Goal: Task Accomplishment & Management: Manage account settings

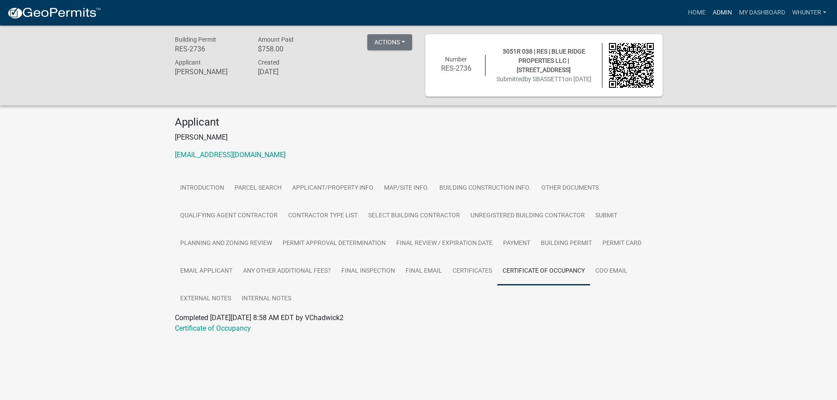
click at [725, 13] on link "Admin" at bounding box center [722, 12] width 26 height 17
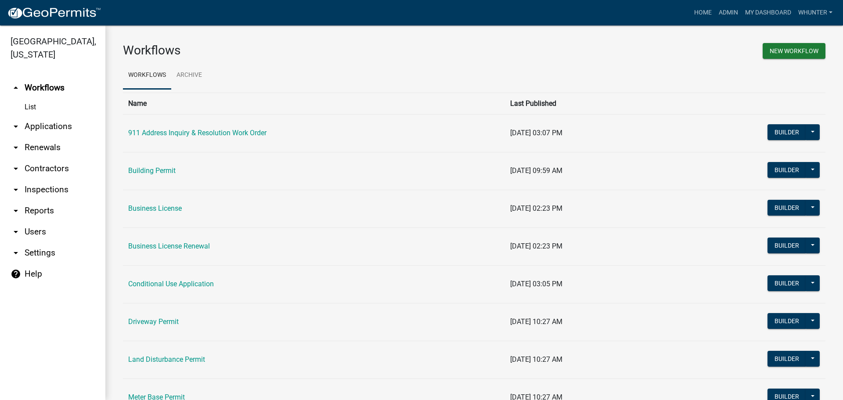
click at [26, 123] on link "arrow_drop_down Applications" at bounding box center [52, 126] width 105 height 21
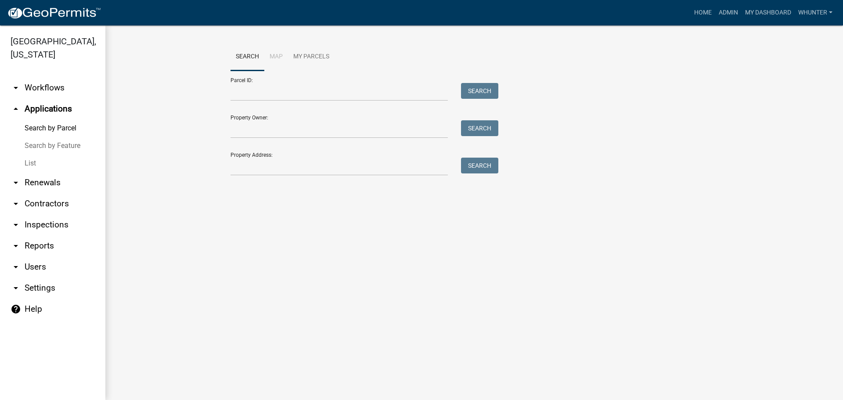
click at [34, 171] on link "List" at bounding box center [52, 164] width 105 height 18
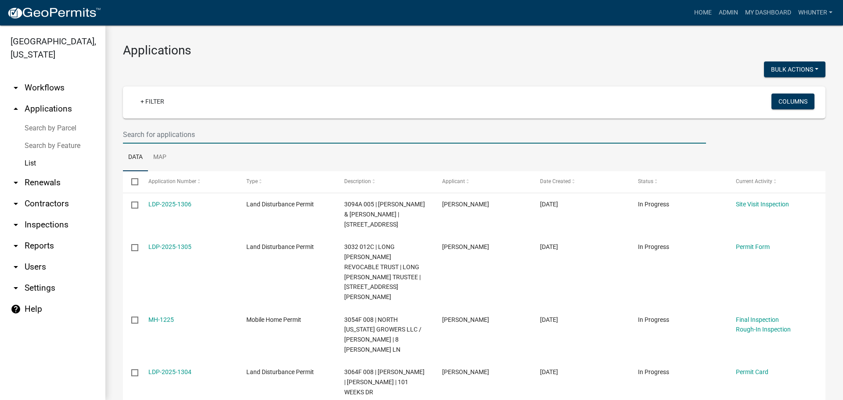
click at [378, 130] on input "text" at bounding box center [414, 135] width 583 height 18
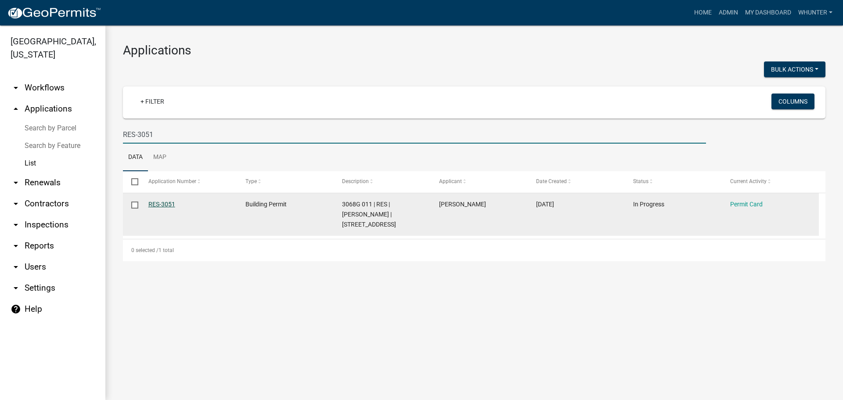
type input "RES-3051"
click at [163, 203] on link "RES-3051" at bounding box center [161, 204] width 27 height 7
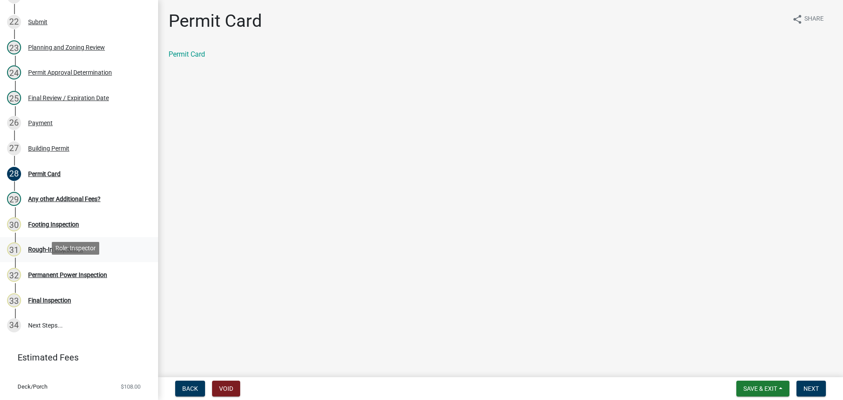
scroll to position [659, 0]
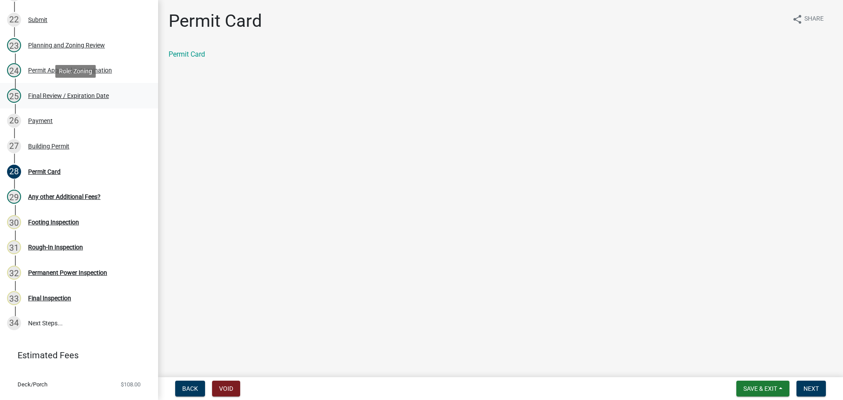
click at [76, 93] on div "Final Review / Expiration Date" at bounding box center [68, 96] width 81 height 6
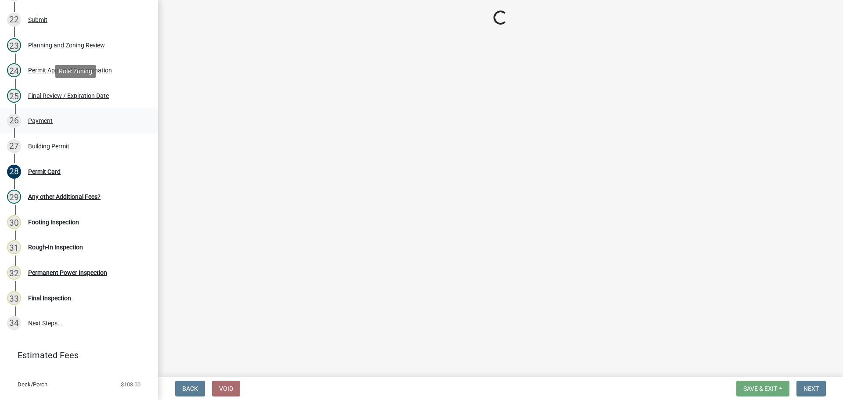
select select "f66b4cef-93c9-440c-84d8-a2c8d35cb7c1"
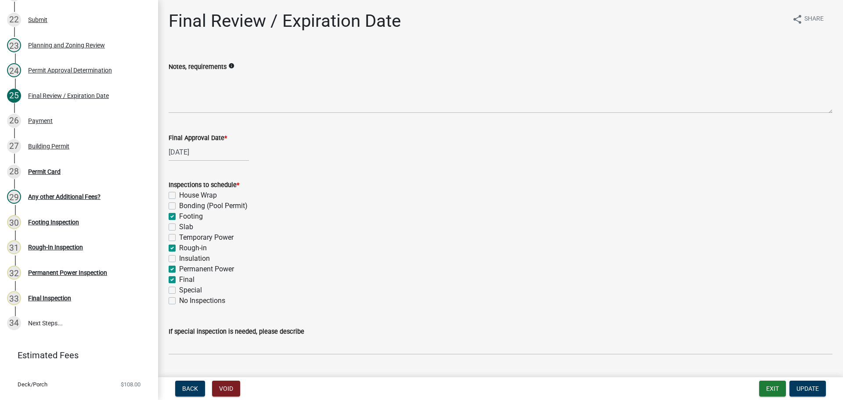
click at [179, 216] on label "Footing" at bounding box center [191, 216] width 24 height 11
click at [179, 216] on input "Footing" at bounding box center [182, 214] width 6 height 6
checkbox input "false"
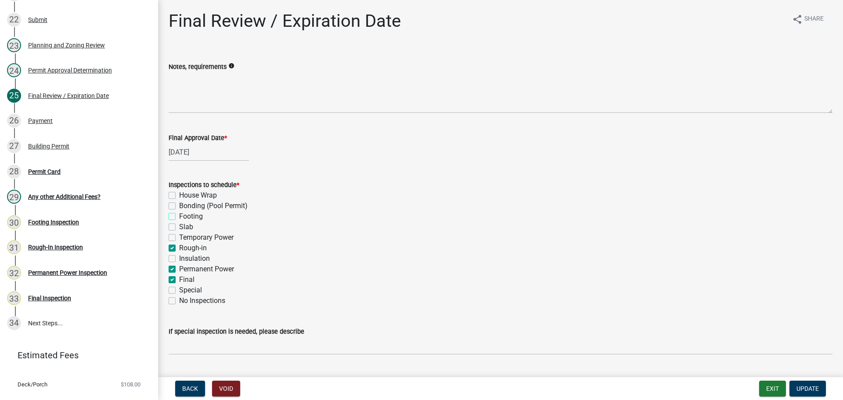
checkbox input "false"
checkbox input "true"
checkbox input "false"
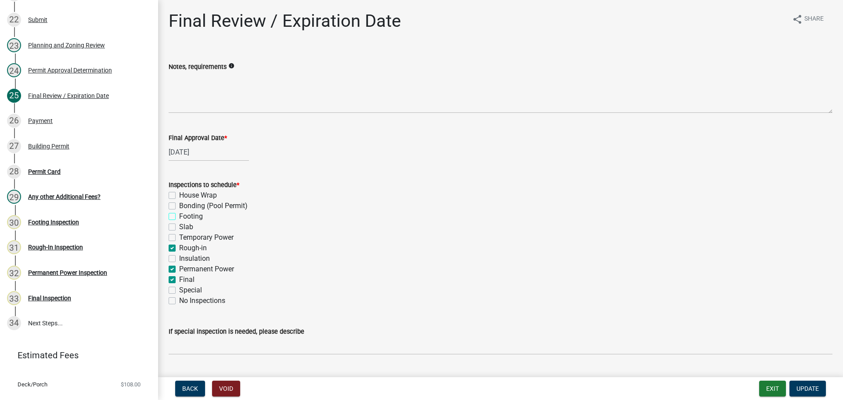
checkbox input "true"
checkbox input "false"
click at [181, 249] on label "Rough-in" at bounding box center [193, 248] width 28 height 11
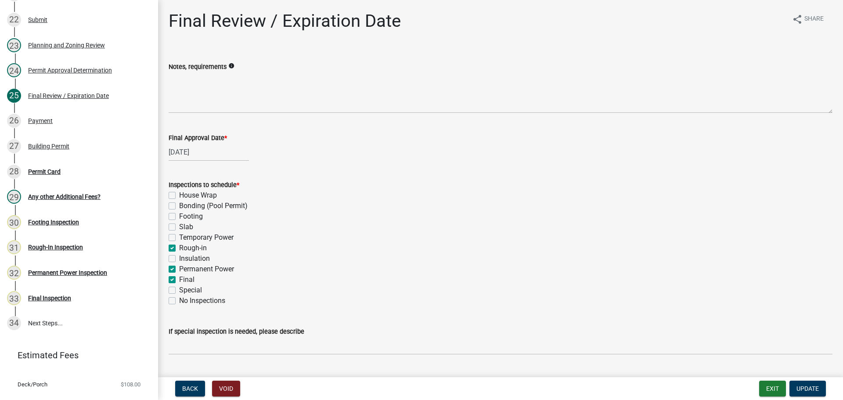
click at [181, 249] on input "Rough-in" at bounding box center [182, 246] width 6 height 6
checkbox input "false"
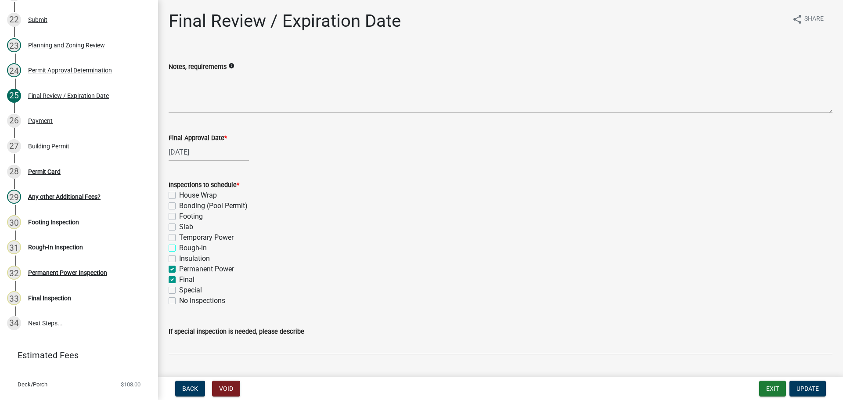
checkbox input "false"
checkbox input "true"
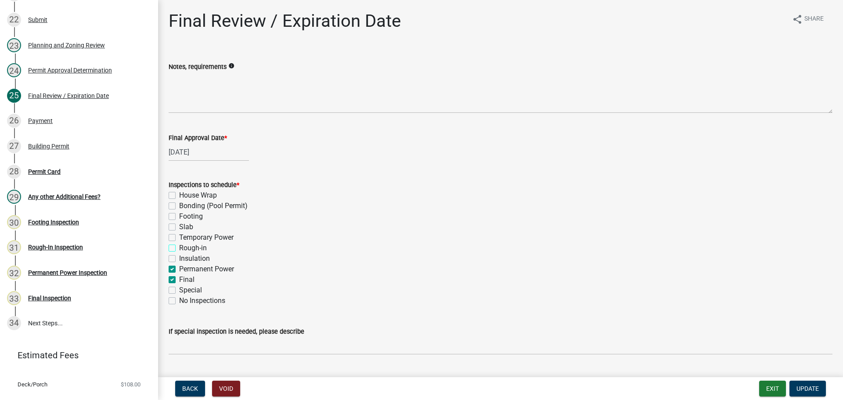
checkbox input "true"
checkbox input "false"
click at [188, 269] on label "Permanent Power" at bounding box center [206, 269] width 55 height 11
click at [185, 269] on input "Permanent Power" at bounding box center [182, 267] width 6 height 6
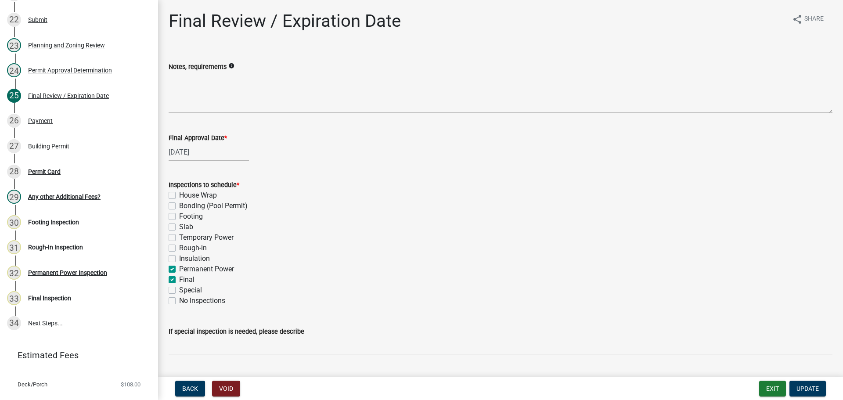
checkbox input "false"
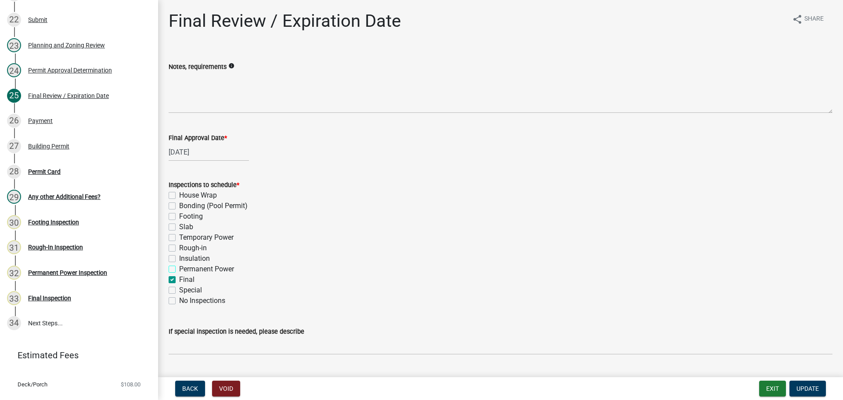
checkbox input "false"
checkbox input "true"
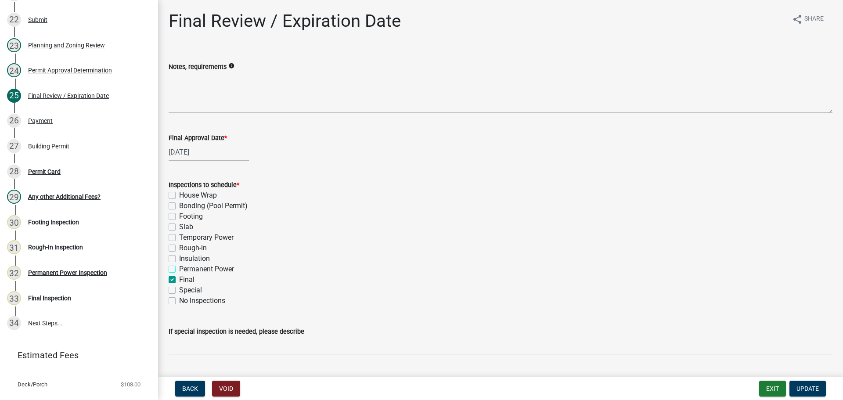
checkbox input "false"
click at [812, 385] on span "Update" at bounding box center [808, 388] width 22 height 7
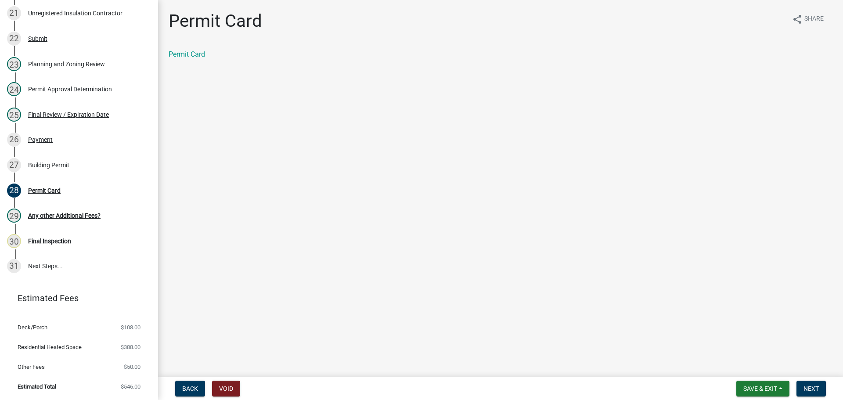
scroll to position [583, 0]
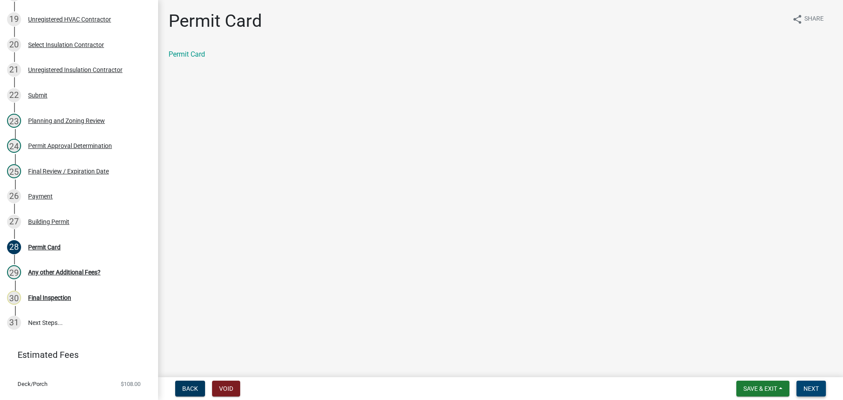
click at [808, 386] on span "Next" at bounding box center [811, 388] width 15 height 7
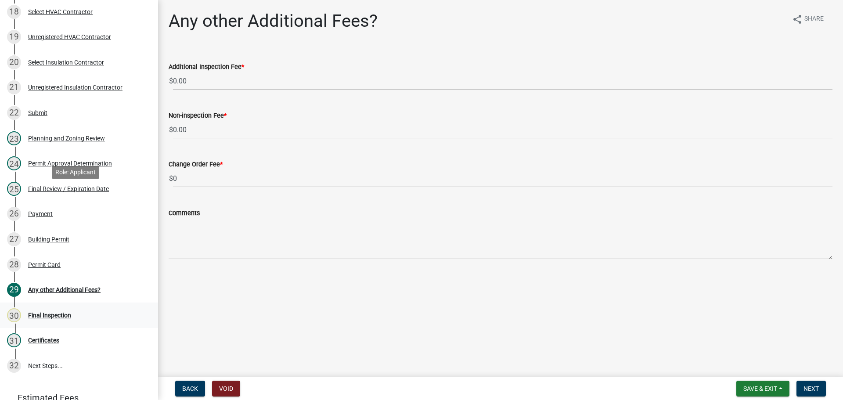
scroll to position [626, 0]
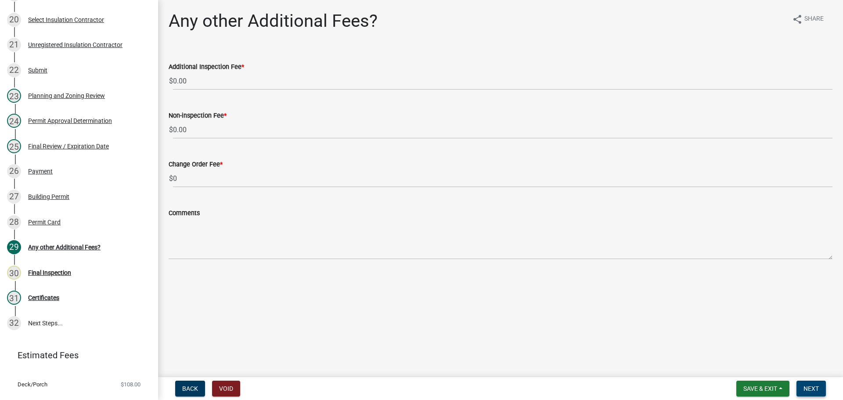
click at [815, 381] on button "Next" at bounding box center [811, 389] width 29 height 16
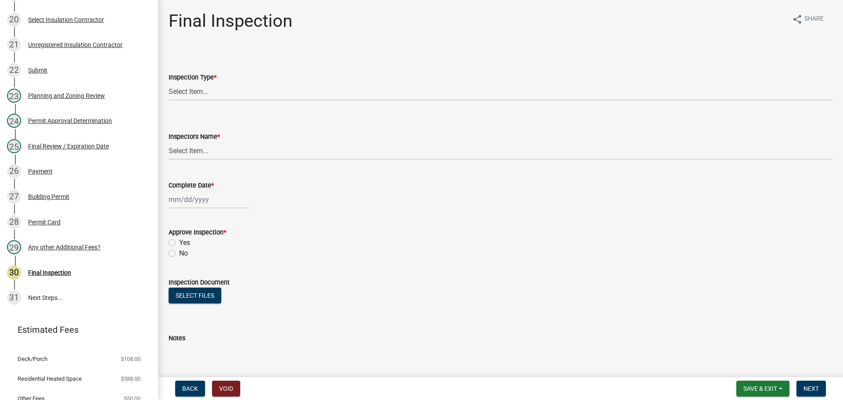
scroll to position [601, 0]
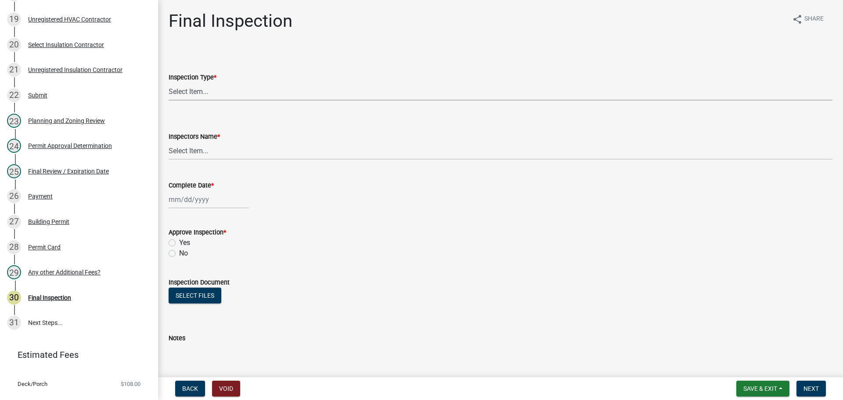
click at [231, 98] on select "Select Item... Final" at bounding box center [501, 92] width 664 height 18
click at [169, 83] on select "Select Item... Final" at bounding box center [501, 92] width 664 height 18
select select "895eead6-d784-4fdc-a4a3-66a9075c153d"
click at [220, 138] on span "*" at bounding box center [218, 136] width 3 height 7
click at [221, 142] on select "Select Item... [PERSON_NAME] ([PERSON_NAME]) [PERSON_NAME] ([PERSON_NAME]) Engi…" at bounding box center [501, 151] width 664 height 18
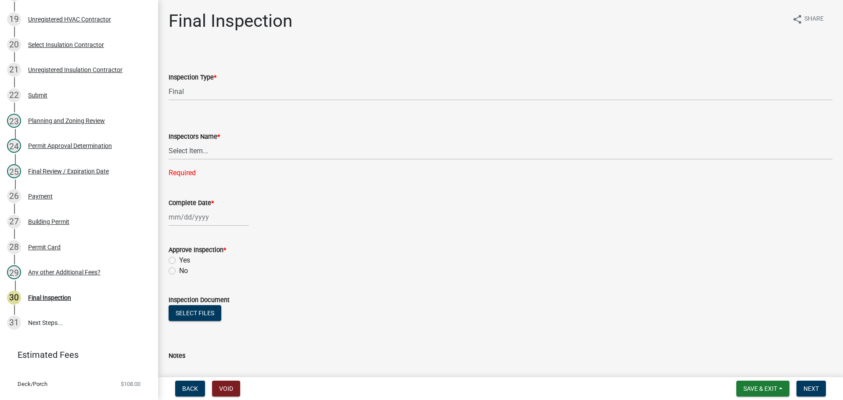
click at [218, 141] on div "Inspectors Name *" at bounding box center [501, 136] width 664 height 11
click at [218, 169] on div "Required" at bounding box center [501, 173] width 664 height 11
click at [214, 161] on div "Inspectors Name * Select Item... [PERSON_NAME] ([PERSON_NAME]) [PERSON_NAME] ([…" at bounding box center [501, 144] width 664 height 70
drag, startPoint x: 206, startPoint y: 151, endPoint x: 206, endPoint y: 159, distance: 8.4
click at [206, 151] on select "Select Item... [PERSON_NAME] ([PERSON_NAME]) [PERSON_NAME] ([PERSON_NAME]) Engi…" at bounding box center [501, 151] width 664 height 18
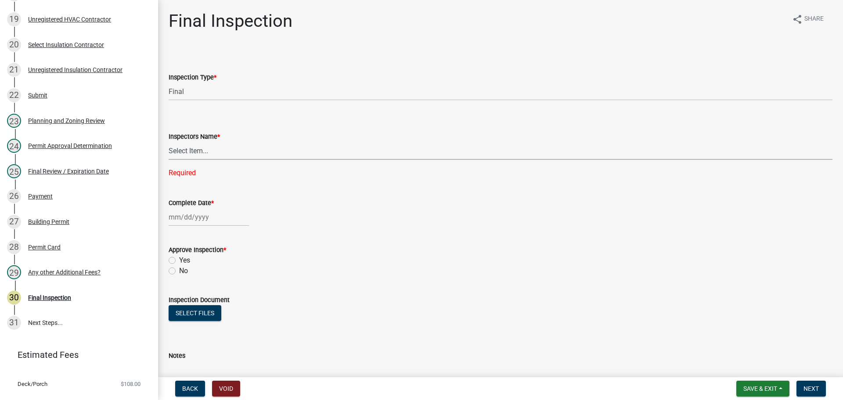
select select "7c10ce63-ccfd-4257-ac60-a1c0b24e7b7a"
click at [169, 142] on select "Select Item... [PERSON_NAME] ([PERSON_NAME]) [PERSON_NAME] ([PERSON_NAME]) Engi…" at bounding box center [501, 151] width 664 height 18
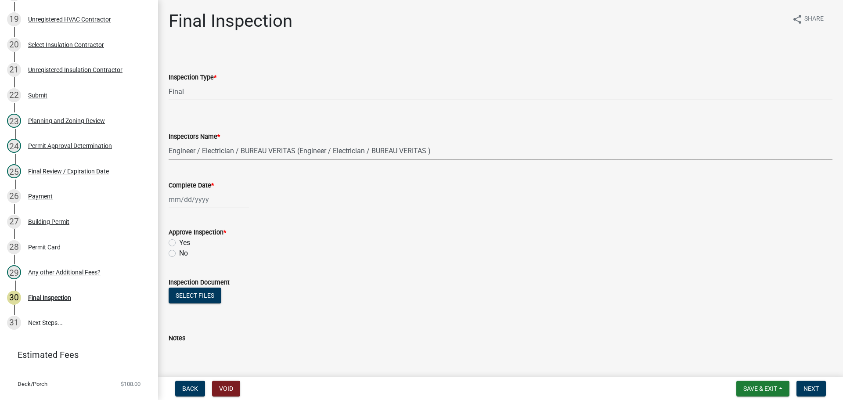
click at [213, 157] on select "Select Item... [PERSON_NAME] ([PERSON_NAME]) [PERSON_NAME] ([PERSON_NAME]) Engi…" at bounding box center [501, 151] width 664 height 18
click at [315, 288] on div "Select files" at bounding box center [501, 297] width 664 height 18
select select "8"
select select "2025"
click at [170, 192] on div "[PERSON_NAME] Feb Mar Apr [PERSON_NAME][DATE] Oct Nov [DATE] 1526 1527 1528 152…" at bounding box center [209, 200] width 80 height 18
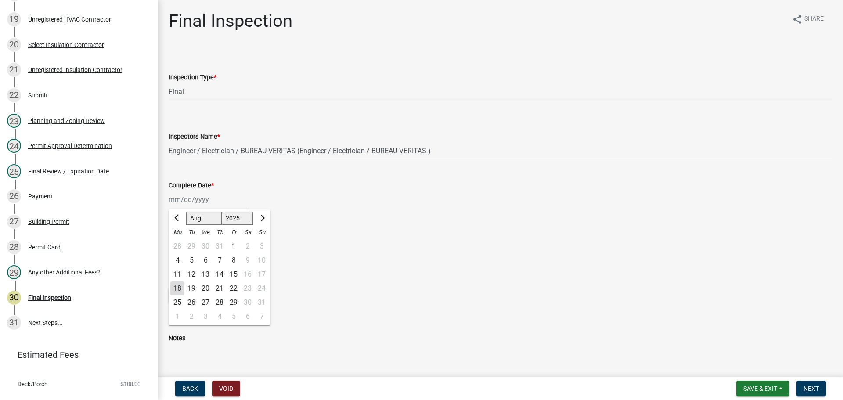
click at [180, 286] on div "18" at bounding box center [177, 289] width 14 height 14
type input "[DATE]"
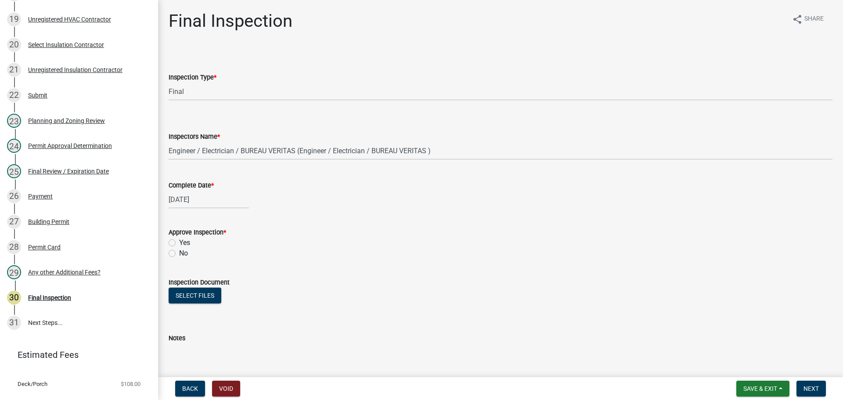
click at [180, 246] on label "Yes" at bounding box center [184, 243] width 11 height 11
click at [180, 243] on input "Yes" at bounding box center [182, 241] width 6 height 6
radio input "true"
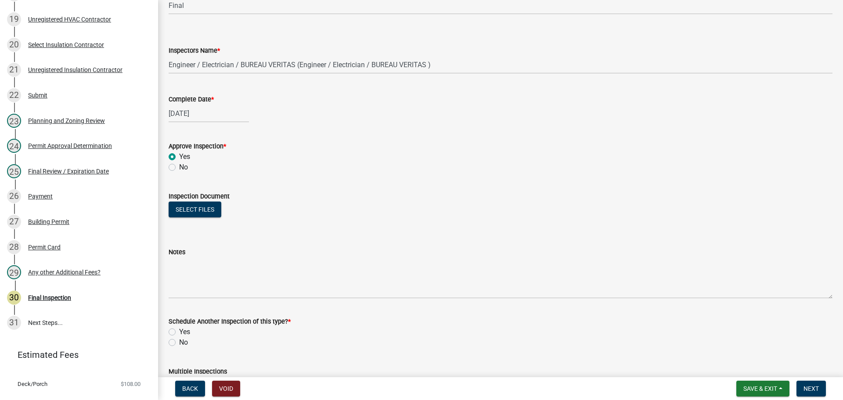
scroll to position [88, 0]
click at [182, 343] on label "No" at bounding box center [183, 341] width 9 height 11
click at [182, 341] on input "No" at bounding box center [182, 339] width 6 height 6
radio input "true"
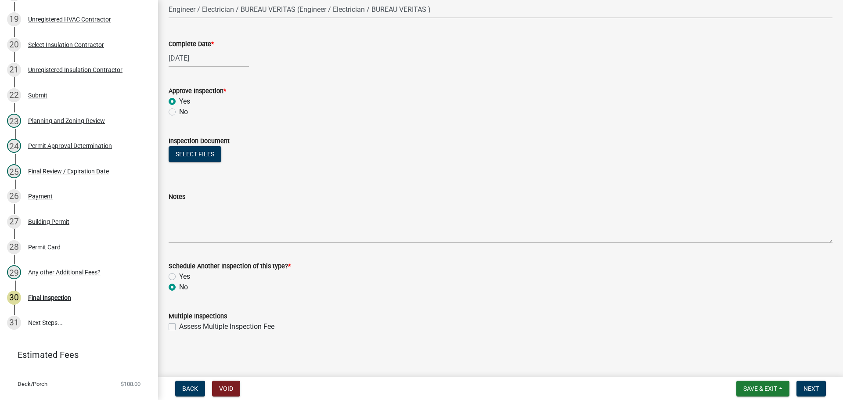
scroll to position [142, 0]
click at [814, 387] on span "Next" at bounding box center [811, 388] width 15 height 7
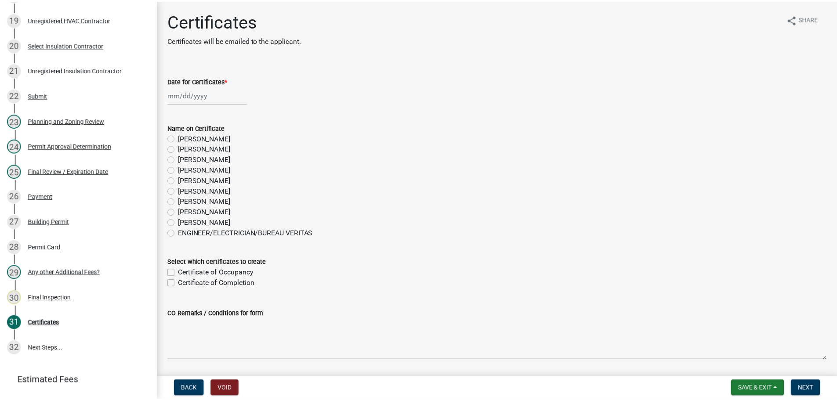
scroll to position [626, 0]
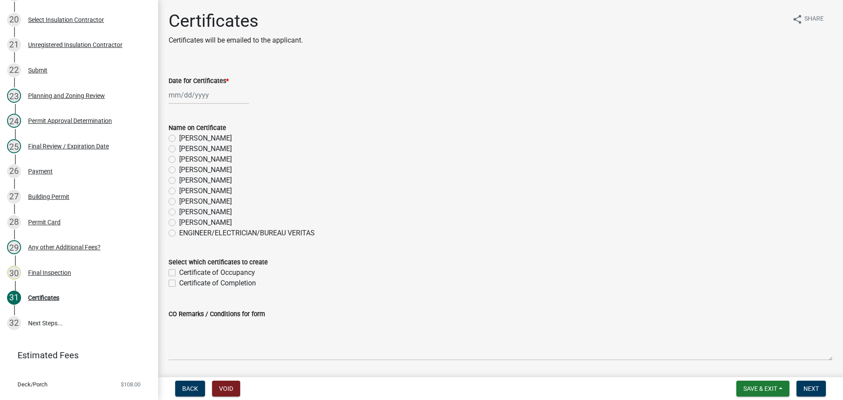
click at [197, 98] on div at bounding box center [209, 95] width 80 height 18
select select "8"
select select "2025"
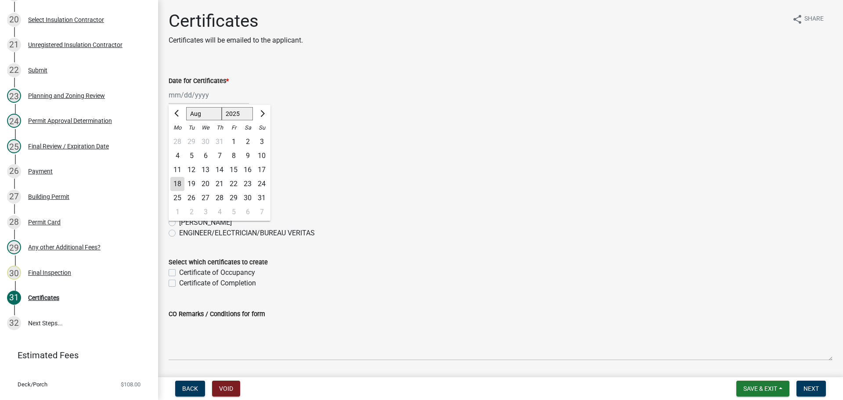
click at [177, 186] on div "18" at bounding box center [177, 184] width 14 height 14
type input "[DATE]"
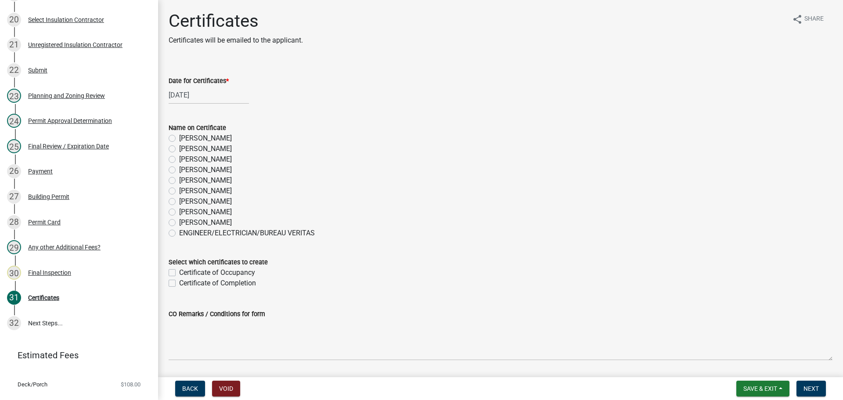
click at [215, 212] on label "[PERSON_NAME]" at bounding box center [205, 212] width 53 height 11
click at [185, 212] on input "[PERSON_NAME]" at bounding box center [182, 210] width 6 height 6
radio input "true"
click at [234, 270] on label "Certificate of Occupancy" at bounding box center [217, 273] width 76 height 11
click at [185, 270] on input "Certificate of Occupancy" at bounding box center [182, 271] width 6 height 6
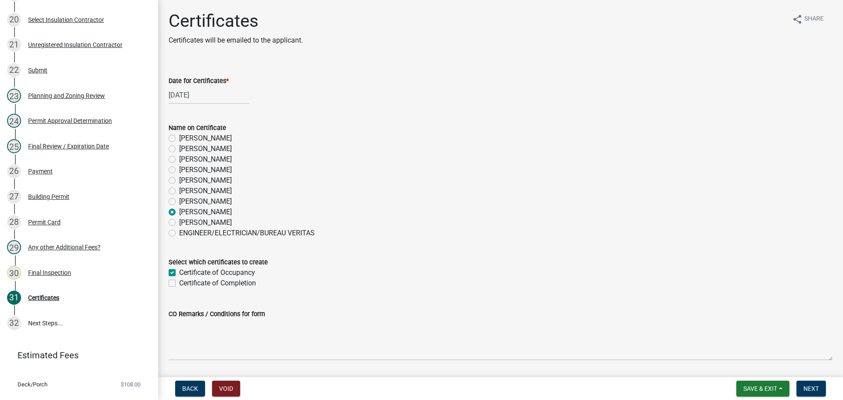
checkbox input "true"
checkbox input "false"
click at [809, 387] on span "Next" at bounding box center [811, 388] width 15 height 7
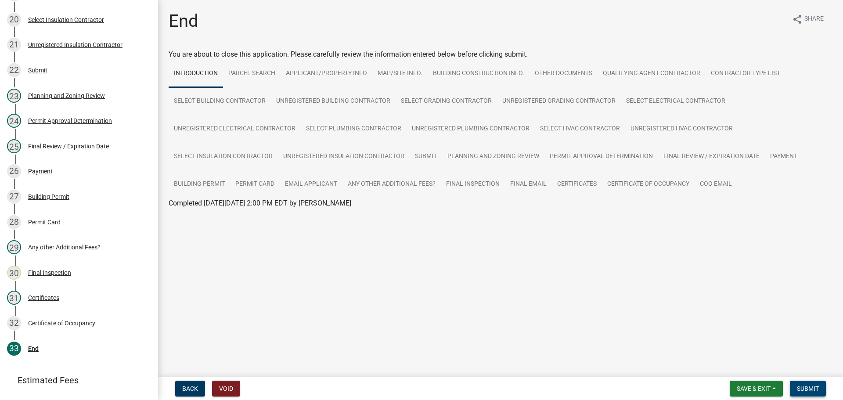
click at [809, 392] on span "Submit" at bounding box center [808, 388] width 22 height 7
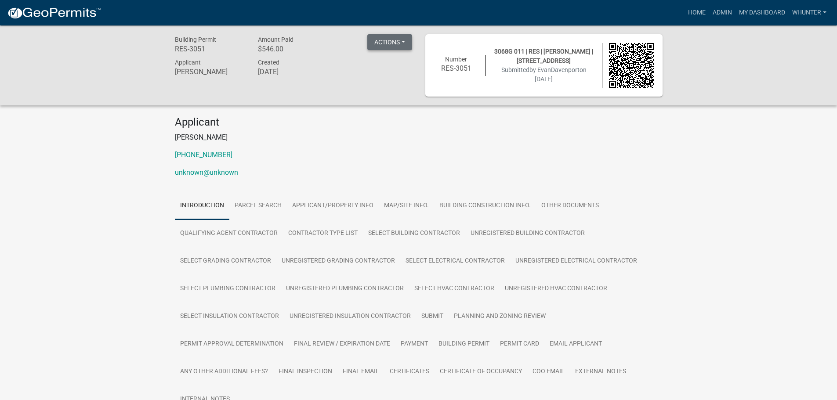
click at [391, 41] on button "Actions" at bounding box center [389, 42] width 45 height 16
click at [408, 68] on link "View receipt" at bounding box center [415, 64] width 96 height 21
click at [484, 373] on link "Certificate of Occupancy" at bounding box center [480, 372] width 93 height 28
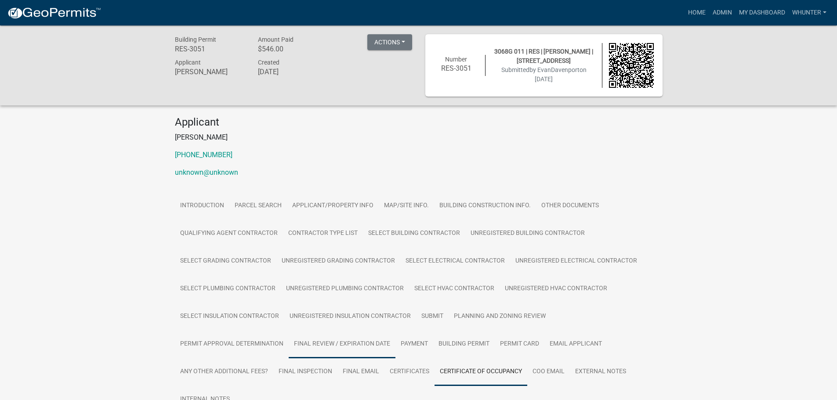
scroll to position [71, 0]
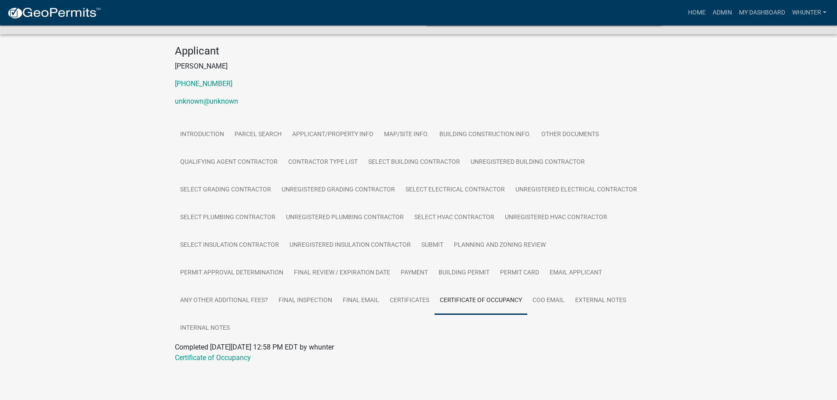
click at [242, 365] on div at bounding box center [419, 368] width 488 height 11
click at [241, 356] on link "Certificate of Occupancy" at bounding box center [213, 358] width 76 height 8
click at [235, 359] on link "Certificate of Occupancy" at bounding box center [213, 358] width 76 height 8
click at [697, 12] on link "Home" at bounding box center [696, 12] width 25 height 17
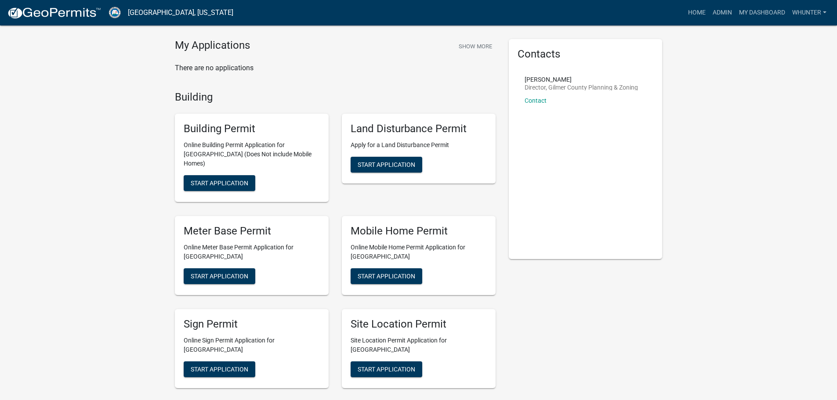
scroll to position [44, 0]
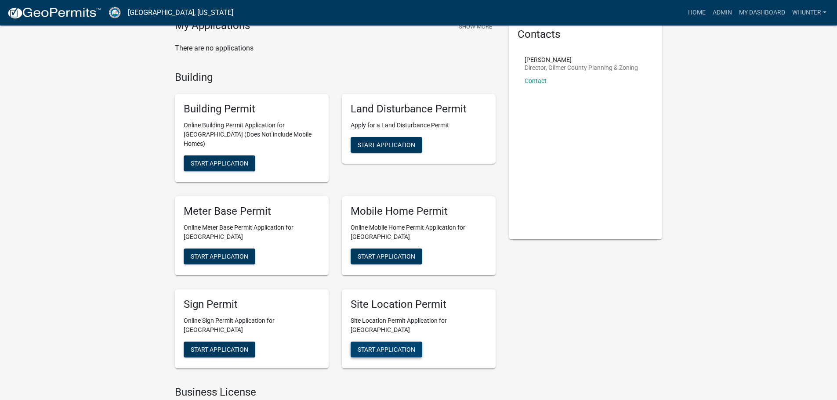
drag, startPoint x: 387, startPoint y: 343, endPoint x: 383, endPoint y: 347, distance: 5.9
click at [385, 344] on button "Start Application" at bounding box center [387, 350] width 72 height 16
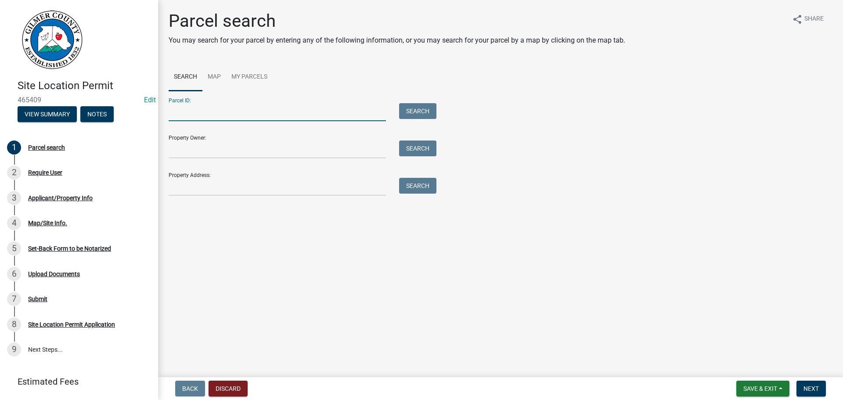
click at [218, 116] on input "Parcel ID:" at bounding box center [277, 112] width 217 height 18
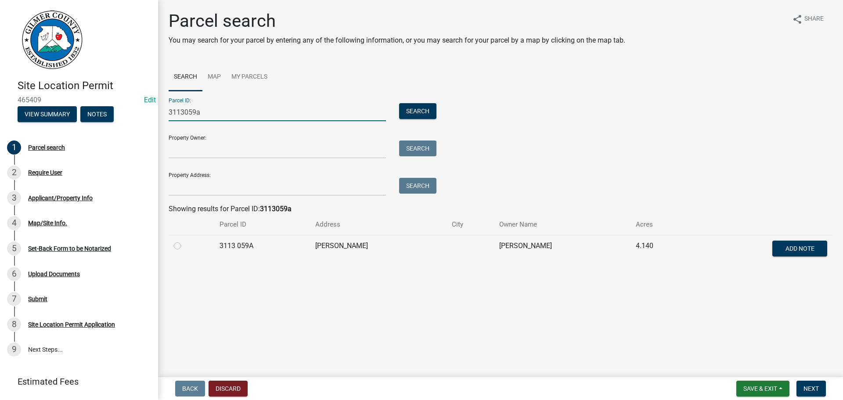
type input "3113059a"
click at [182, 244] on div at bounding box center [191, 246] width 35 height 11
click at [185, 241] on label at bounding box center [185, 241] width 0 height 0
click at [185, 246] on 059A "radio" at bounding box center [188, 244] width 6 height 6
radio 059A "true"
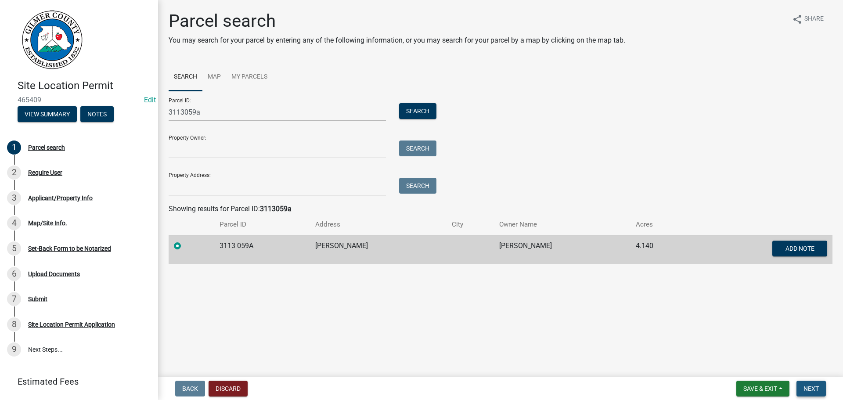
click at [821, 390] on button "Next" at bounding box center [811, 389] width 29 height 16
click at [810, 388] on span "Next" at bounding box center [811, 388] width 15 height 7
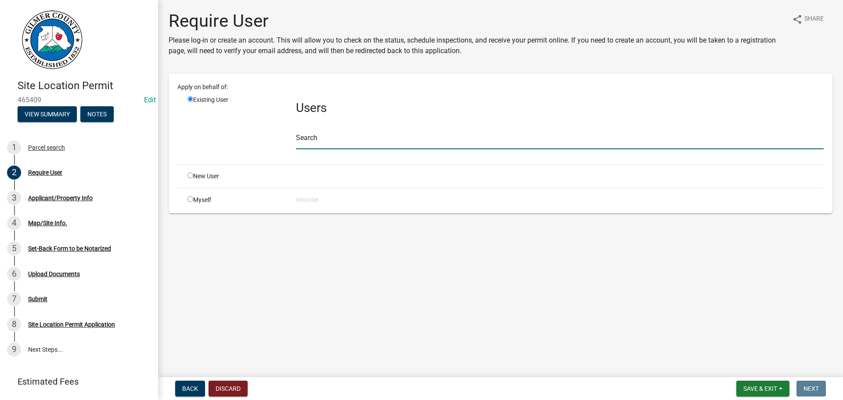
click at [340, 138] on input "text" at bounding box center [560, 140] width 528 height 18
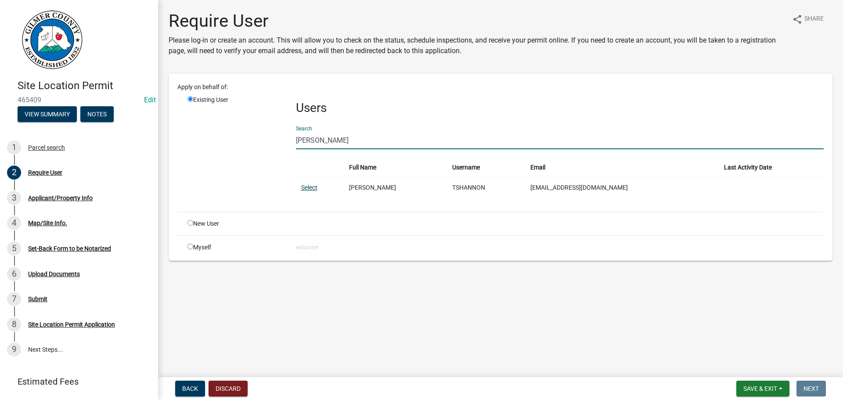
type input "[PERSON_NAME]"
click at [315, 188] on link "Select" at bounding box center [309, 187] width 16 height 7
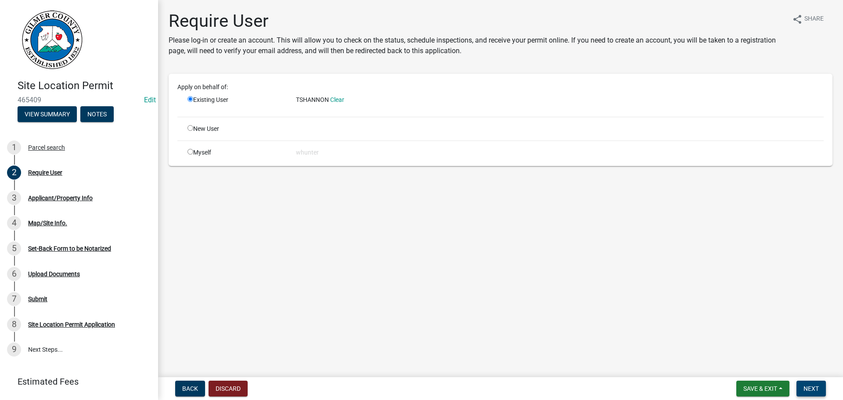
click at [813, 386] on span "Next" at bounding box center [811, 388] width 15 height 7
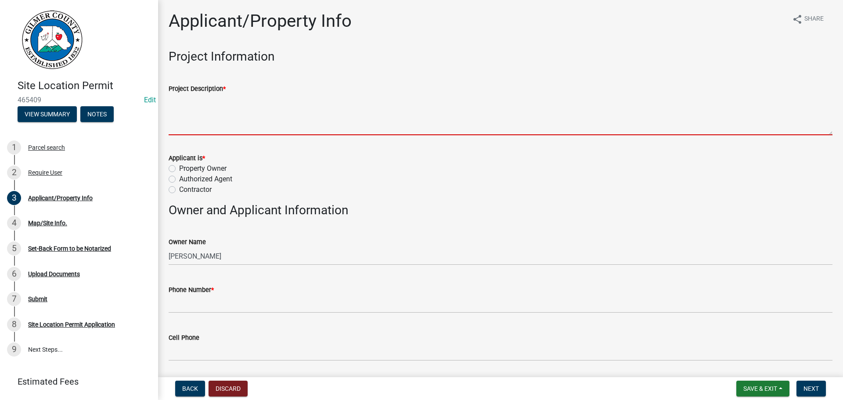
click at [243, 127] on textarea "Project Description *" at bounding box center [501, 114] width 664 height 41
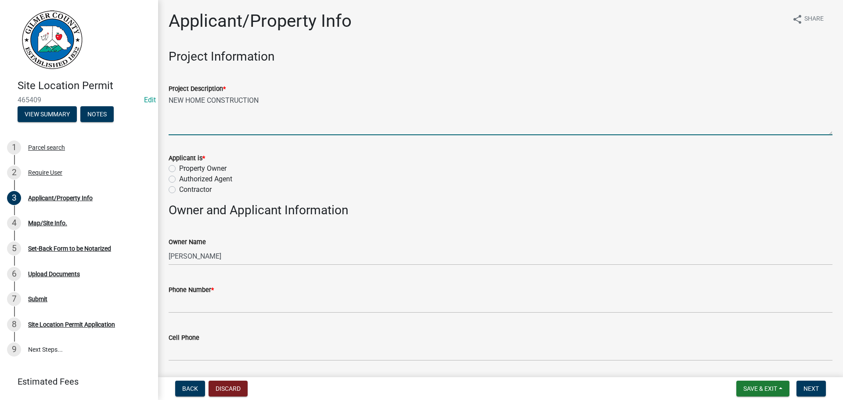
type textarea "NEW HOME CONSTRUCTION"
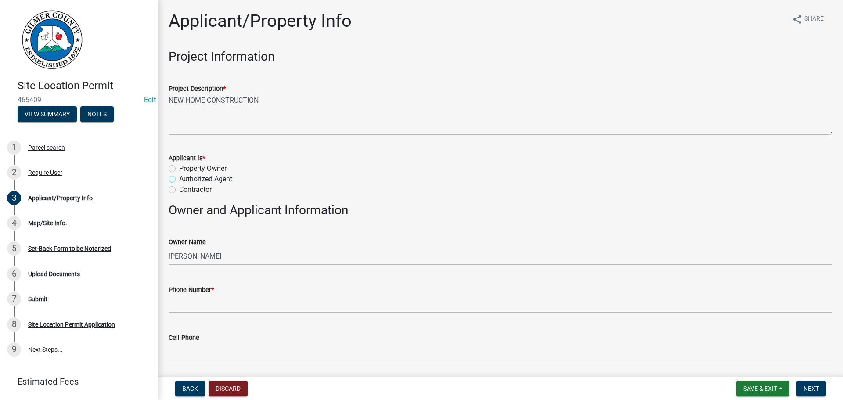
click at [179, 174] on input "Authorized Agent" at bounding box center [182, 177] width 6 height 6
radio input "true"
click at [179, 185] on input "Contractor" at bounding box center [182, 188] width 6 height 6
radio input "true"
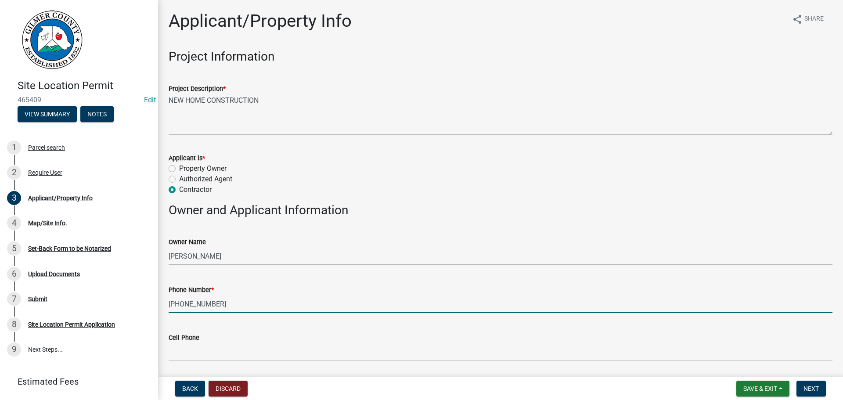
type input "[PHONE_NUMBER]"
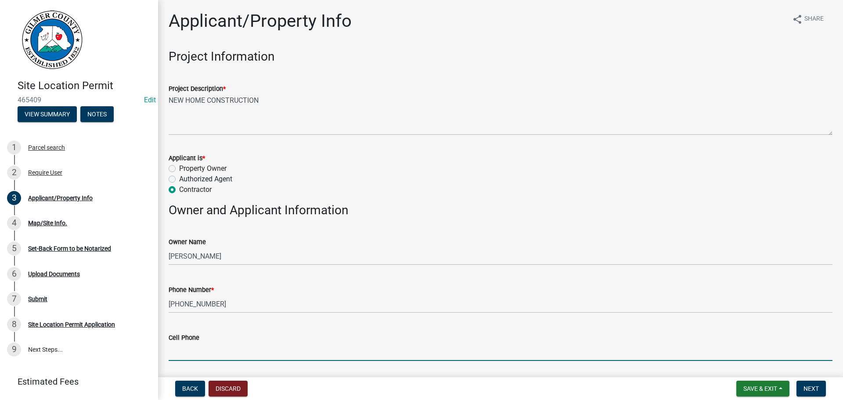
scroll to position [213, 0]
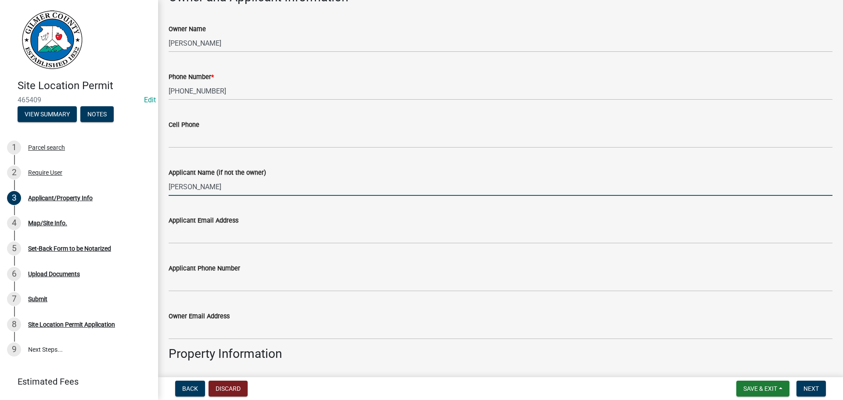
type input "[PERSON_NAME]"
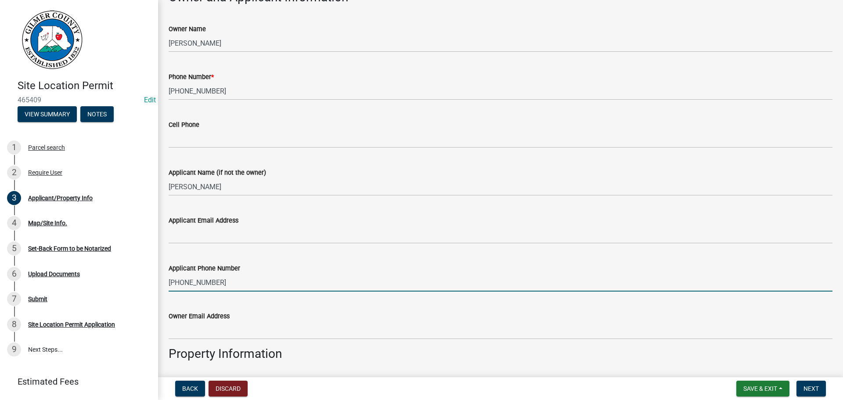
type input "[PHONE_NUMBER]"
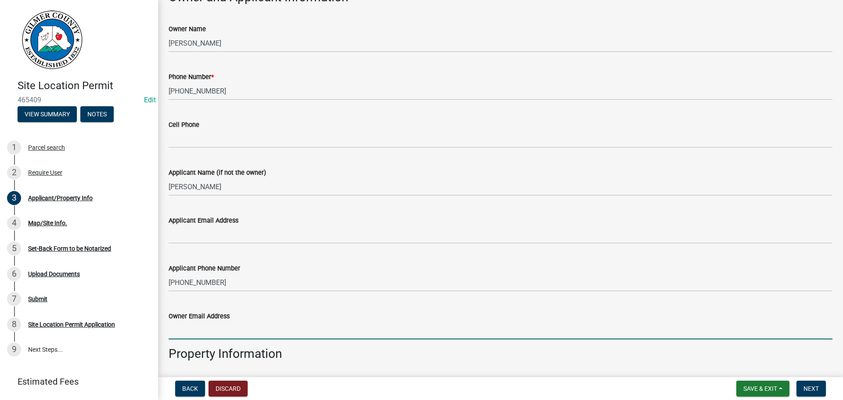
scroll to position [427, 0]
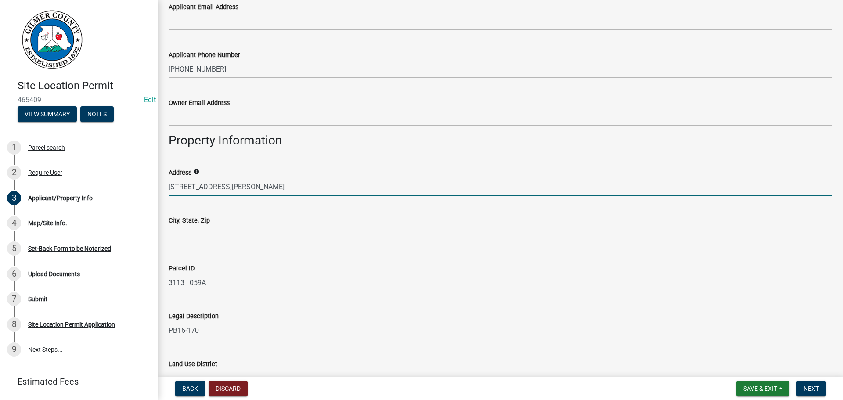
type input "[STREET_ADDRESS][PERSON_NAME]"
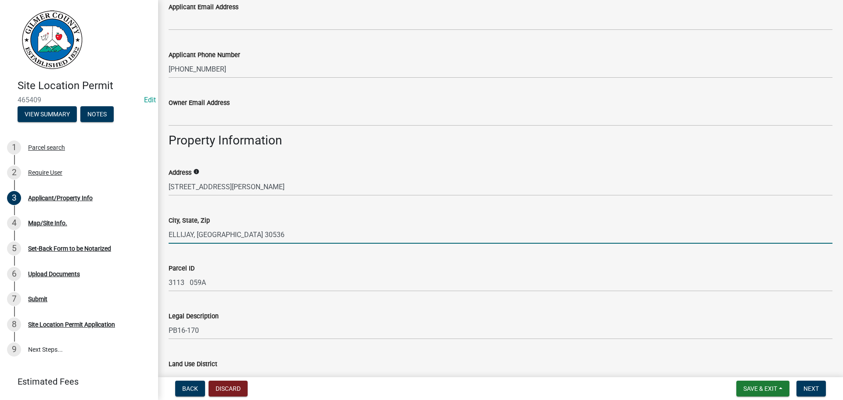
type input "ELLIJAY, [GEOGRAPHIC_DATA] 30536"
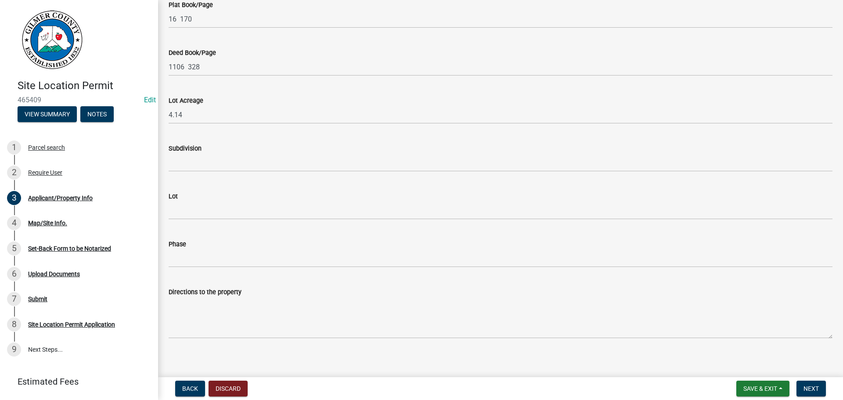
scroll to position [840, 0]
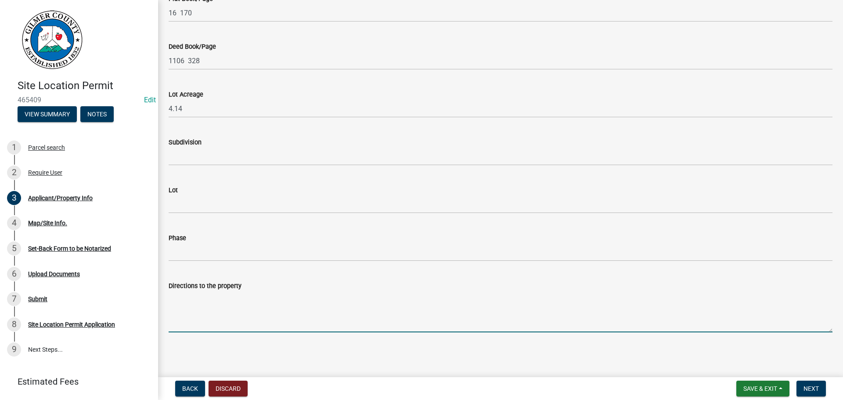
click at [216, 308] on textarea "Directions to the property" at bounding box center [501, 311] width 664 height 41
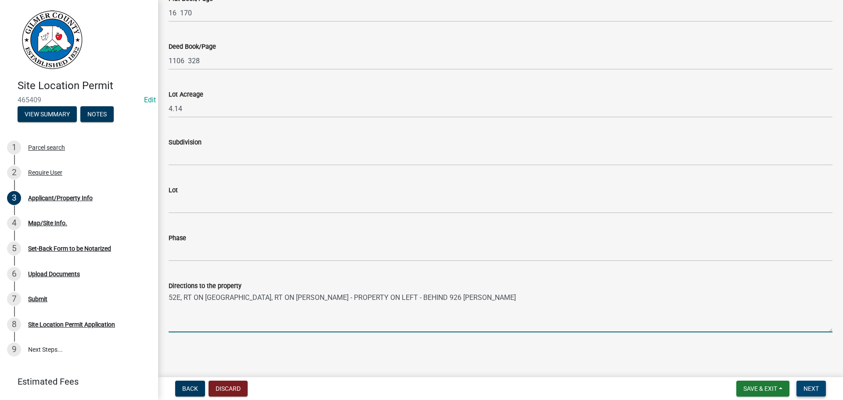
type textarea "52E, RT ON [GEOGRAPHIC_DATA], RT ON [PERSON_NAME] - PROPERTY ON LEFT - BEHIND 9…"
click at [818, 387] on span "Next" at bounding box center [811, 388] width 15 height 7
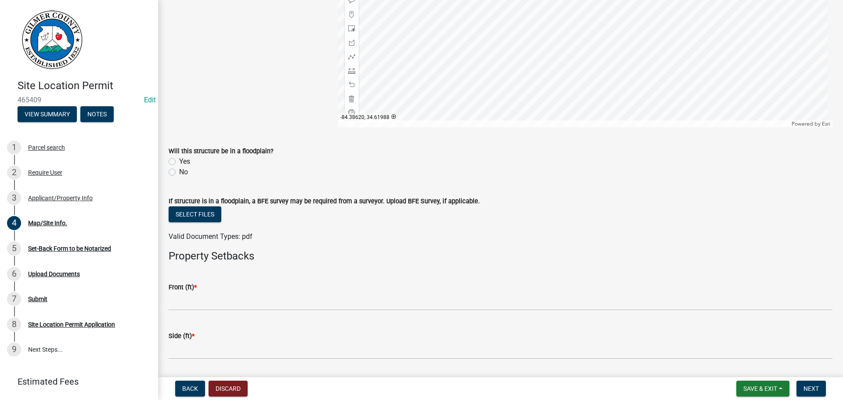
scroll to position [176, 0]
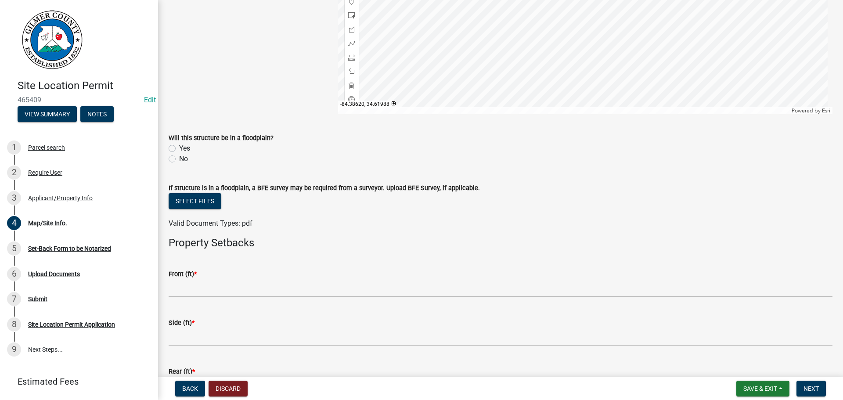
click at [181, 162] on label "No" at bounding box center [183, 159] width 9 height 11
click at [181, 159] on input "No" at bounding box center [182, 157] width 6 height 6
radio input "true"
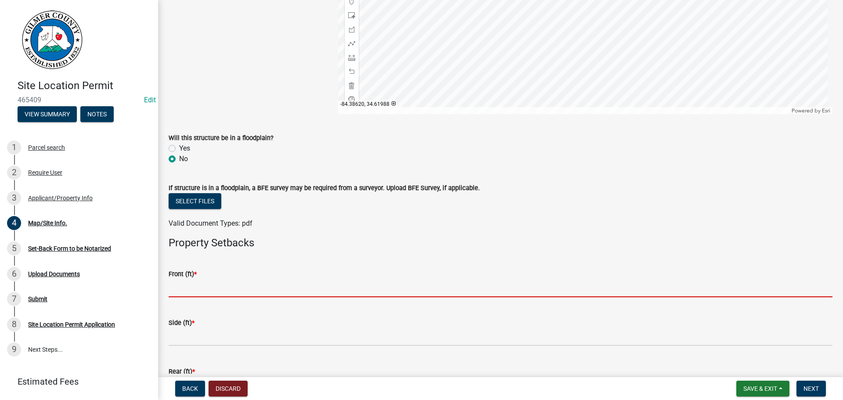
click at [221, 285] on input "text" at bounding box center [501, 288] width 664 height 18
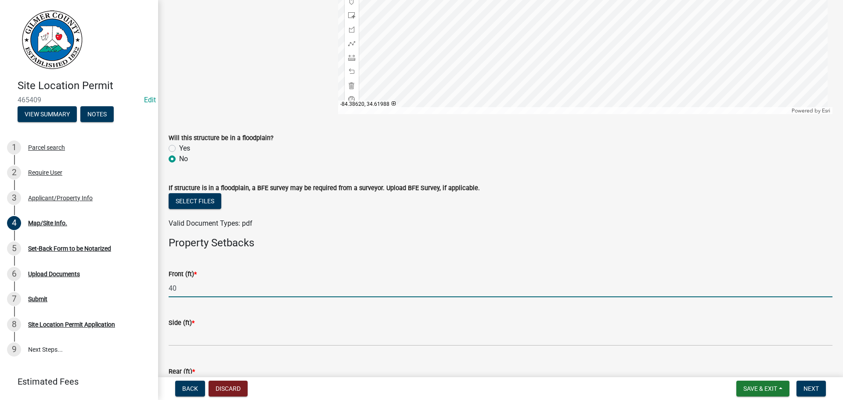
type input "40"
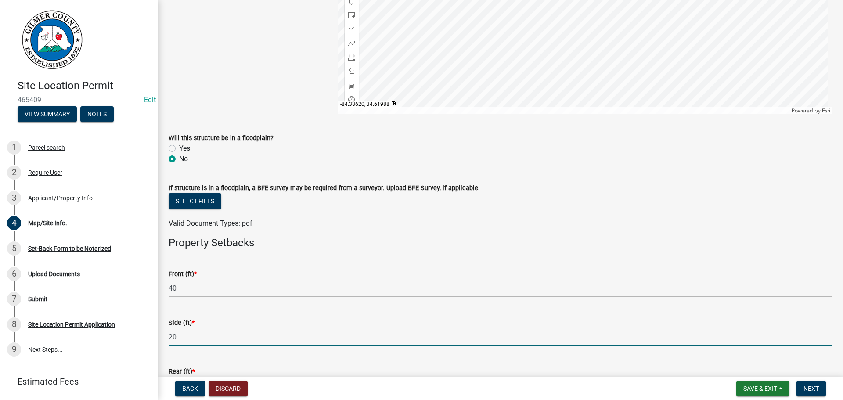
type input "20"
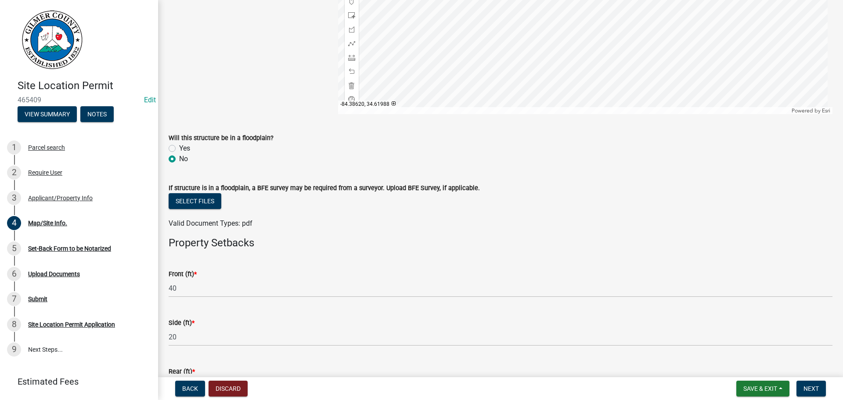
scroll to position [310, 0]
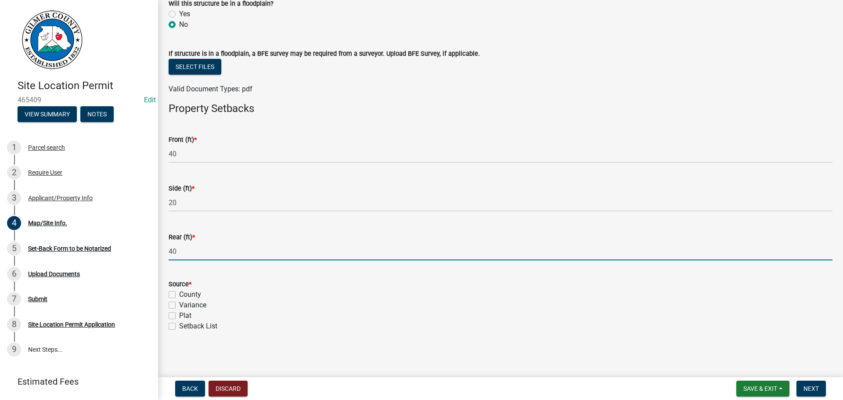
type input "40"
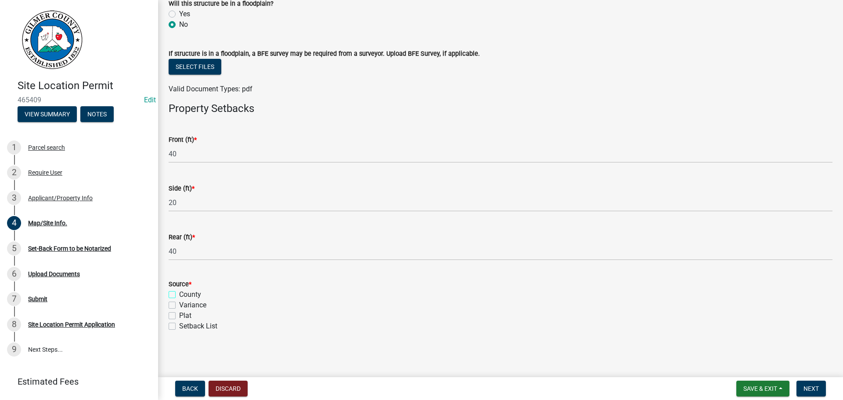
click at [179, 290] on input "County" at bounding box center [182, 293] width 6 height 6
checkbox input "true"
checkbox input "false"
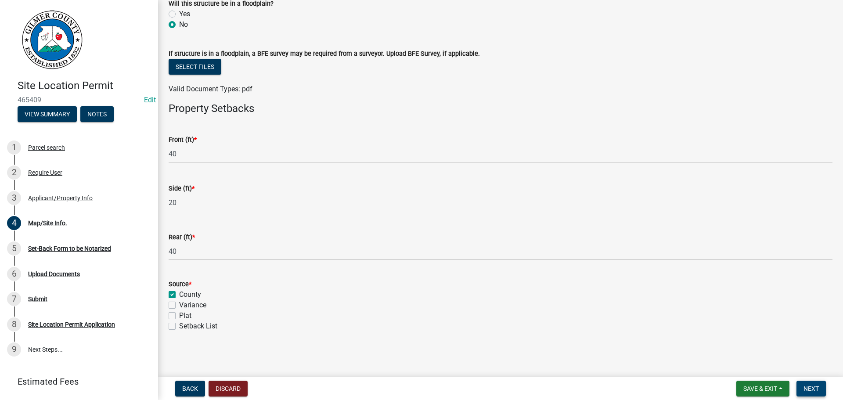
click at [813, 391] on span "Next" at bounding box center [811, 388] width 15 height 7
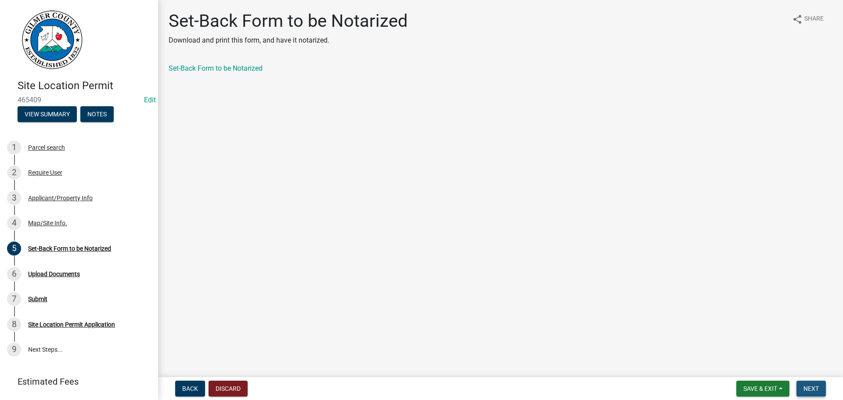
click at [821, 391] on button "Next" at bounding box center [811, 389] width 29 height 16
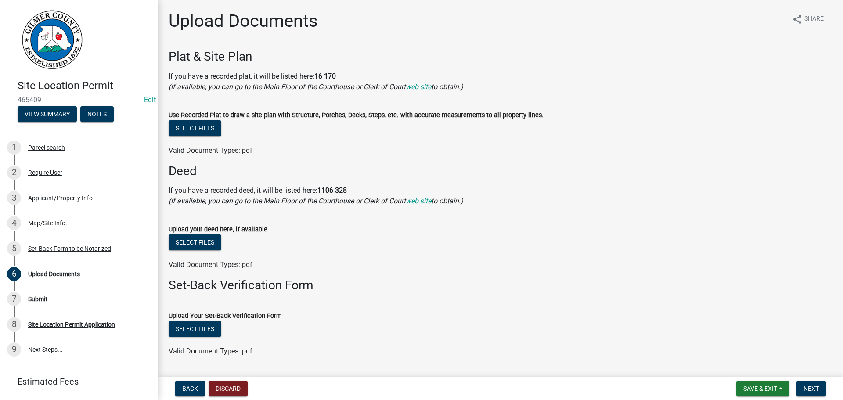
scroll to position [25, 0]
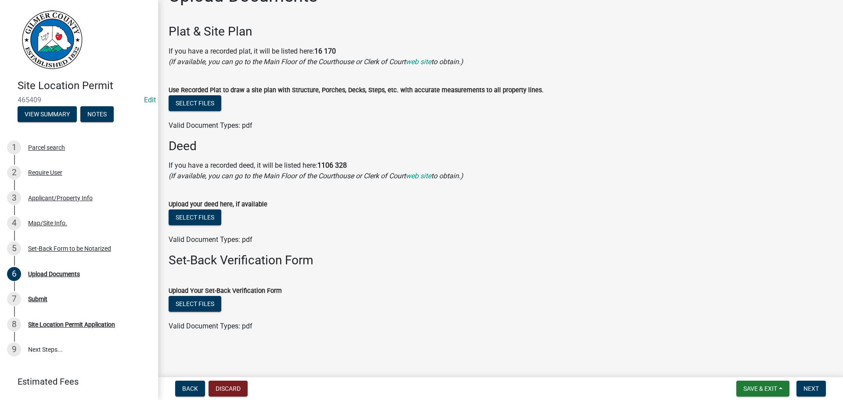
click at [811, 399] on nav "Back Discard Save & Exit Save Save & Exit Next" at bounding box center [500, 388] width 685 height 23
click at [813, 388] on span "Next" at bounding box center [811, 388] width 15 height 7
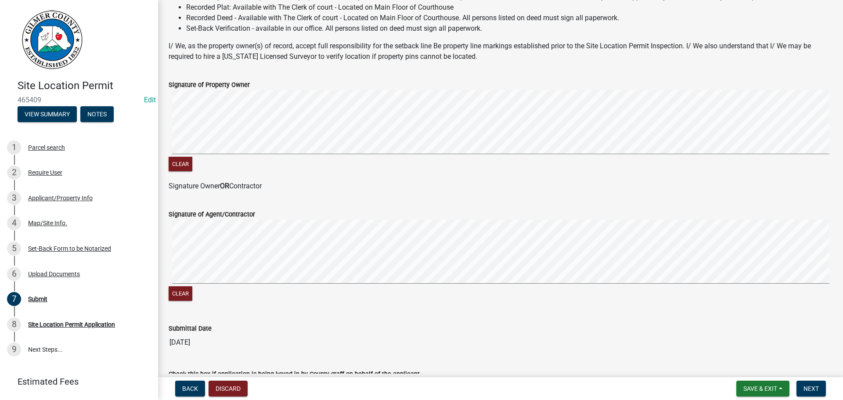
scroll to position [178, 0]
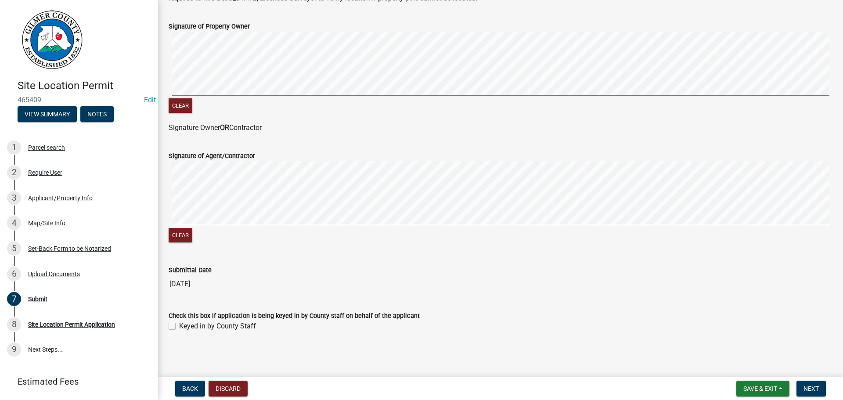
click at [232, 331] on label "Keyed in by County Staff" at bounding box center [217, 326] width 77 height 11
click at [185, 327] on input "Keyed in by County Staff" at bounding box center [182, 324] width 6 height 6
checkbox input "true"
click at [808, 386] on span "Next" at bounding box center [811, 388] width 15 height 7
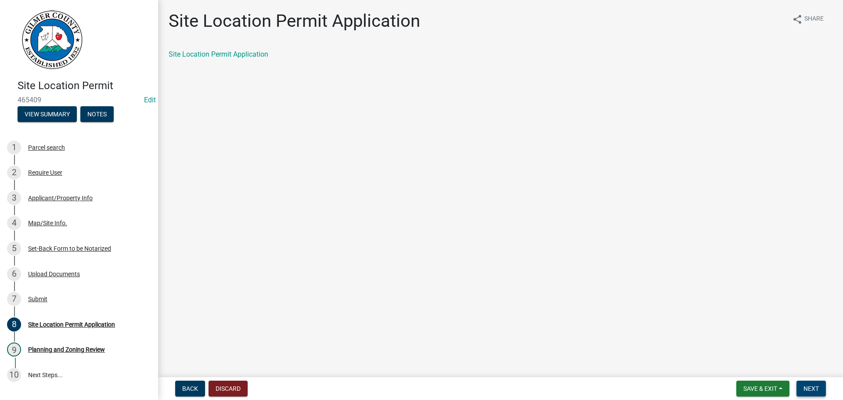
click at [811, 391] on span "Next" at bounding box center [811, 388] width 15 height 7
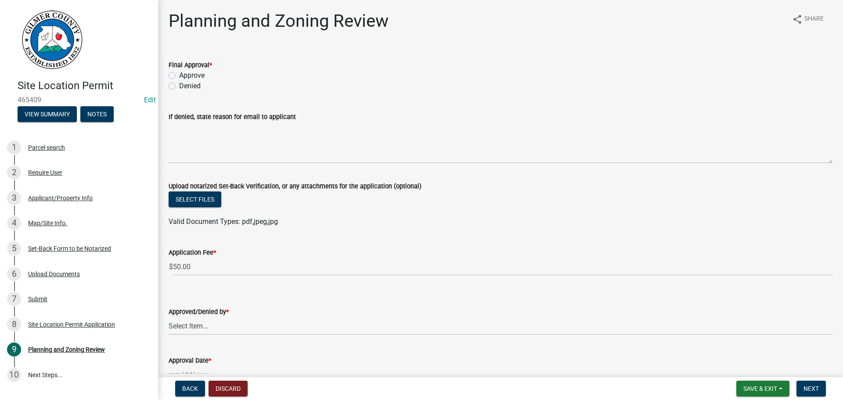
click at [192, 75] on label "Approve" at bounding box center [191, 75] width 25 height 11
click at [185, 75] on input "Approve" at bounding box center [182, 73] width 6 height 6
radio input "true"
click at [223, 329] on select "Select Item... [PERSON_NAME] [PERSON_NAME] [PERSON_NAME] [PERSON_NAME] [PERSON_…" at bounding box center [501, 326] width 664 height 18
click at [169, 317] on select "Select Item... [PERSON_NAME] [PERSON_NAME] [PERSON_NAME] [PERSON_NAME] [PERSON_…" at bounding box center [501, 326] width 664 height 18
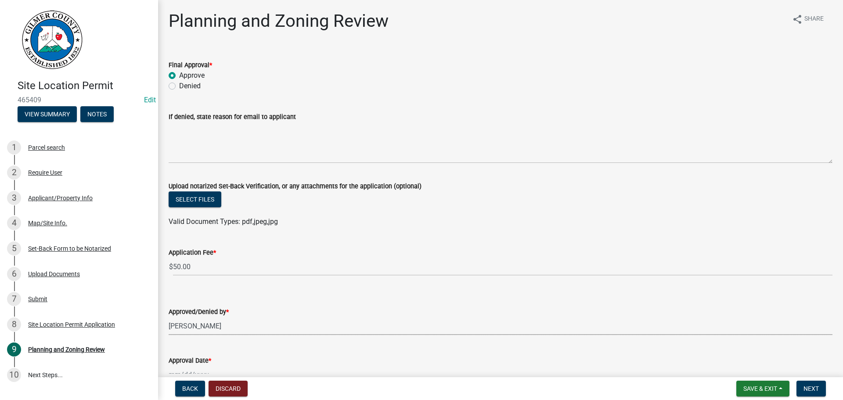
select select "5ce200eb-feb1-496b-8127-7891293955f5"
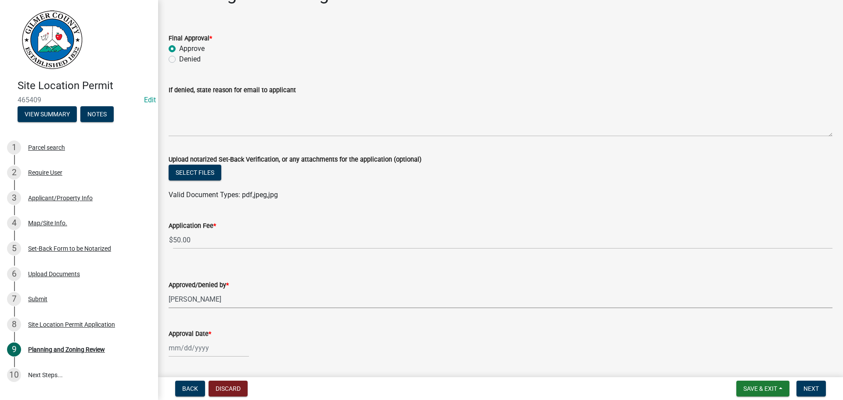
scroll to position [52, 0]
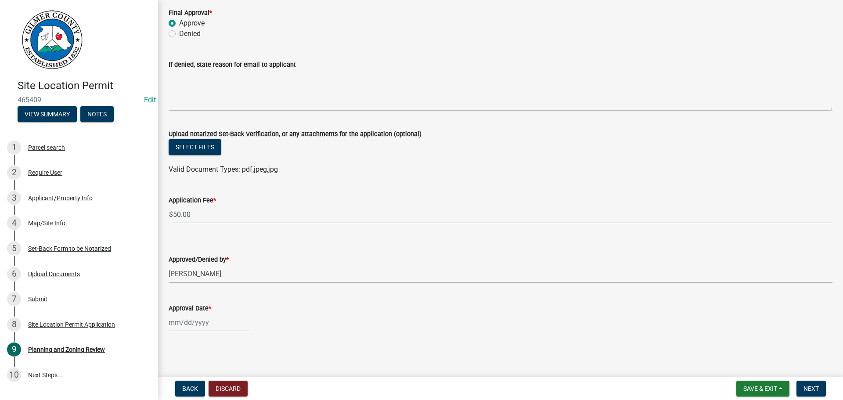
select select "8"
select select "2025"
click at [199, 318] on div "[PERSON_NAME] Feb Mar Apr [PERSON_NAME][DATE] Oct Nov [DATE] 1526 1527 1528 152…" at bounding box center [209, 323] width 80 height 18
click at [181, 271] on div "18" at bounding box center [177, 276] width 14 height 14
type input "[DATE]"
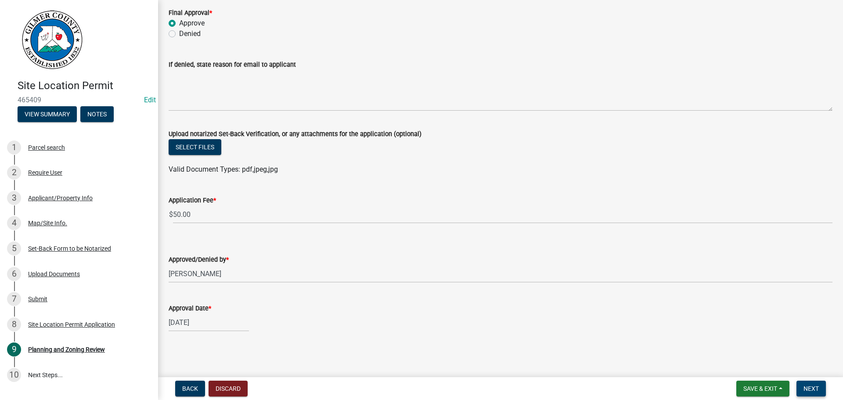
click at [809, 387] on span "Next" at bounding box center [811, 388] width 15 height 7
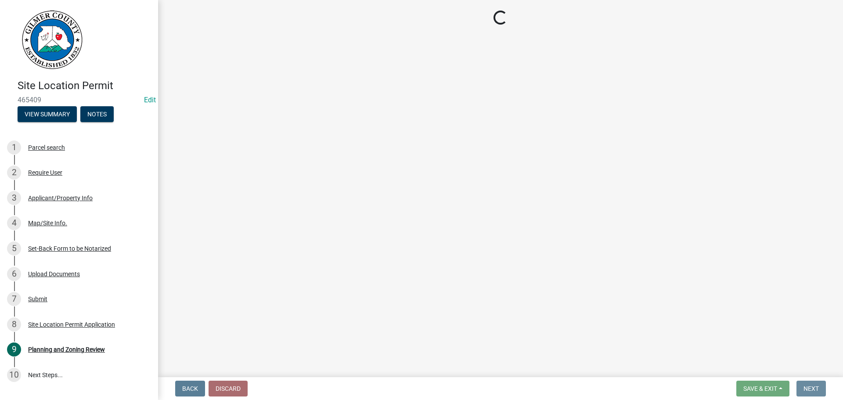
scroll to position [0, 0]
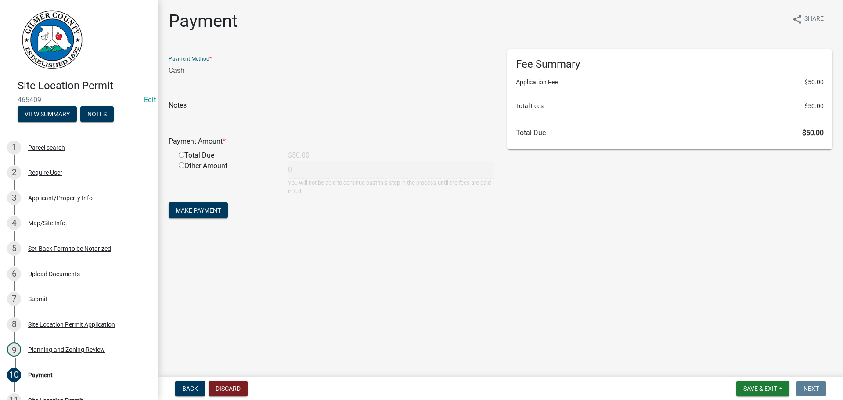
click at [242, 74] on select "Credit Card POS Check Cash" at bounding box center [332, 71] width 326 height 18
select select "1: 0"
click at [169, 62] on select "Credit Card POS Check Cash" at bounding box center [332, 71] width 326 height 18
click at [235, 103] on input "text" at bounding box center [332, 108] width 326 height 18
type input "1370"
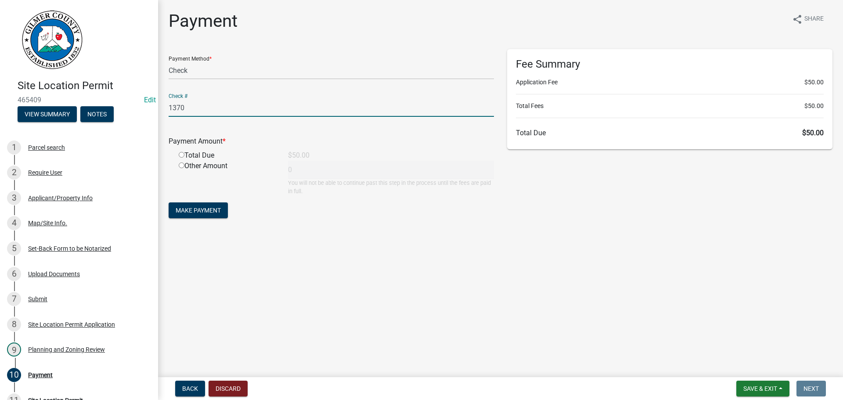
click at [179, 153] on div "Total Due" at bounding box center [226, 155] width 109 height 11
click at [181, 154] on input "radio" at bounding box center [182, 155] width 6 height 6
radio input "true"
type input "50"
click at [219, 113] on input "1370" at bounding box center [332, 108] width 326 height 18
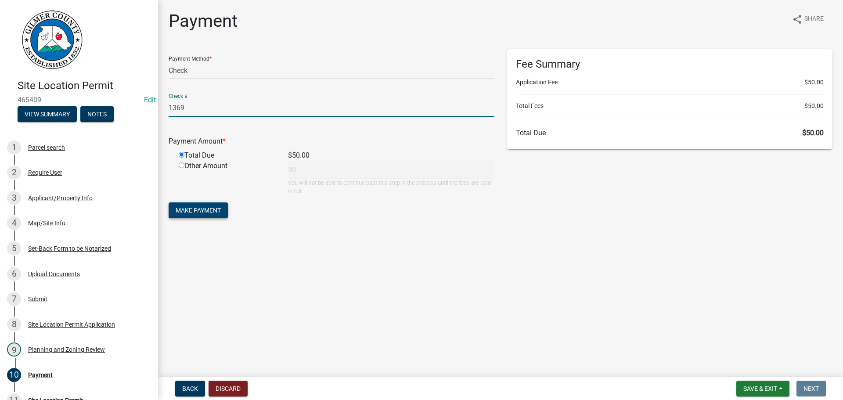
type input "1369"
click at [206, 206] on button "Make Payment" at bounding box center [198, 211] width 59 height 16
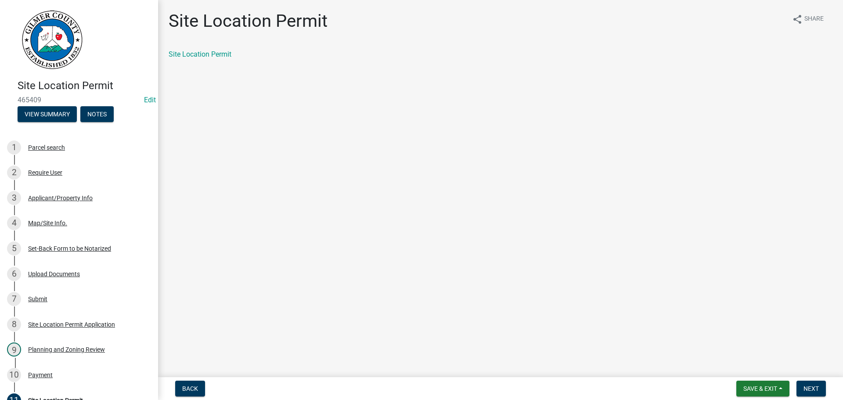
click at [203, 59] on div "Site Location Permit" at bounding box center [501, 54] width 664 height 11
click at [204, 52] on link "Site Location Permit" at bounding box center [200, 54] width 63 height 8
click at [813, 387] on span "Next" at bounding box center [811, 388] width 15 height 7
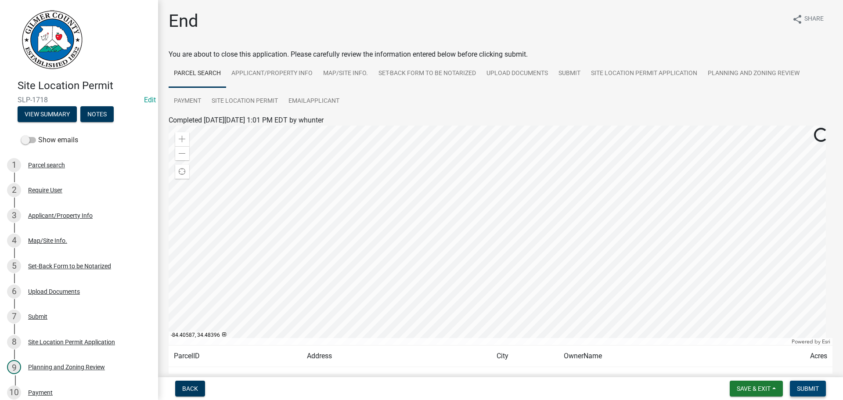
click at [811, 385] on span "Submit" at bounding box center [808, 388] width 22 height 7
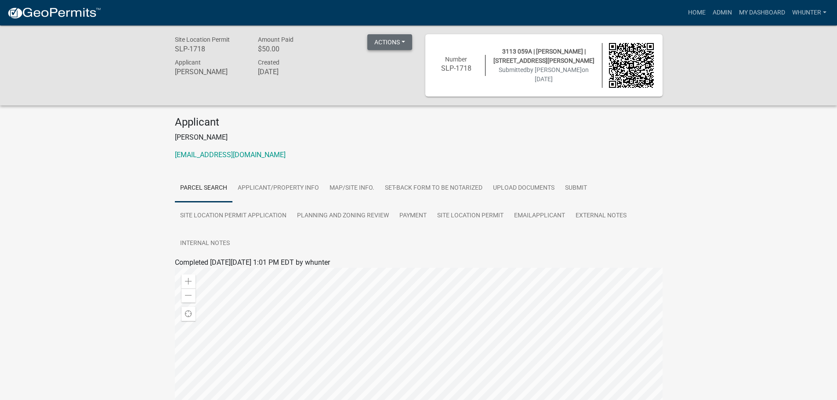
click at [396, 38] on button "Actions" at bounding box center [389, 42] width 45 height 16
click at [399, 62] on link "View receipt" at bounding box center [415, 64] width 96 height 21
click at [701, 14] on link "Home" at bounding box center [696, 12] width 25 height 17
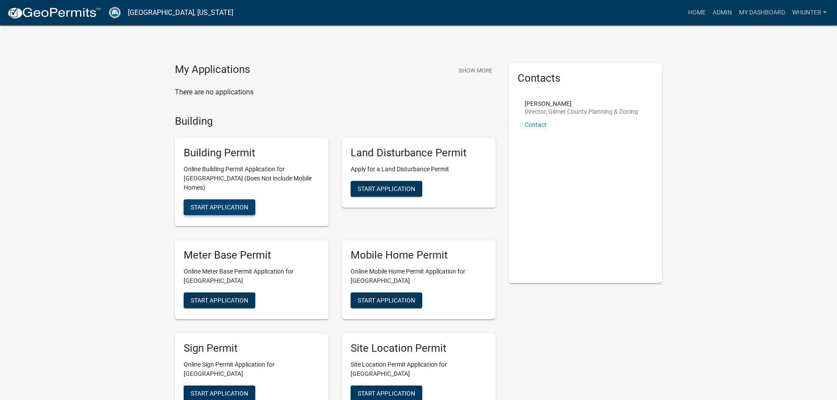
click at [229, 204] on span "Start Application" at bounding box center [220, 207] width 58 height 7
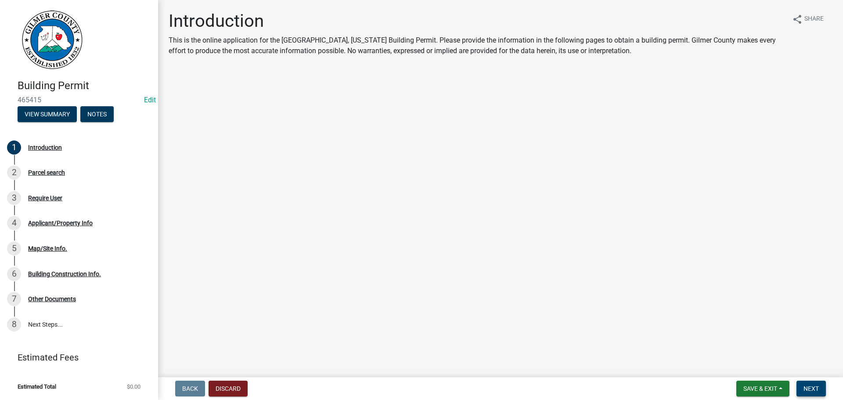
click at [810, 385] on span "Next" at bounding box center [811, 388] width 15 height 7
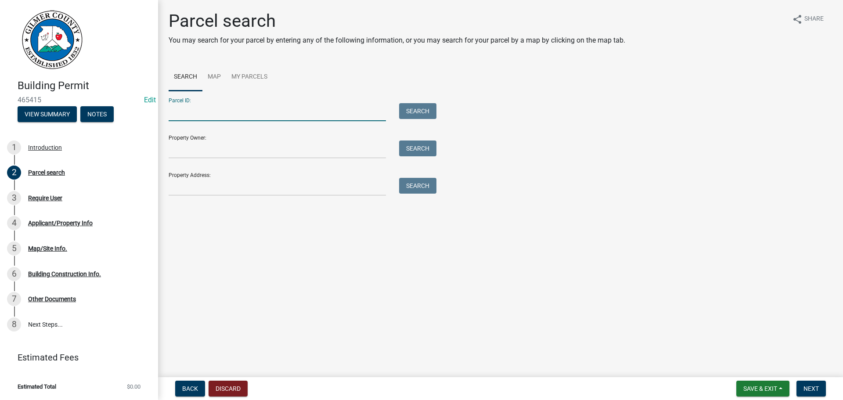
click at [207, 111] on input "Parcel ID:" at bounding box center [277, 112] width 217 height 18
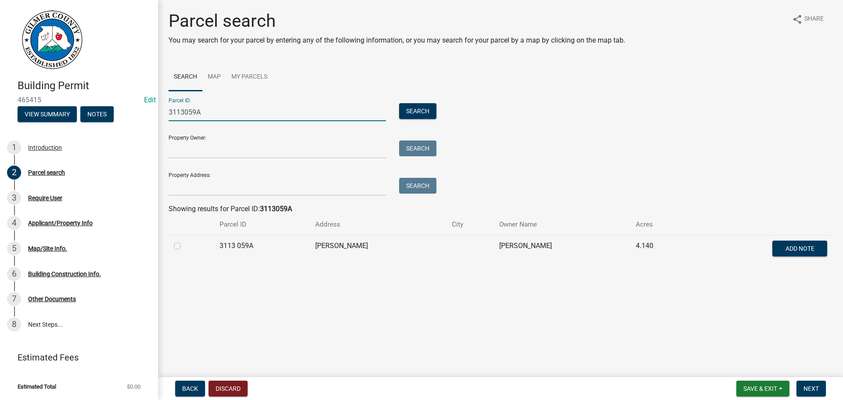
type input "3113059A"
click at [185, 241] on label at bounding box center [185, 241] width 0 height 0
click at [185, 245] on 059A "radio" at bounding box center [188, 244] width 6 height 6
radio 059A "true"
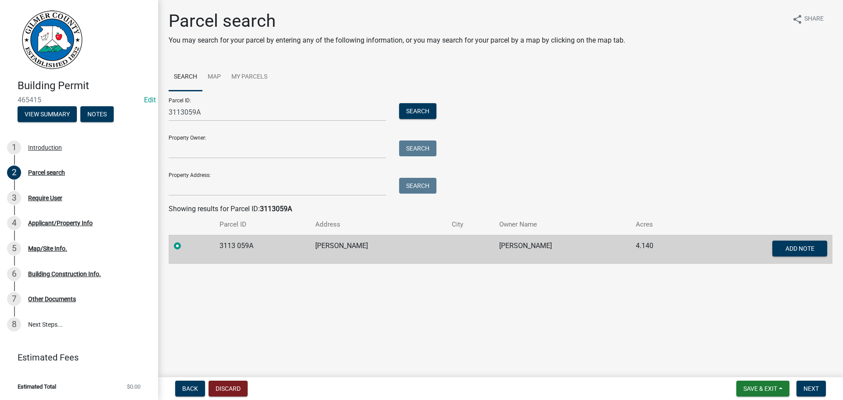
click at [827, 386] on form "Save & Exit Save Save & Exit Next" at bounding box center [781, 389] width 97 height 16
click at [817, 387] on span "Next" at bounding box center [811, 388] width 15 height 7
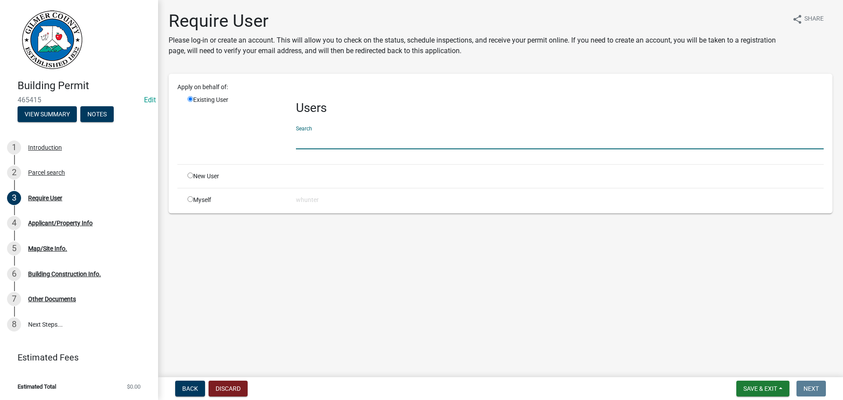
click at [348, 148] on input "text" at bounding box center [560, 140] width 528 height 18
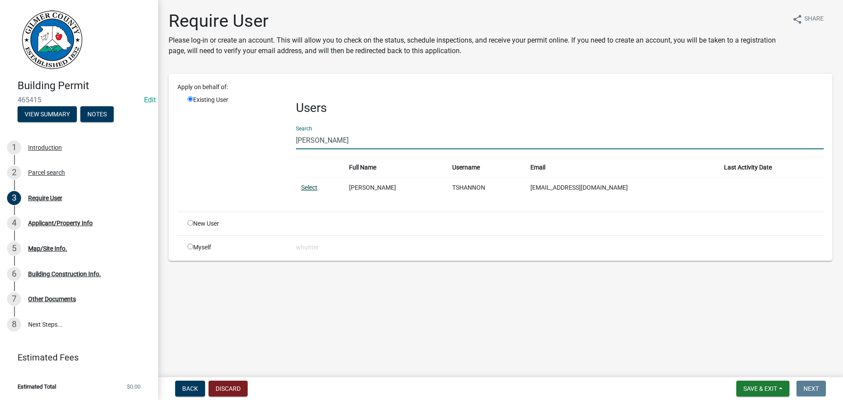
type input "[PERSON_NAME]"
click at [303, 187] on link "Select" at bounding box center [309, 187] width 16 height 7
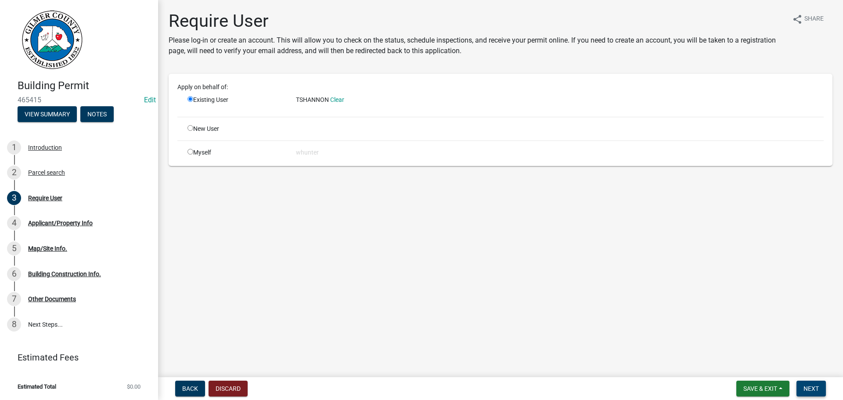
click at [815, 382] on button "Next" at bounding box center [811, 389] width 29 height 16
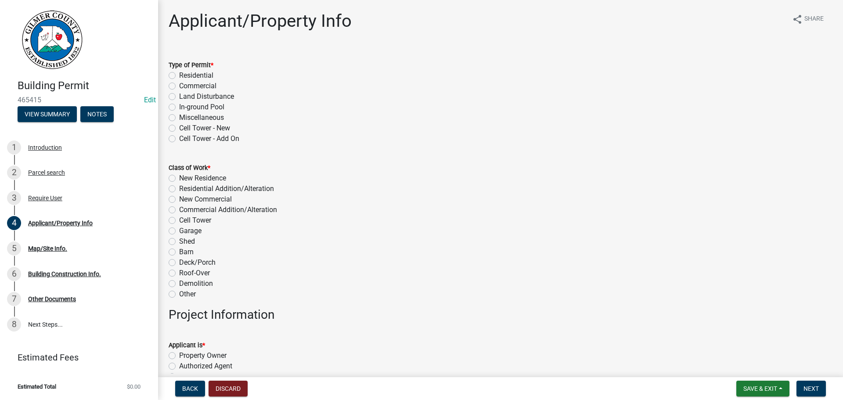
click at [196, 75] on label "Residential" at bounding box center [196, 75] width 34 height 11
click at [185, 75] on input "Residential" at bounding box center [182, 73] width 6 height 6
radio input "true"
click at [203, 181] on label "New Residence" at bounding box center [202, 178] width 47 height 11
click at [185, 179] on input "New Residence" at bounding box center [182, 176] width 6 height 6
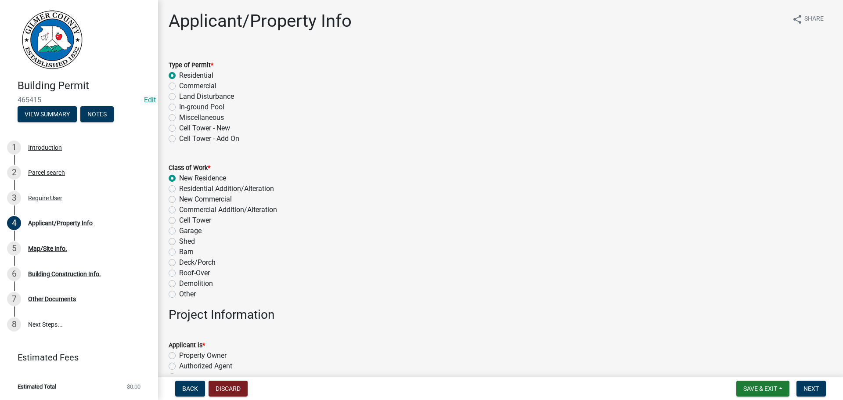
radio input "true"
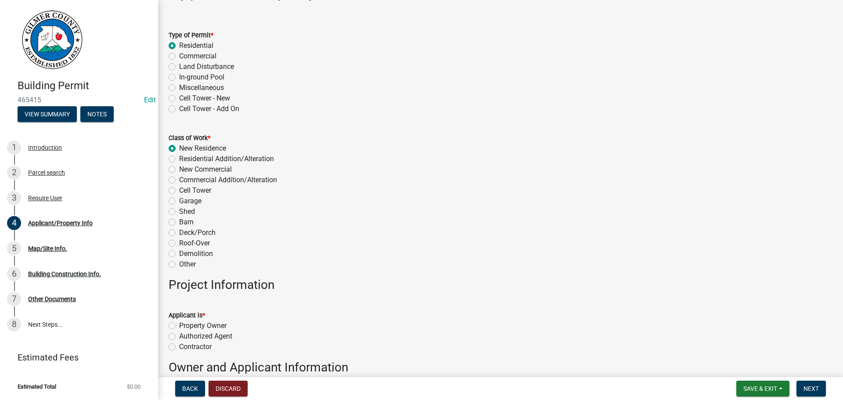
scroll to position [44, 0]
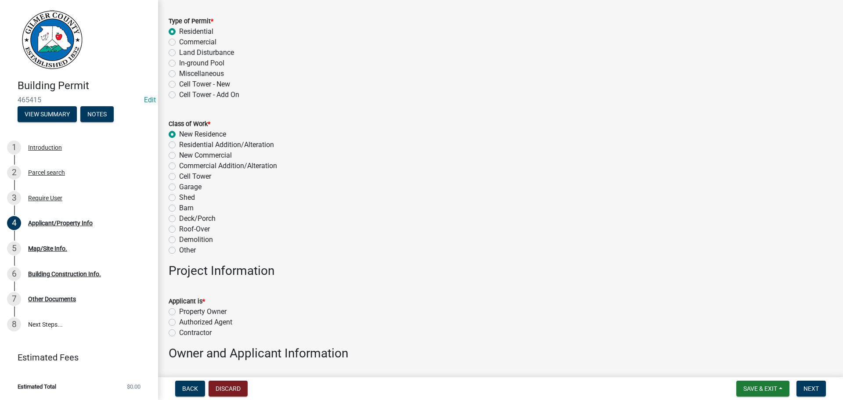
click at [205, 335] on label "Contractor" at bounding box center [195, 333] width 33 height 11
click at [185, 333] on input "Contractor" at bounding box center [182, 331] width 6 height 6
radio input "true"
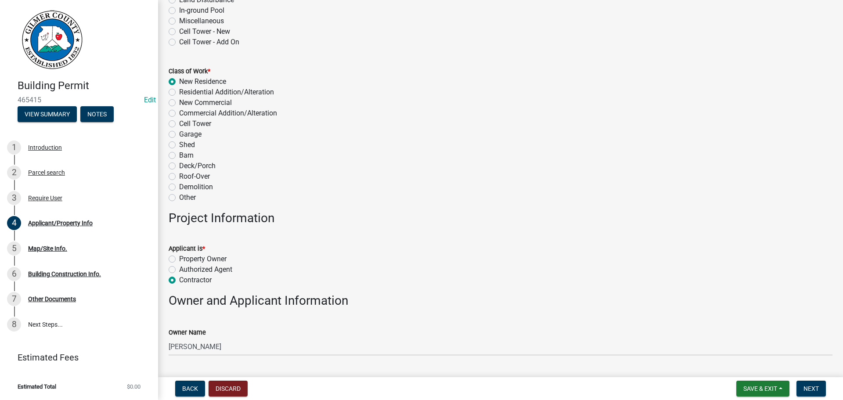
scroll to position [132, 0]
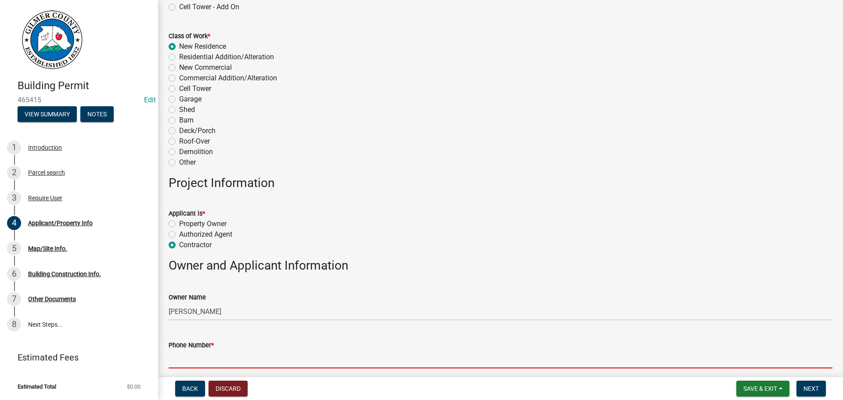
click at [228, 361] on input "Phone Number *" at bounding box center [501, 360] width 664 height 18
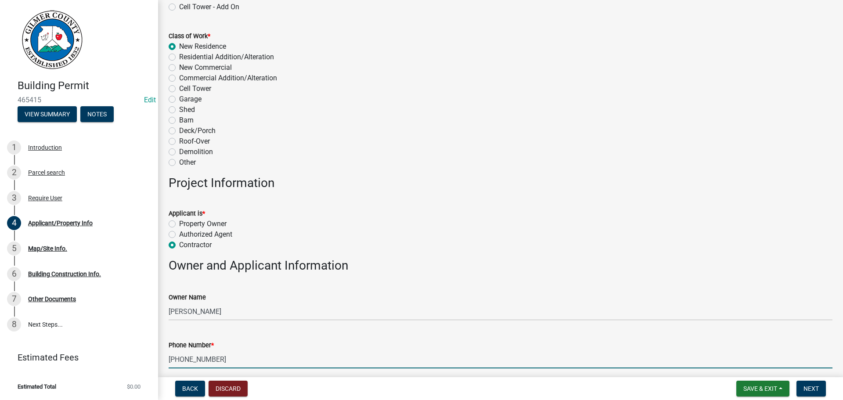
type input "[PHONE_NUMBER]"
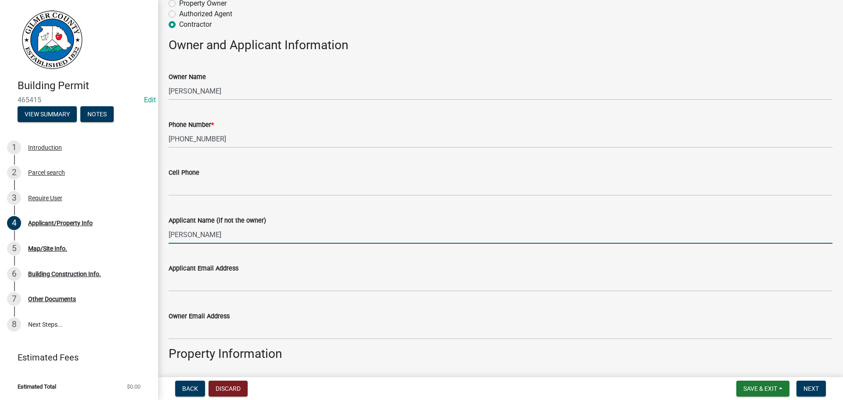
type input "[PERSON_NAME]"
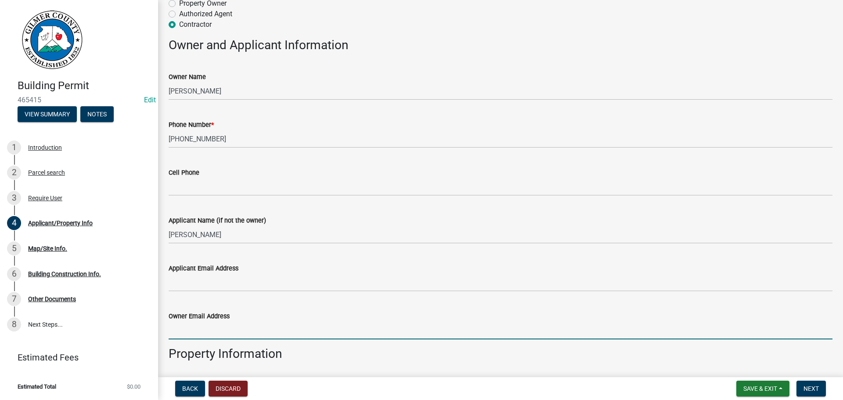
scroll to position [566, 0]
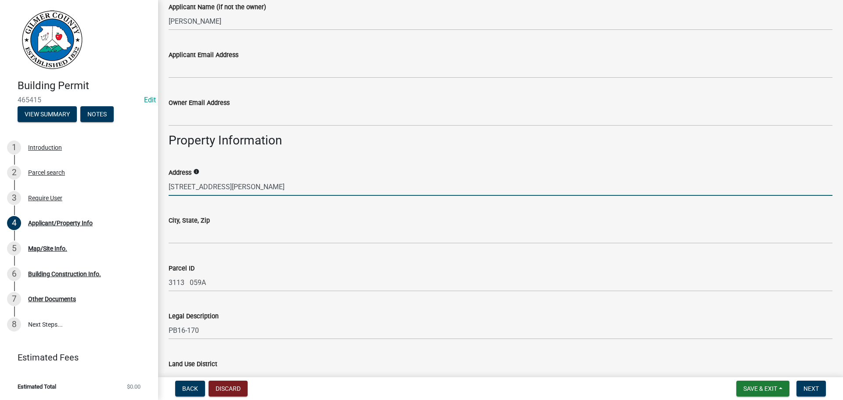
type input "[STREET_ADDRESS][PERSON_NAME]"
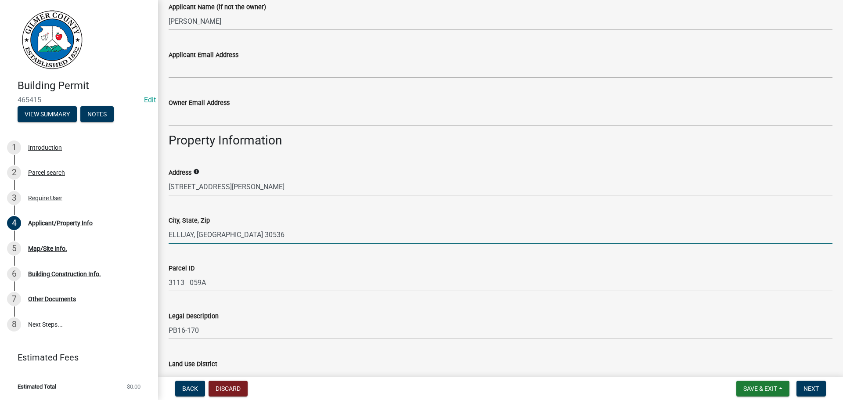
type input "ELLIJAY, [GEOGRAPHIC_DATA] 30536"
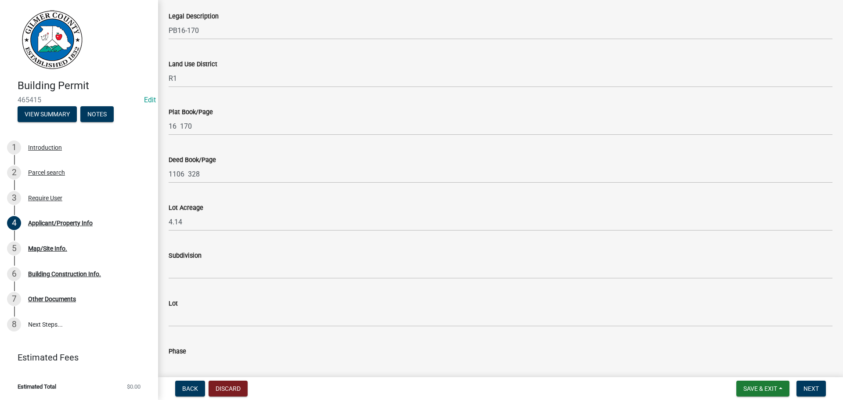
scroll to position [961, 0]
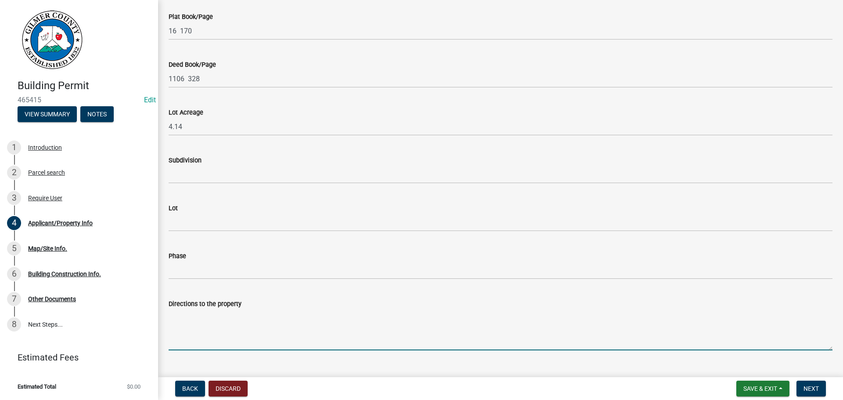
click at [239, 330] on textarea "Directions to the property" at bounding box center [501, 329] width 664 height 41
type textarea "52E, RT ON [GEOGRAPHIC_DATA], RT ON [PERSON_NAME], PROPERTY ON LEFT - WILL BE B…"
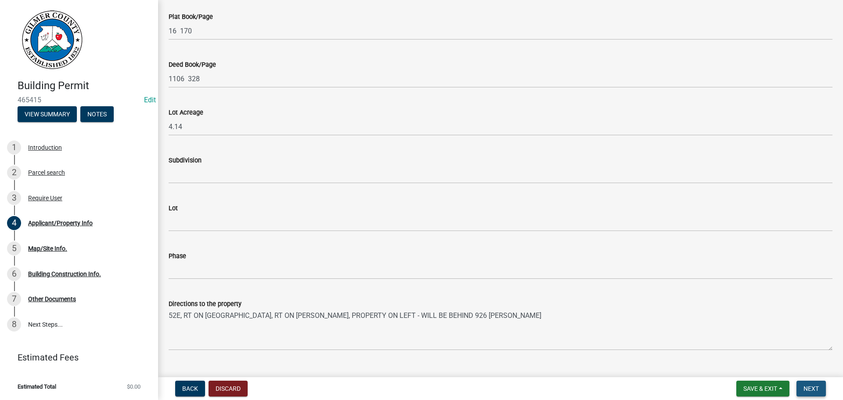
click at [806, 384] on button "Next" at bounding box center [811, 389] width 29 height 16
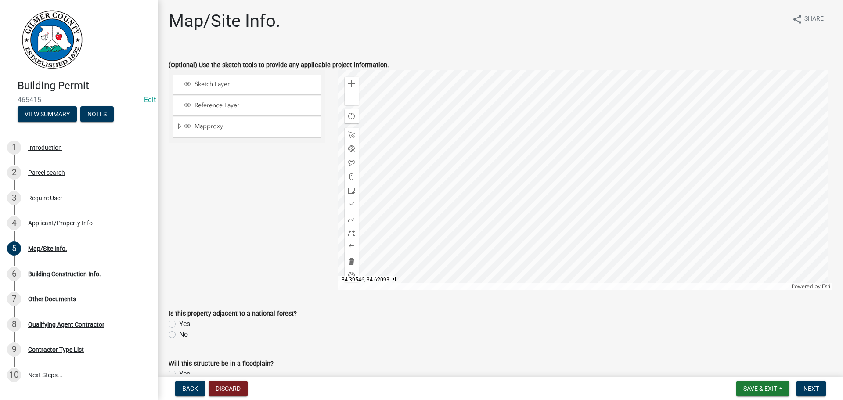
click at [180, 332] on label "No" at bounding box center [183, 334] width 9 height 11
click at [180, 332] on input "No" at bounding box center [182, 332] width 6 height 6
radio input "true"
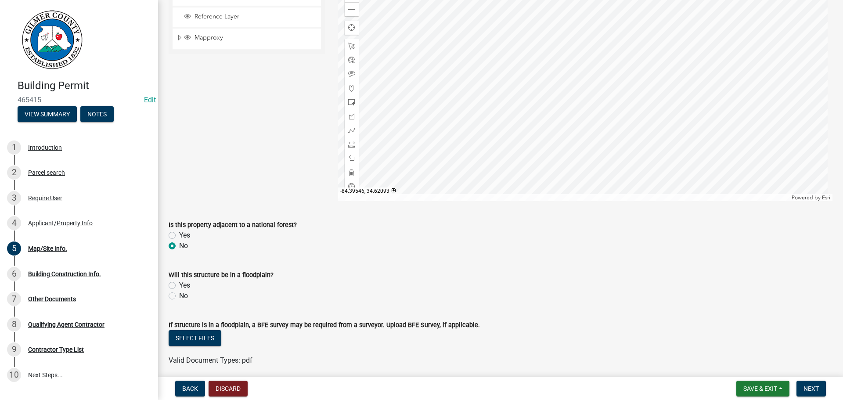
scroll to position [176, 0]
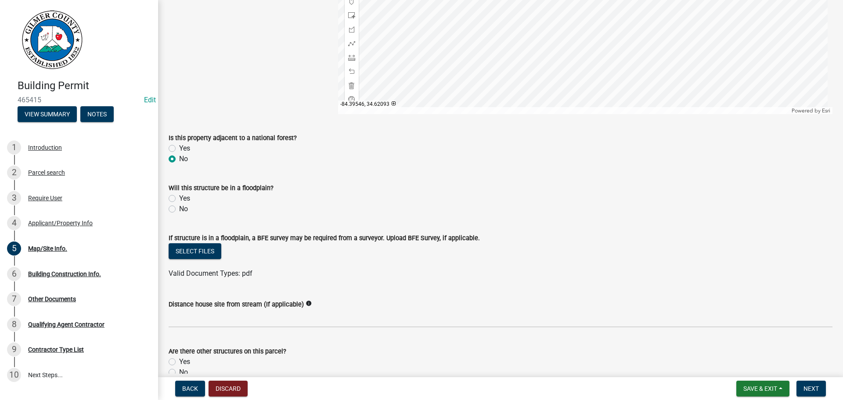
click at [182, 210] on label "No" at bounding box center [183, 209] width 9 height 11
click at [182, 210] on input "No" at bounding box center [182, 207] width 6 height 6
radio input "true"
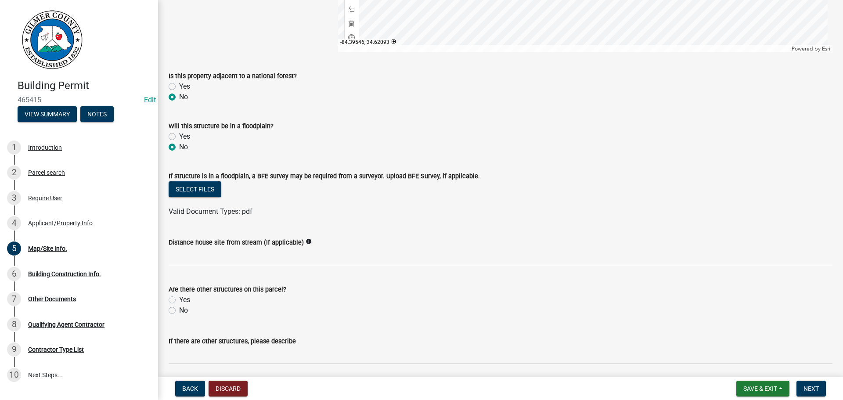
scroll to position [351, 0]
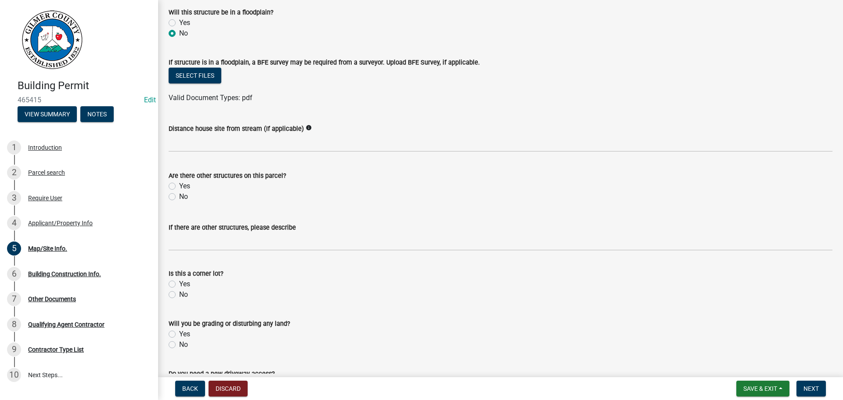
click at [179, 191] on label "Yes" at bounding box center [184, 186] width 11 height 11
click at [179, 187] on input "Yes" at bounding box center [182, 184] width 6 height 6
radio input "true"
click at [179, 196] on label "No" at bounding box center [183, 197] width 9 height 11
click at [179, 196] on input "No" at bounding box center [182, 195] width 6 height 6
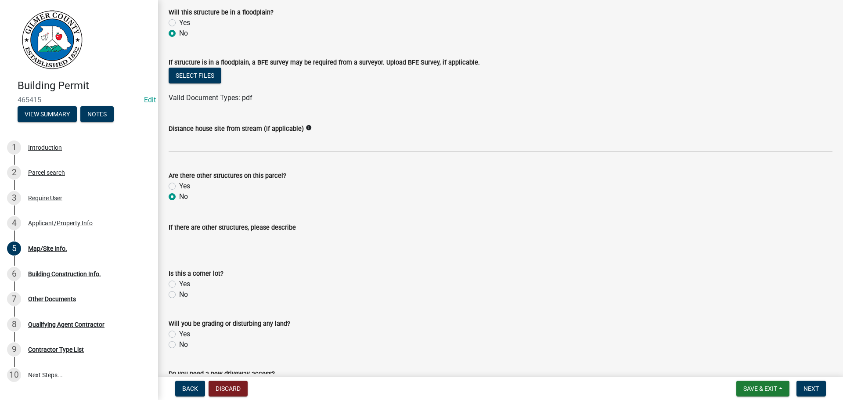
radio input "true"
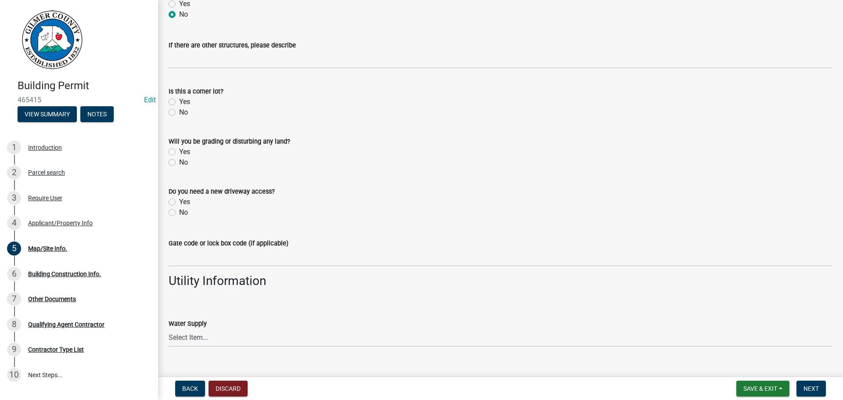
scroll to position [659, 0]
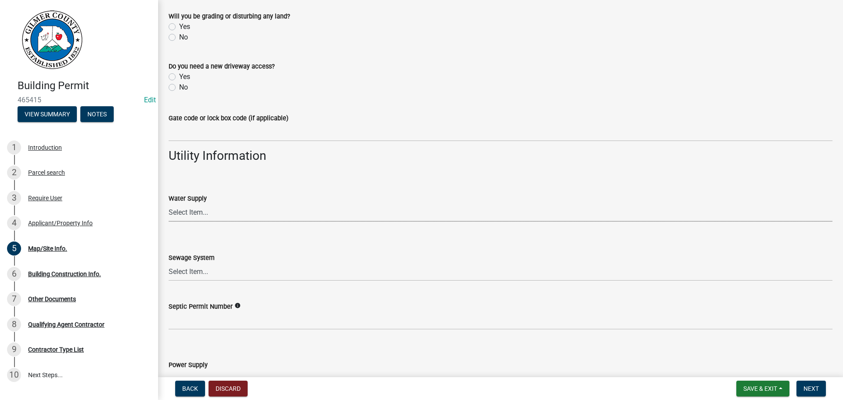
click at [181, 205] on select "Select Item... Well Community Public Spring" at bounding box center [501, 213] width 664 height 18
click at [169, 204] on select "Select Item... Well Community Public Spring" at bounding box center [501, 213] width 664 height 18
select select "6d3c22a4-bb85-4608-b1e4-8a8b34b9a216"
click at [200, 275] on select "Select Item... Septic Community Public" at bounding box center [501, 272] width 664 height 18
click at [169, 263] on select "Select Item... Septic Community Public" at bounding box center [501, 272] width 664 height 18
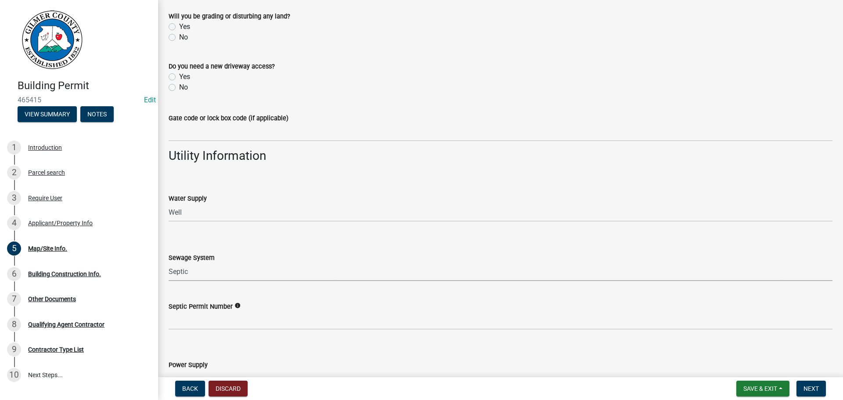
select select "92a37e23-3b7d-408e-b3c7-0afbe39b0942"
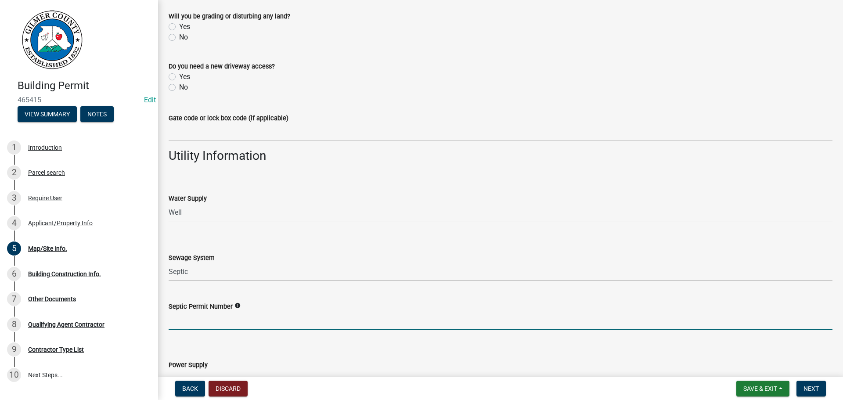
drag, startPoint x: 207, startPoint y: 324, endPoint x: 448, endPoint y: 397, distance: 251.6
click at [209, 327] on input "Septic Permit Number" at bounding box center [501, 321] width 664 height 18
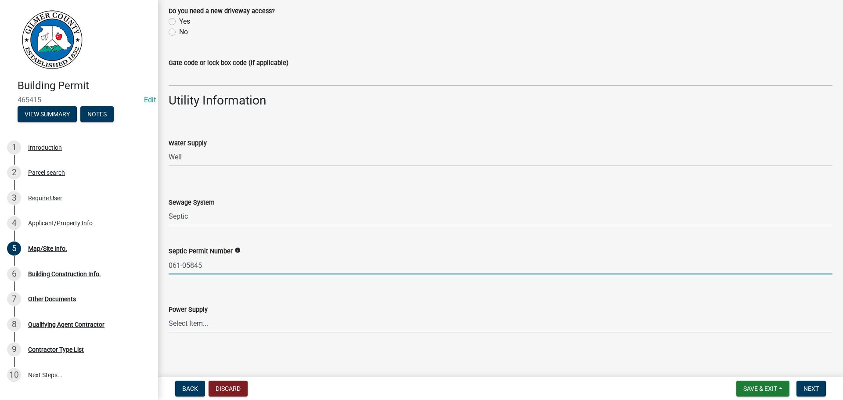
scroll to position [716, 0]
type input "061-05845"
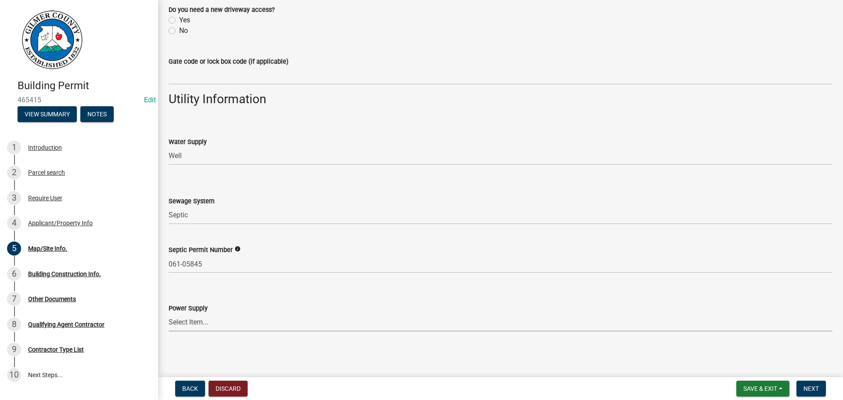
click at [222, 323] on select "Select Item... Amicalola EMC [GEOGRAPHIC_DATA] EMC Tri-State Power [US_STATE] P…" at bounding box center [501, 323] width 664 height 18
click at [169, 314] on select "Select Item... Amicalola EMC [GEOGRAPHIC_DATA] EMC Tri-State Power [US_STATE] P…" at bounding box center [501, 323] width 664 height 18
select select "c9feaa94-b03b-4165-97cf-90fdf63947c5"
click at [819, 390] on span "Next" at bounding box center [811, 388] width 15 height 7
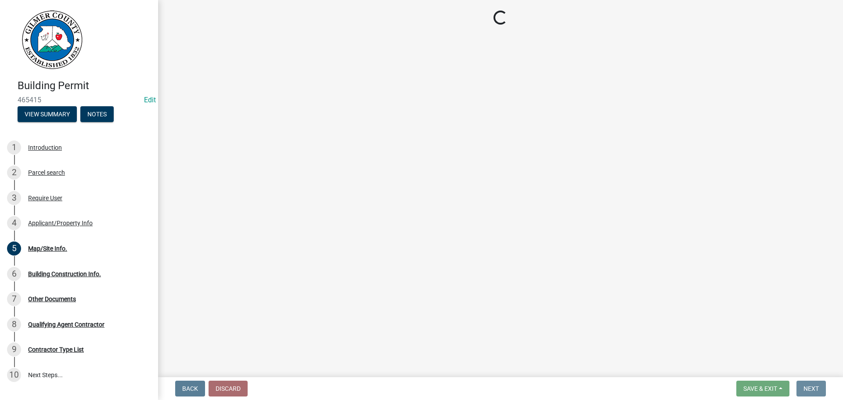
scroll to position [0, 0]
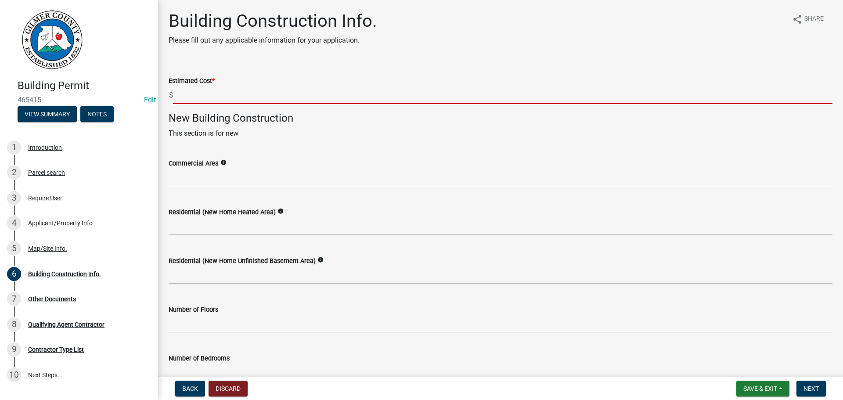
click at [227, 91] on input "text" at bounding box center [503, 95] width 660 height 18
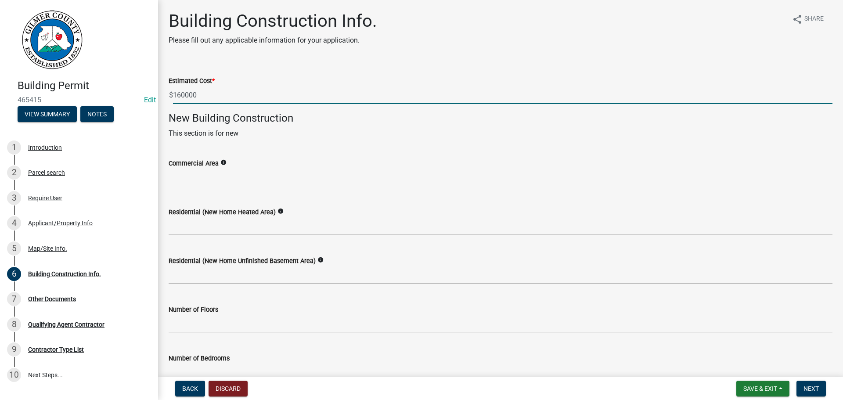
type input "160000"
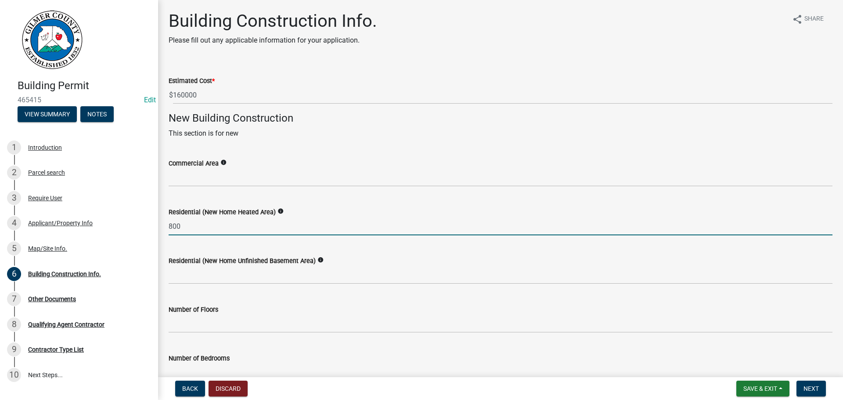
type input "800"
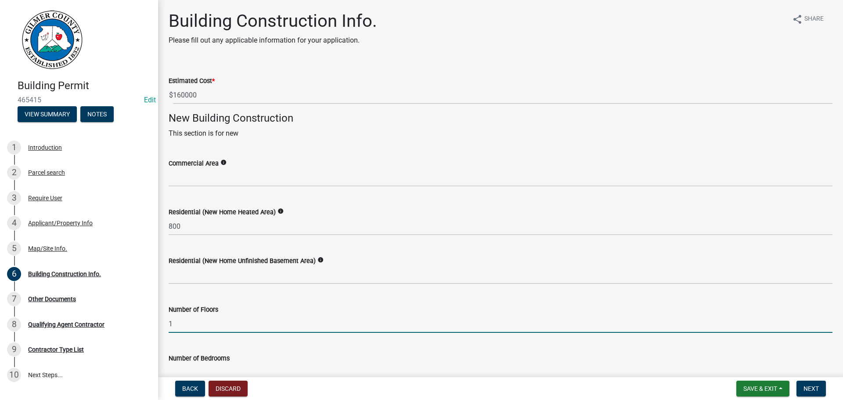
type input "1"
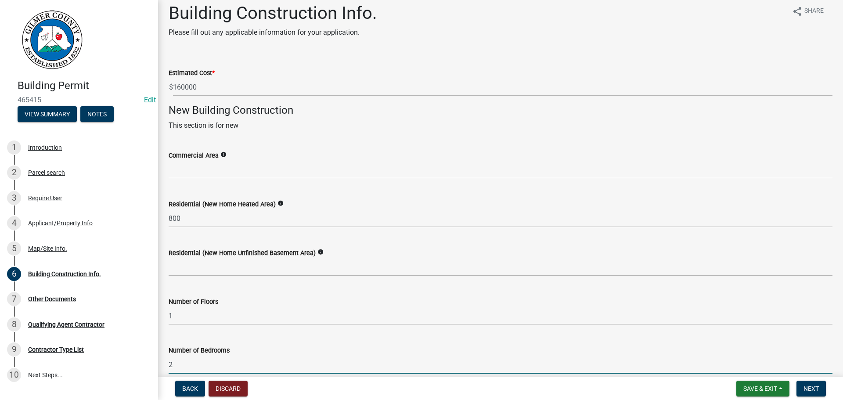
type input "2"
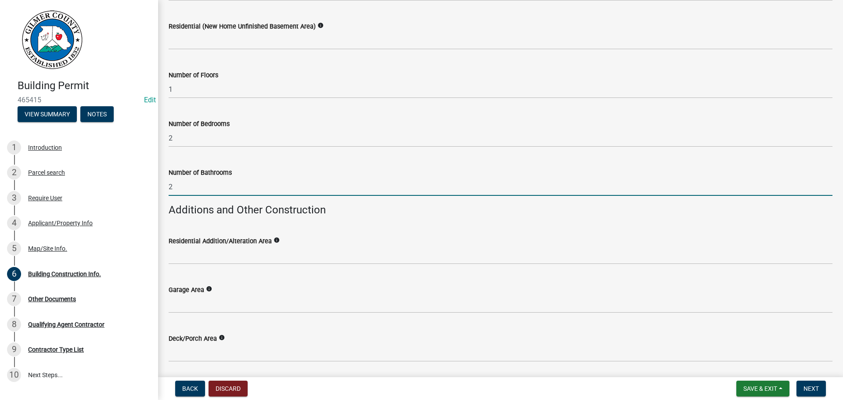
type input "2"
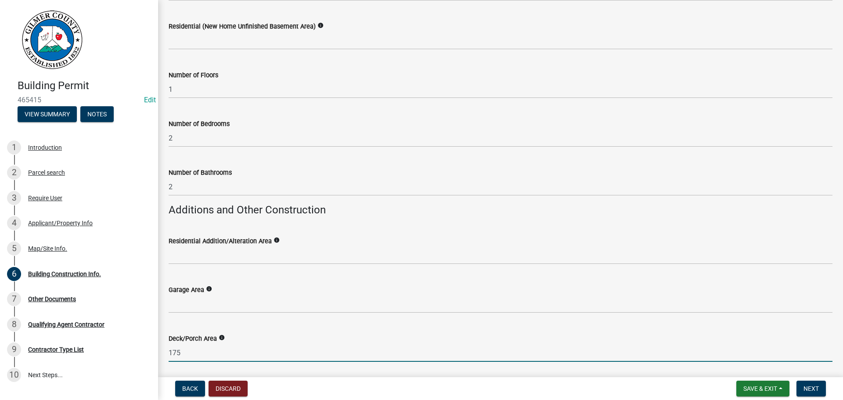
type input "175"
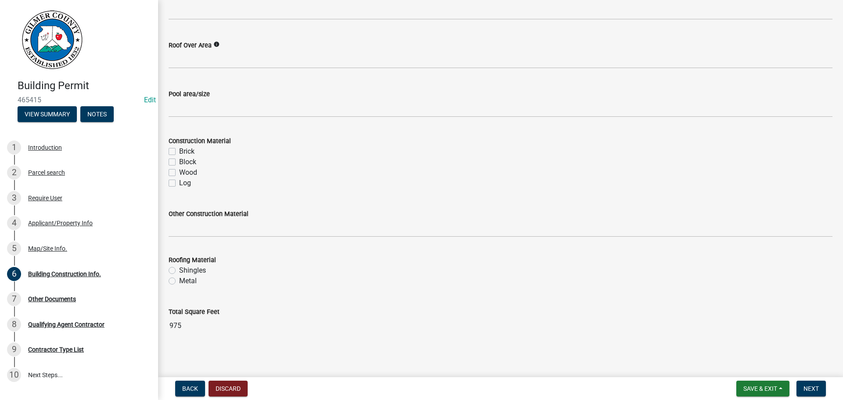
scroll to position [726, 0]
click at [811, 390] on span "Next" at bounding box center [811, 388] width 15 height 7
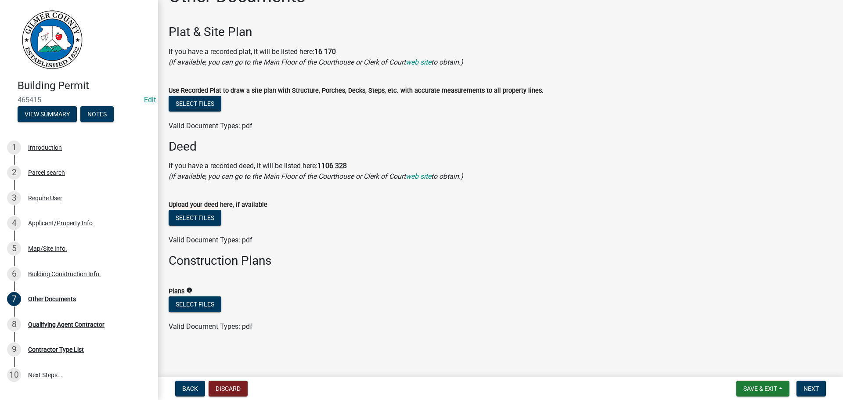
scroll to position [25, 0]
click at [806, 385] on span "Next" at bounding box center [811, 388] width 15 height 7
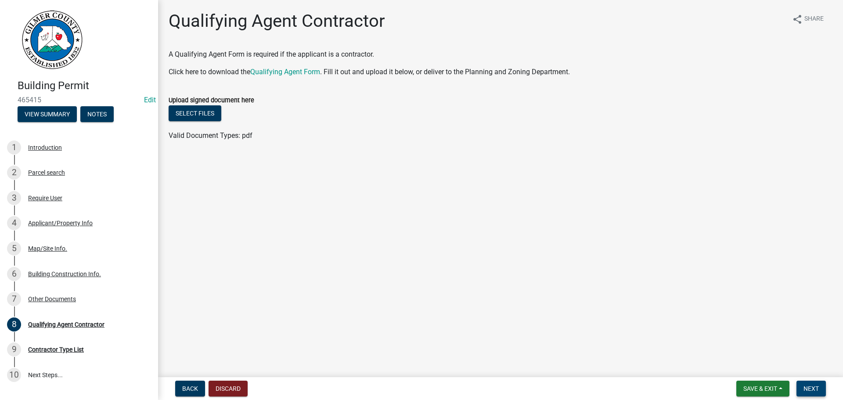
click at [816, 389] on span "Next" at bounding box center [811, 388] width 15 height 7
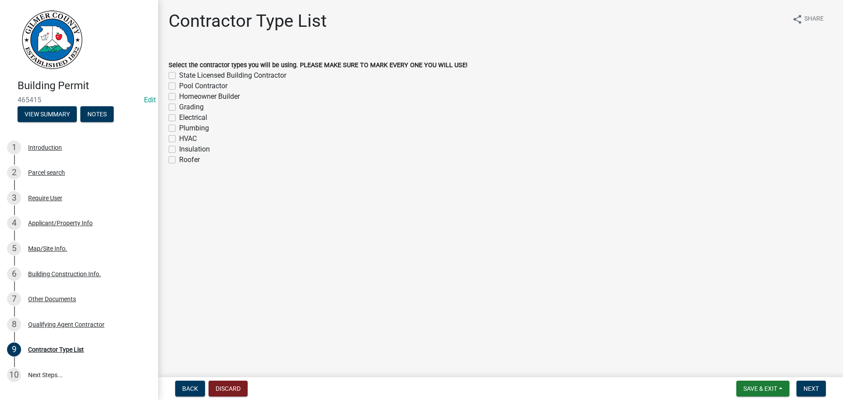
click at [232, 78] on label "State Licensed Building Contractor" at bounding box center [232, 75] width 107 height 11
click at [185, 76] on input "State Licensed Building Contractor" at bounding box center [182, 73] width 6 height 6
checkbox input "true"
checkbox input "false"
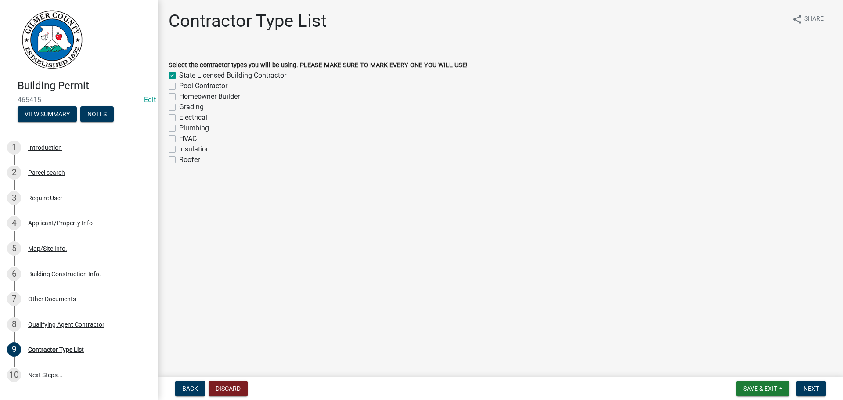
checkbox input "false"
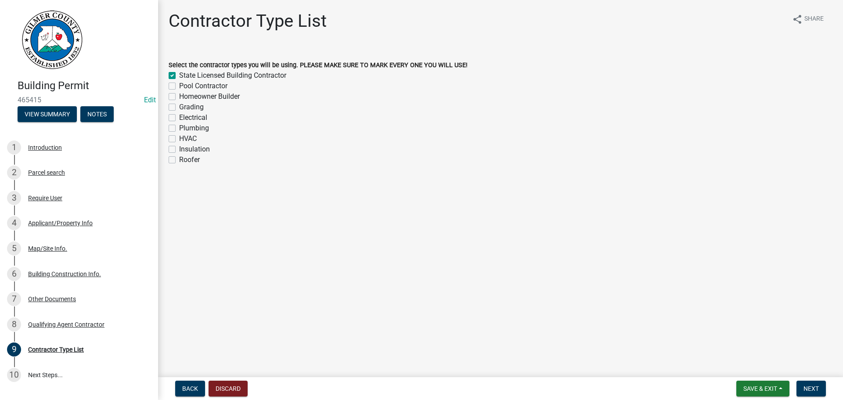
checkbox input "false"
click at [197, 106] on label "Grading" at bounding box center [191, 107] width 25 height 11
click at [185, 106] on input "Grading" at bounding box center [182, 105] width 6 height 6
checkbox input "true"
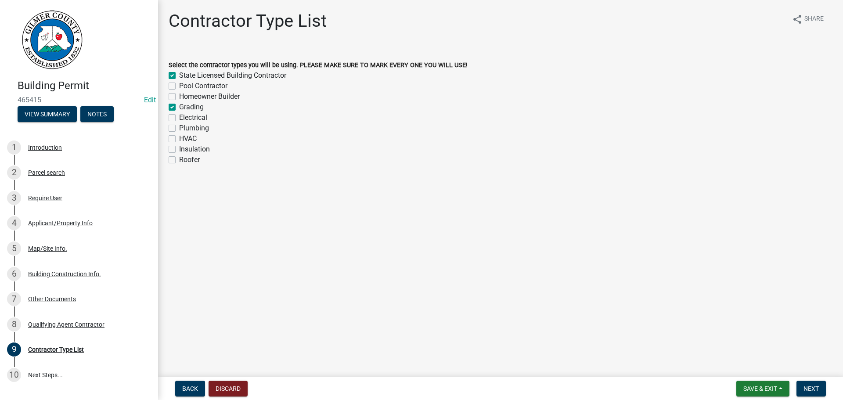
checkbox input "false"
checkbox input "true"
checkbox input "false"
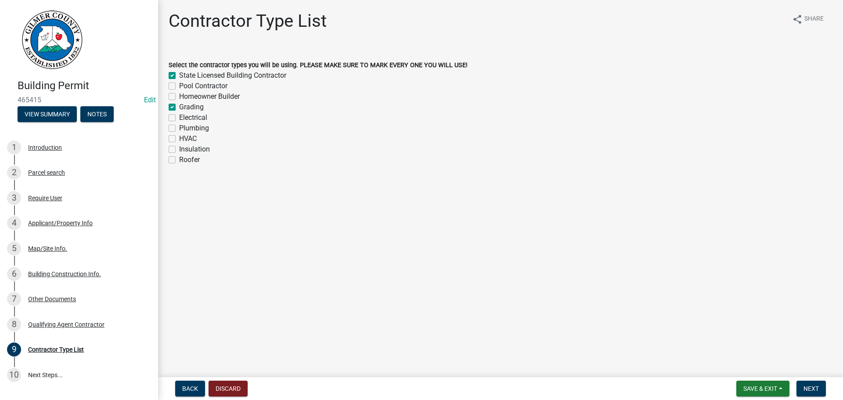
checkbox input "false"
click at [194, 123] on label "Plumbing" at bounding box center [194, 128] width 30 height 11
click at [185, 123] on input "Plumbing" at bounding box center [182, 126] width 6 height 6
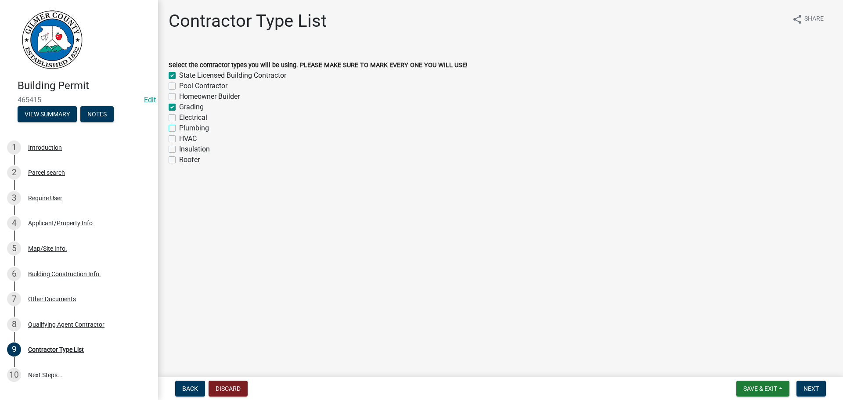
checkbox input "true"
checkbox input "false"
checkbox input "true"
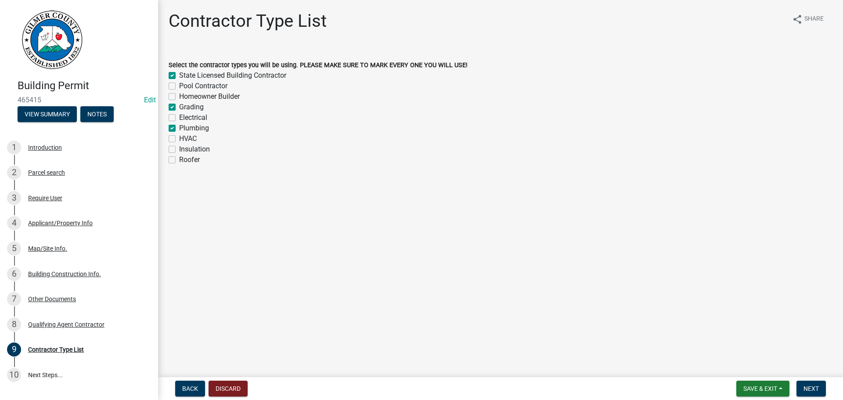
checkbox input "false"
checkbox input "true"
checkbox input "false"
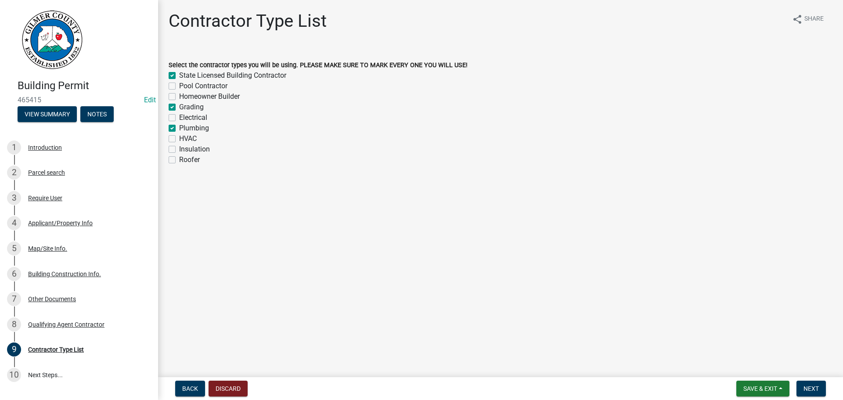
click at [196, 119] on label "Electrical" at bounding box center [193, 117] width 28 height 11
click at [185, 118] on input "Electrical" at bounding box center [182, 115] width 6 height 6
checkbox input "true"
checkbox input "false"
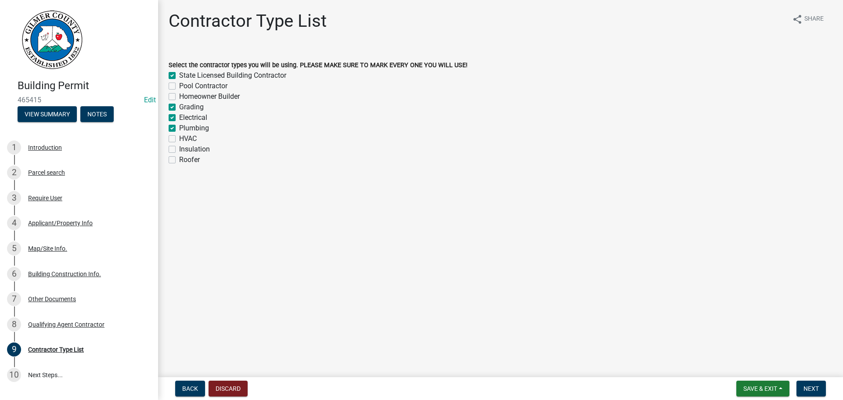
checkbox input "false"
checkbox input "true"
checkbox input "false"
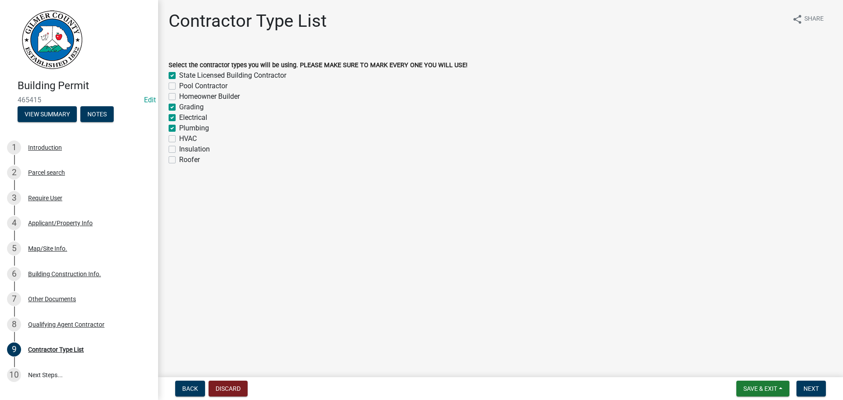
checkbox input "false"
click at [200, 134] on div "HVAC" at bounding box center [501, 139] width 664 height 11
click at [197, 138] on label "HVAC" at bounding box center [188, 139] width 18 height 11
click at [185, 138] on input "HVAC" at bounding box center [182, 137] width 6 height 6
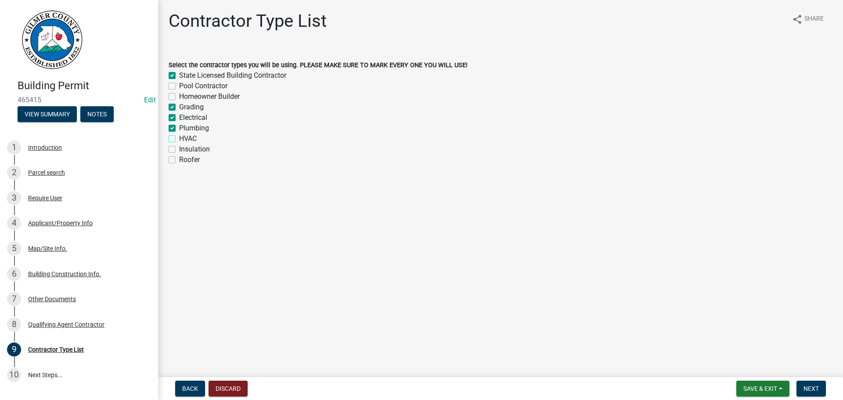
checkbox input "true"
checkbox input "false"
checkbox input "true"
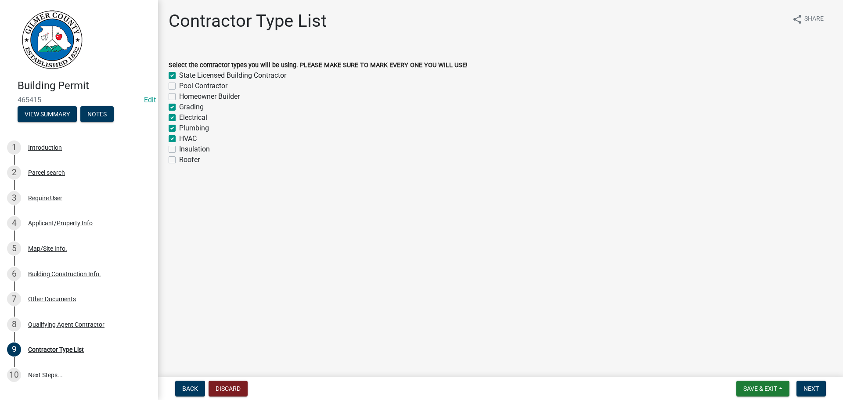
checkbox input "true"
checkbox input "false"
click at [193, 155] on label "Roofer" at bounding box center [189, 160] width 21 height 11
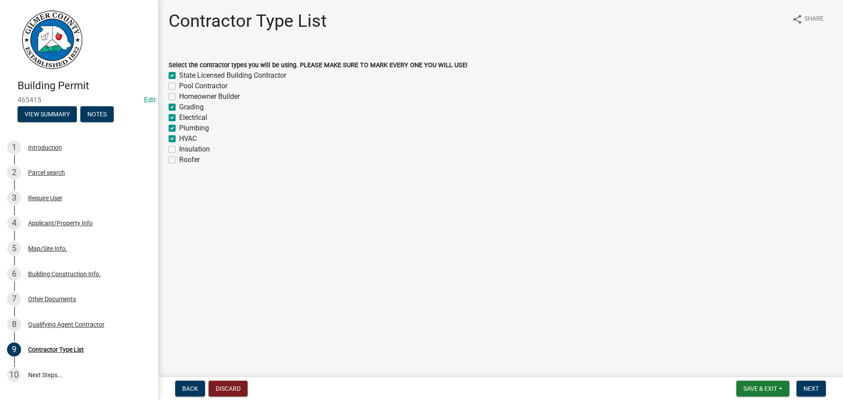
click at [185, 155] on input "Roofer" at bounding box center [182, 158] width 6 height 6
checkbox input "true"
checkbox input "false"
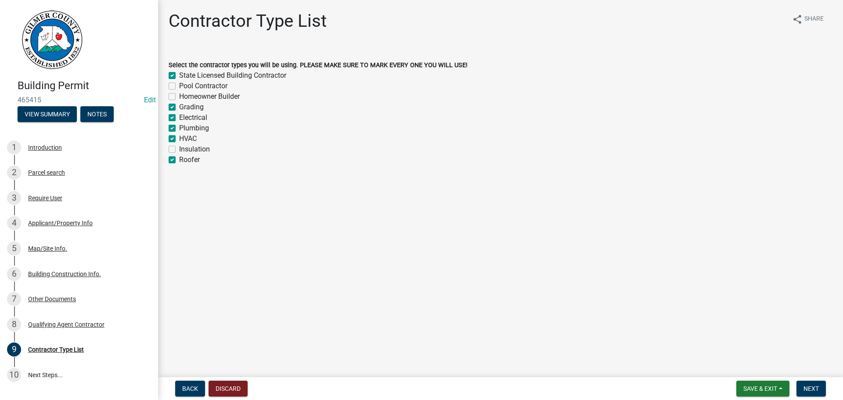
checkbox input "true"
checkbox input "false"
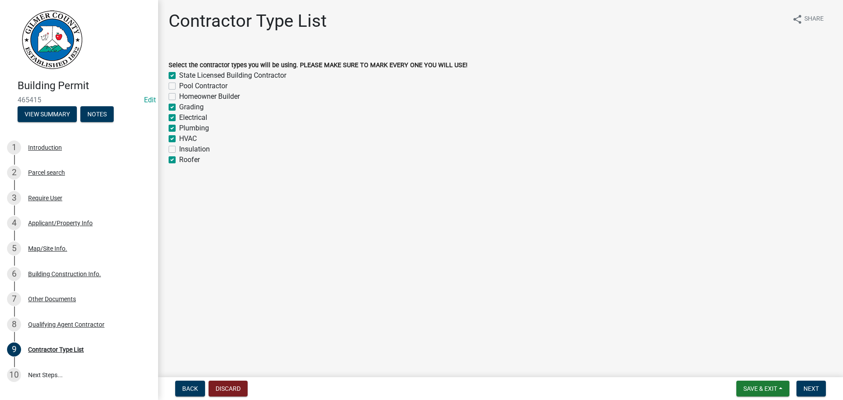
checkbox input "true"
click at [192, 153] on label "Insulation" at bounding box center [194, 149] width 31 height 11
click at [185, 150] on input "Insulation" at bounding box center [182, 147] width 6 height 6
checkbox input "true"
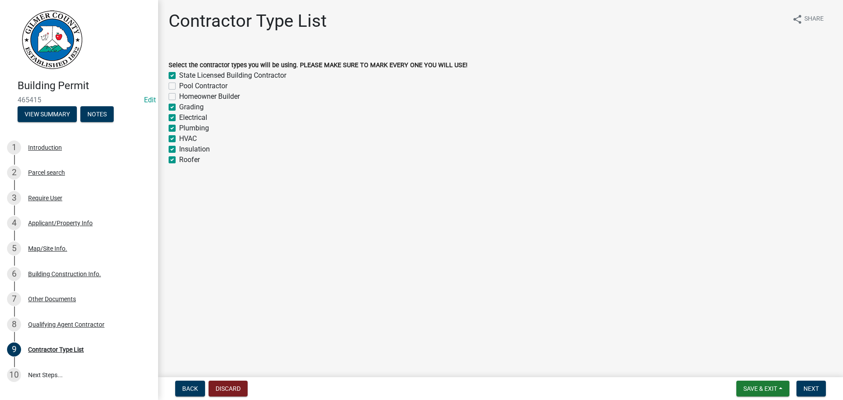
checkbox input "false"
checkbox input "true"
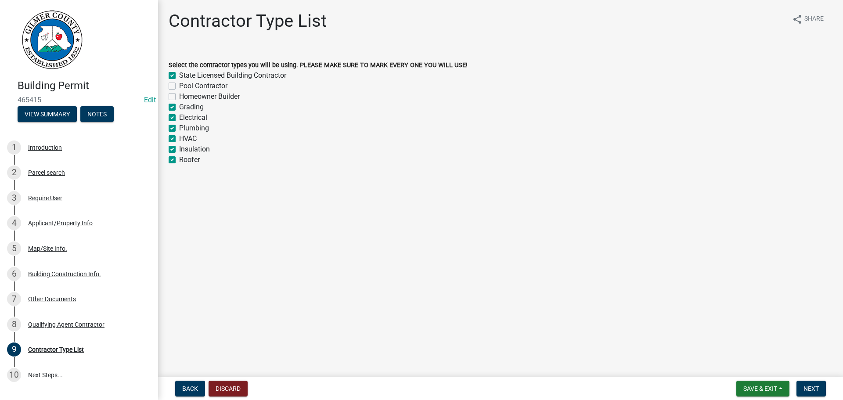
checkbox input "true"
drag, startPoint x: 818, startPoint y: 389, endPoint x: 801, endPoint y: 392, distance: 17.0
click at [809, 390] on span "Next" at bounding box center [811, 388] width 15 height 7
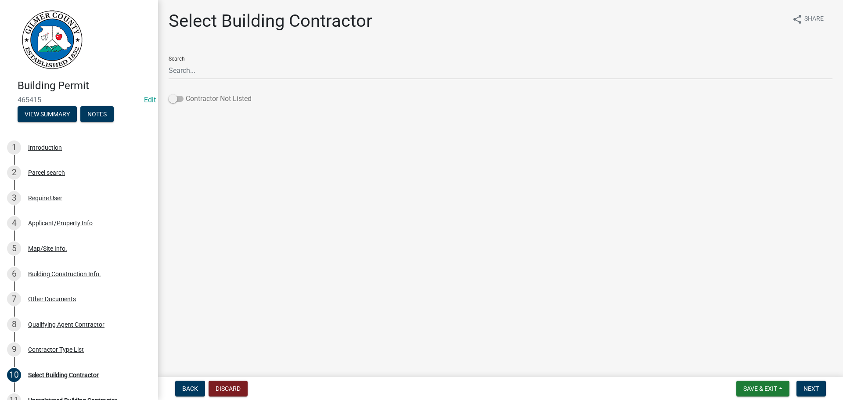
click at [217, 101] on label "Contractor Not Listed" at bounding box center [210, 99] width 83 height 11
click at [186, 94] on input "Contractor Not Listed" at bounding box center [186, 94] width 0 height 0
click at [801, 393] on button "Next" at bounding box center [811, 389] width 29 height 16
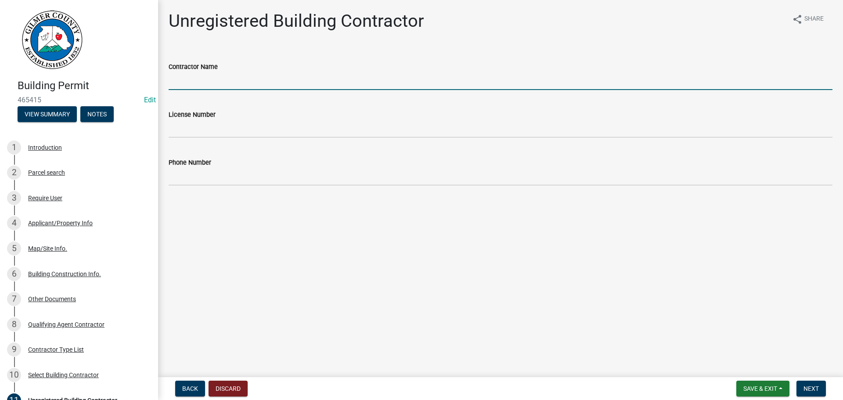
click at [376, 85] on input "Contractor Name" at bounding box center [501, 81] width 664 height 18
type input "[PERSON_NAME]"
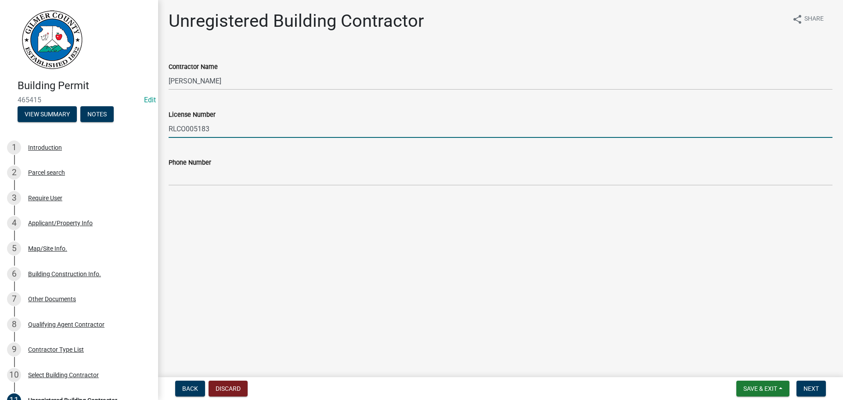
type input "RLCO005183"
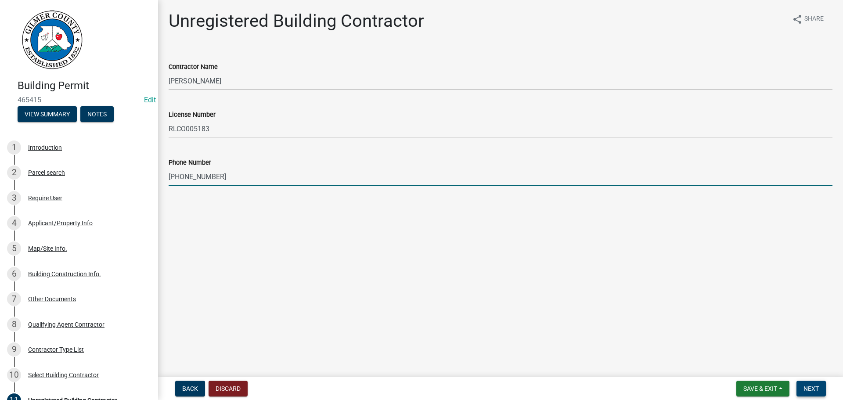
type input "[PHONE_NUMBER]"
click at [810, 386] on span "Next" at bounding box center [811, 388] width 15 height 7
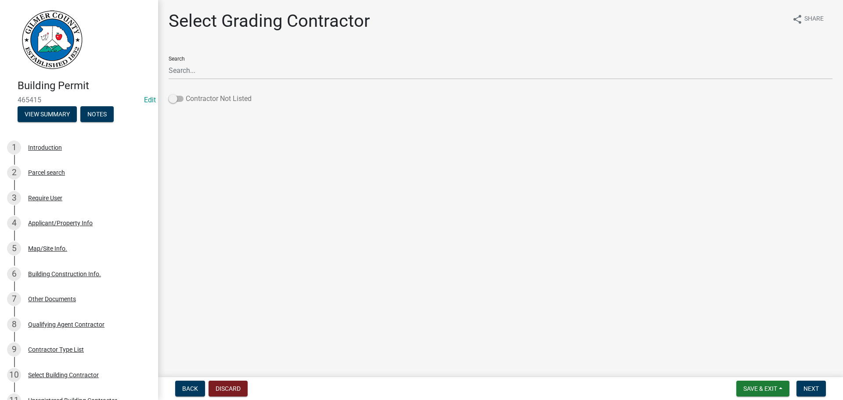
click at [246, 99] on label "Contractor Not Listed" at bounding box center [210, 99] width 83 height 11
click at [186, 94] on input "Contractor Not Listed" at bounding box center [186, 94] width 0 height 0
click at [811, 383] on button "Next" at bounding box center [811, 389] width 29 height 16
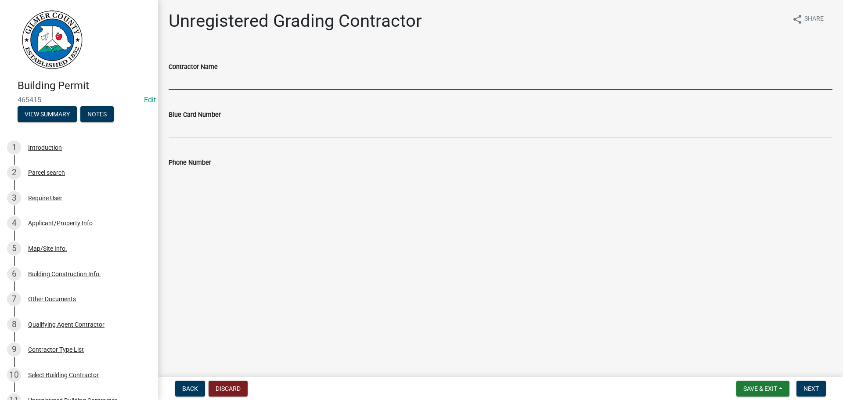
click at [245, 83] on input "Contractor Name" at bounding box center [501, 81] width 664 height 18
type input "[PERSON_NAME]"
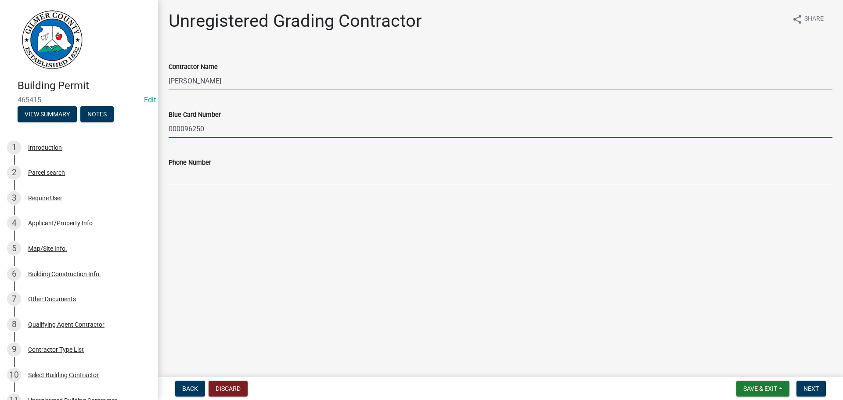
type input "000096250"
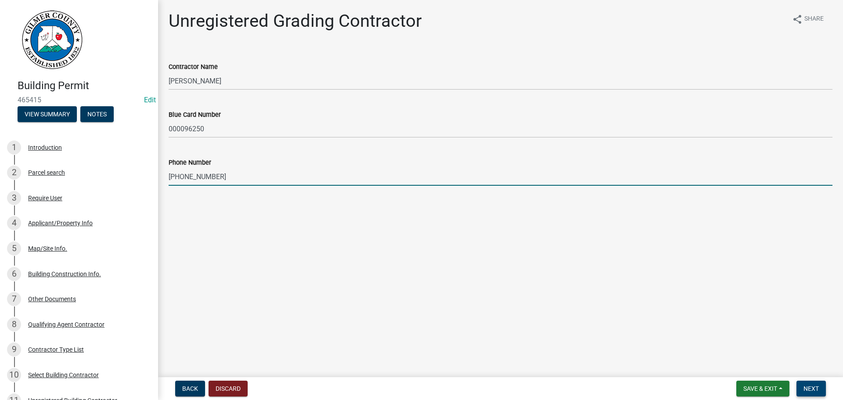
type input "[PHONE_NUMBER]"
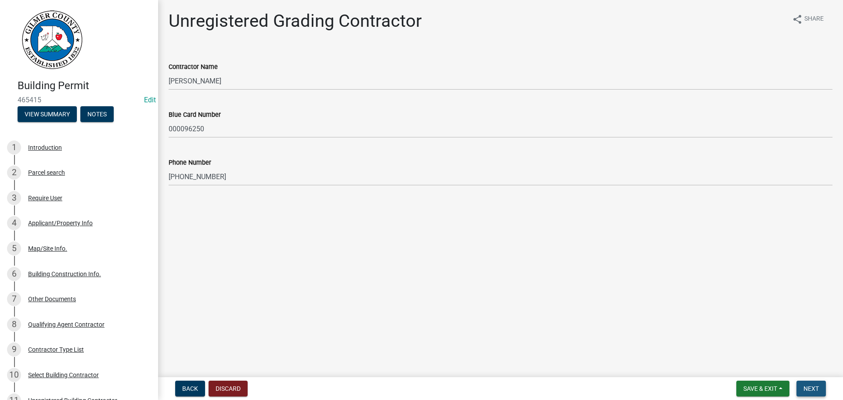
click at [817, 388] on span "Next" at bounding box center [811, 388] width 15 height 7
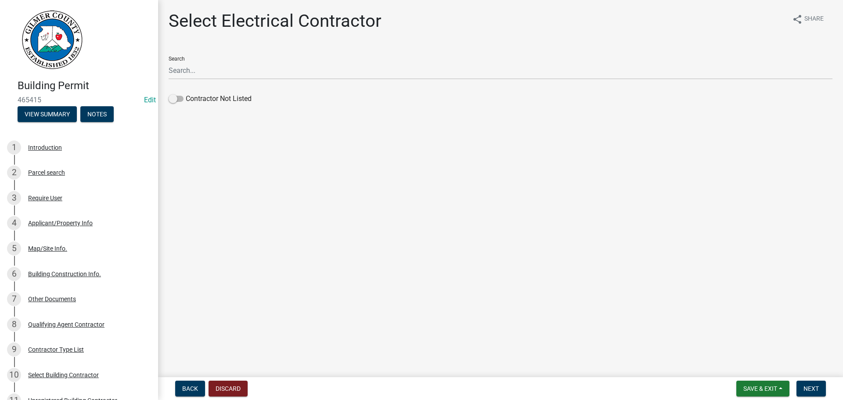
drag, startPoint x: 218, startPoint y: 100, endPoint x: 220, endPoint y: 109, distance: 8.9
click at [216, 101] on label "Contractor Not Listed" at bounding box center [210, 99] width 83 height 11
click at [191, 97] on label "Contractor Not Listed" at bounding box center [210, 99] width 83 height 11
click at [186, 94] on input "Contractor Not Listed" at bounding box center [186, 94] width 0 height 0
click at [810, 382] on button "Next" at bounding box center [811, 389] width 29 height 16
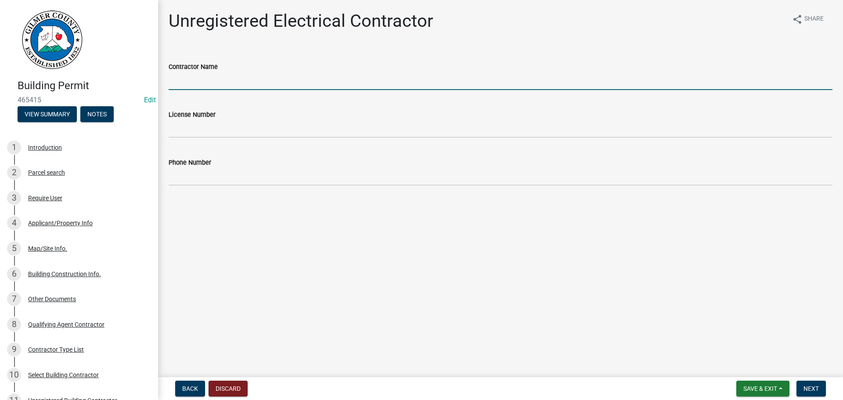
click at [207, 84] on input "Contractor Name" at bounding box center [501, 81] width 664 height 18
type input "[PERSON_NAME] ELECTRIC"
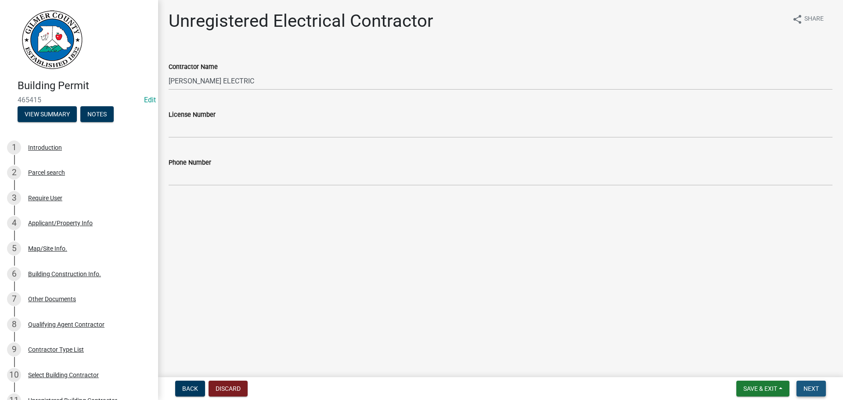
click at [818, 388] on span "Next" at bounding box center [811, 388] width 15 height 7
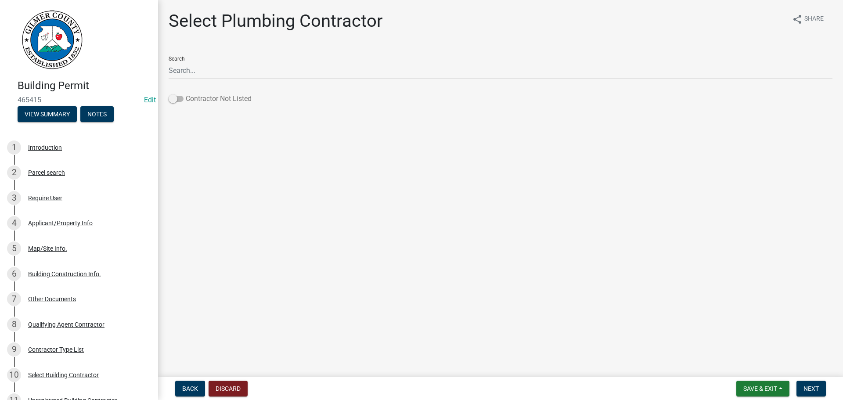
click at [226, 100] on label "Contractor Not Listed" at bounding box center [210, 99] width 83 height 11
click at [186, 94] on input "Contractor Not Listed" at bounding box center [186, 94] width 0 height 0
click at [806, 391] on span "Next" at bounding box center [811, 388] width 15 height 7
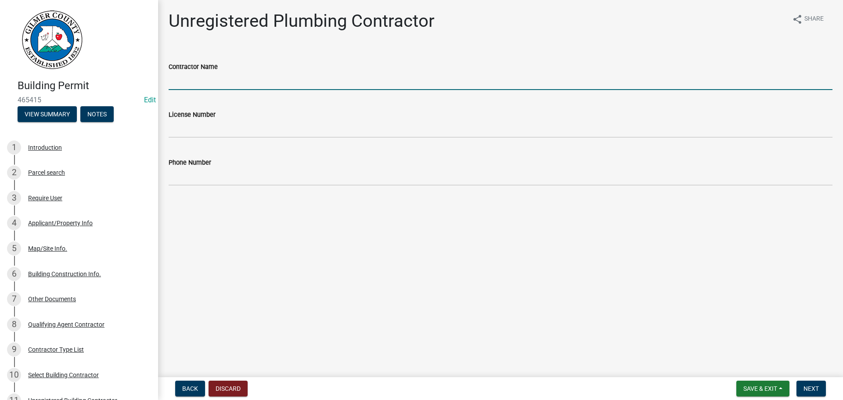
click at [226, 76] on input "Contractor Name" at bounding box center [501, 81] width 664 height 18
type input "T"
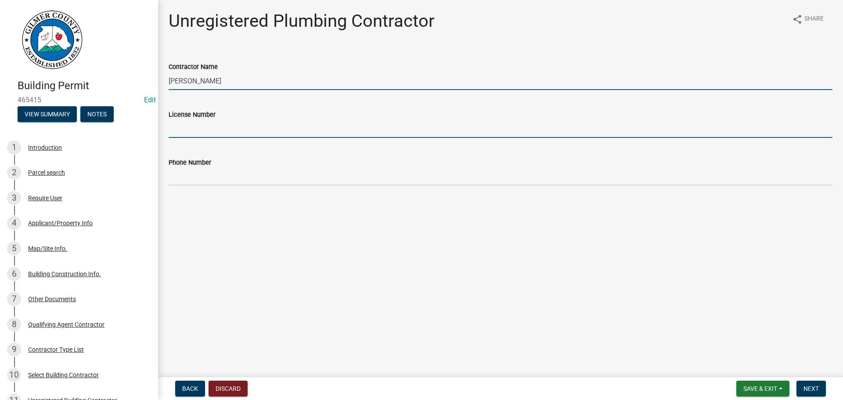
click at [219, 79] on input "[PERSON_NAME]" at bounding box center [501, 81] width 664 height 18
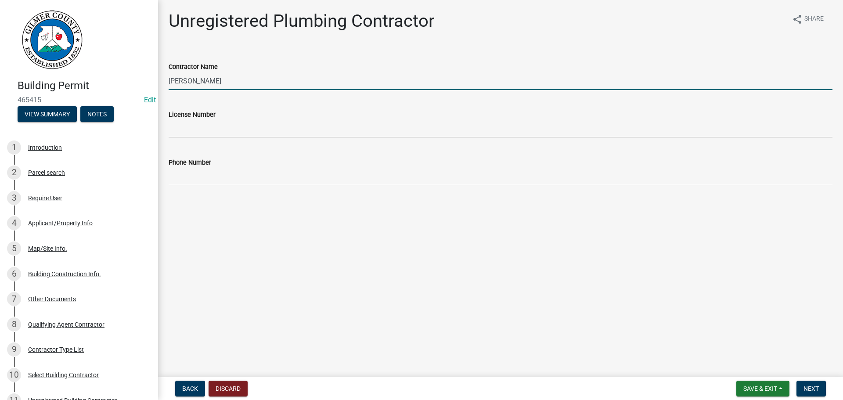
type input "[PERSON_NAME]"
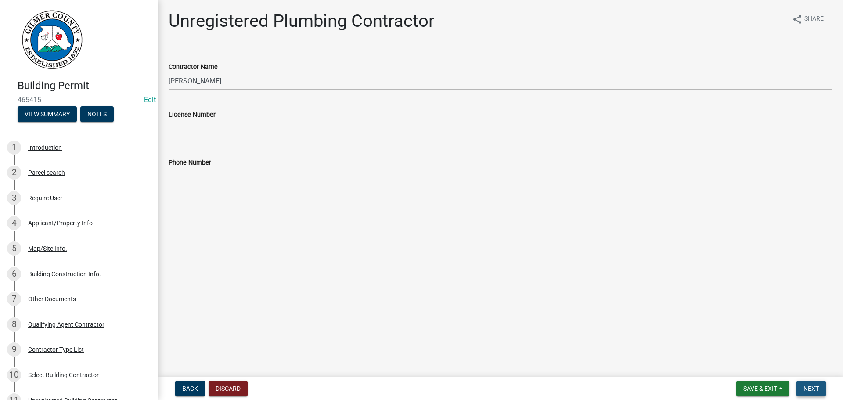
click at [813, 387] on span "Next" at bounding box center [811, 388] width 15 height 7
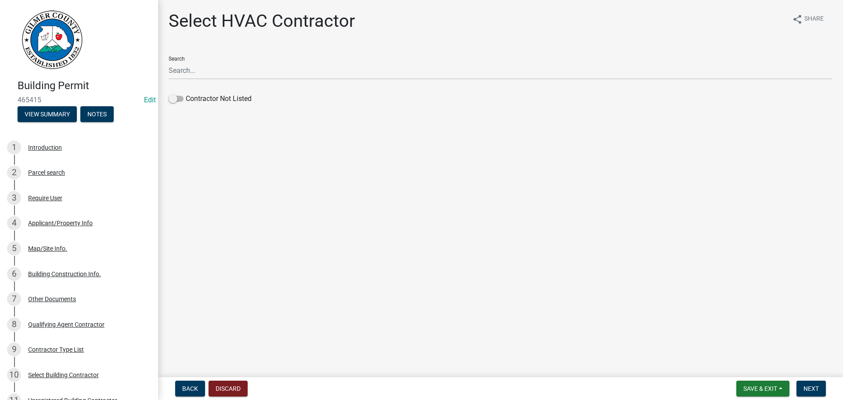
click at [223, 107] on div "Contractor Not Listed" at bounding box center [501, 101] width 664 height 14
click at [219, 101] on label "Contractor Not Listed" at bounding box center [210, 99] width 83 height 11
click at [186, 94] on input "Contractor Not Listed" at bounding box center [186, 94] width 0 height 0
click at [819, 389] on span "Next" at bounding box center [811, 388] width 15 height 7
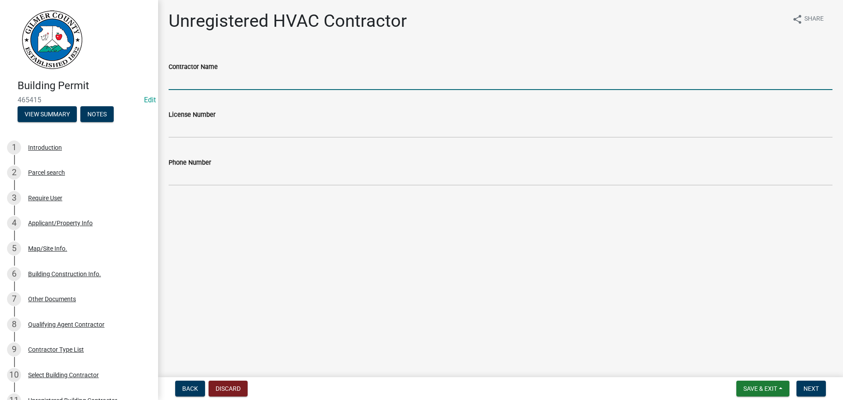
click at [245, 83] on input "Contractor Name" at bounding box center [501, 81] width 664 height 18
type input "[PERSON_NAME]"
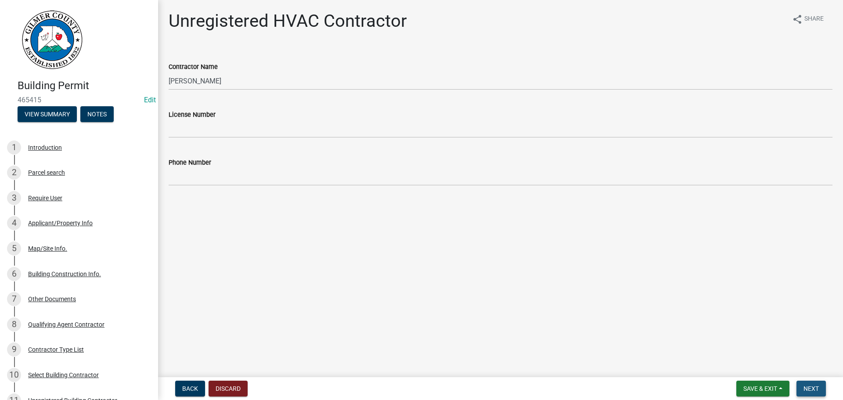
drag, startPoint x: 811, startPoint y: 385, endPoint x: 812, endPoint y: 389, distance: 4.4
click at [811, 387] on button "Next" at bounding box center [811, 389] width 29 height 16
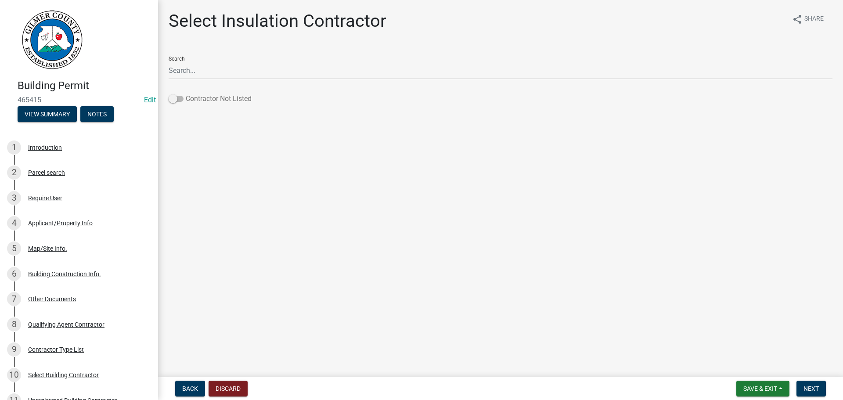
click at [235, 103] on label "Contractor Not Listed" at bounding box center [210, 99] width 83 height 11
click at [186, 94] on input "Contractor Not Listed" at bounding box center [186, 94] width 0 height 0
click at [812, 396] on button "Next" at bounding box center [811, 389] width 29 height 16
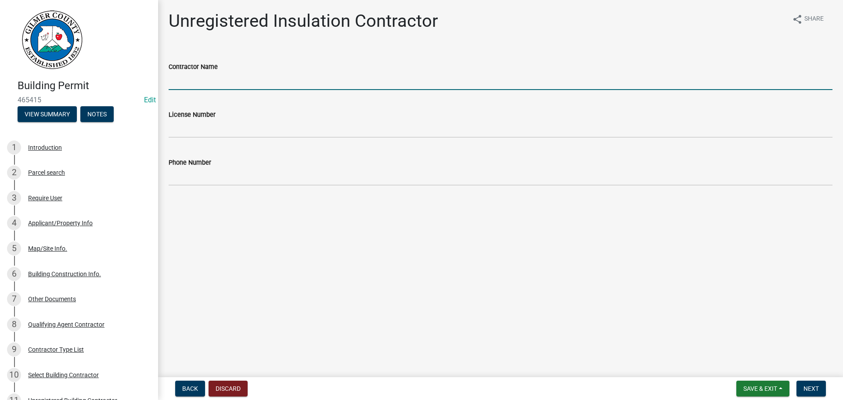
click at [304, 83] on input "Contractor Name" at bounding box center [501, 81] width 664 height 18
type input "[PERSON_NAME]"
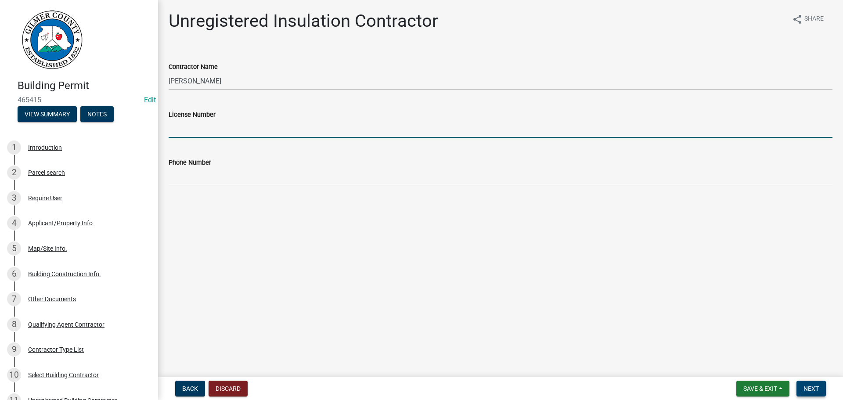
drag, startPoint x: 814, startPoint y: 389, endPoint x: 733, endPoint y: 333, distance: 98.2
click at [814, 388] on span "Next" at bounding box center [811, 388] width 15 height 7
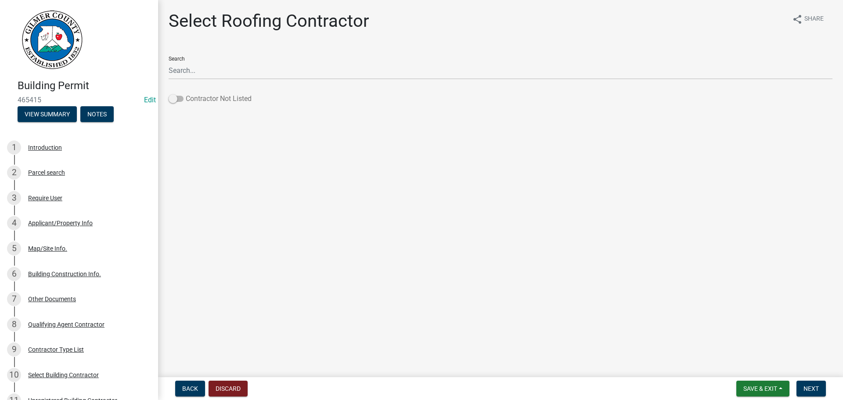
click at [224, 100] on label "Contractor Not Listed" at bounding box center [210, 99] width 83 height 11
click at [186, 94] on input "Contractor Not Listed" at bounding box center [186, 94] width 0 height 0
click at [818, 390] on span "Next" at bounding box center [811, 388] width 15 height 7
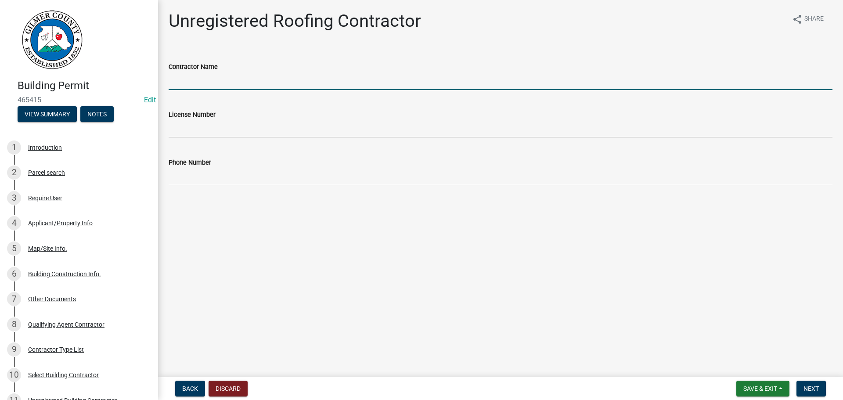
click at [221, 88] on input "Contractor Name" at bounding box center [501, 81] width 664 height 18
type input "S"
type input "AMIGO ROOFING"
click at [819, 390] on span "Next" at bounding box center [811, 388] width 15 height 7
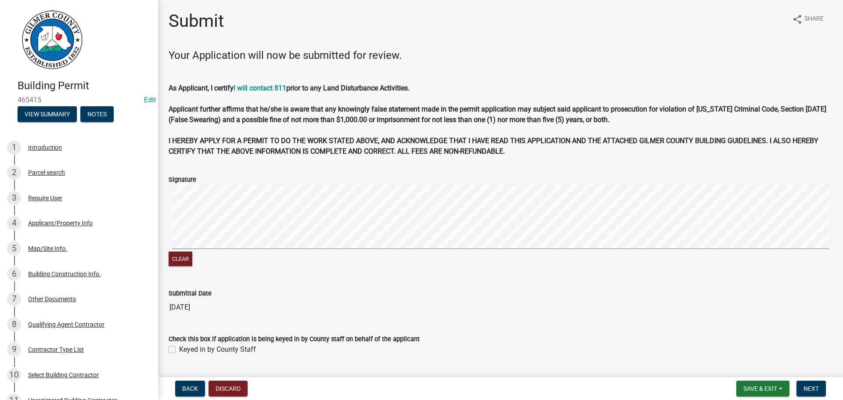
click at [234, 352] on label "Keyed in by County Staff" at bounding box center [217, 349] width 77 height 11
click at [185, 350] on input "Keyed in by County Staff" at bounding box center [182, 347] width 6 height 6
checkbox input "true"
click at [816, 389] on span "Next" at bounding box center [811, 388] width 15 height 7
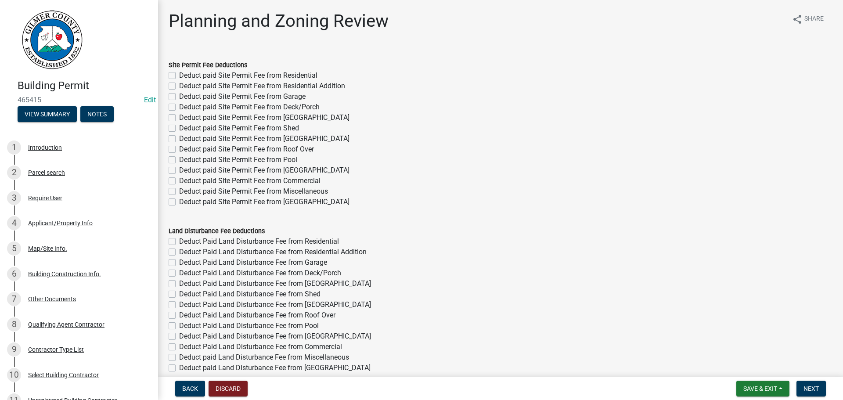
click at [289, 77] on label "Deduct paid Site Permit Fee from Residential" at bounding box center [248, 75] width 138 height 11
click at [185, 76] on input "Deduct paid Site Permit Fee from Residential" at bounding box center [182, 73] width 6 height 6
checkbox input "true"
checkbox input "false"
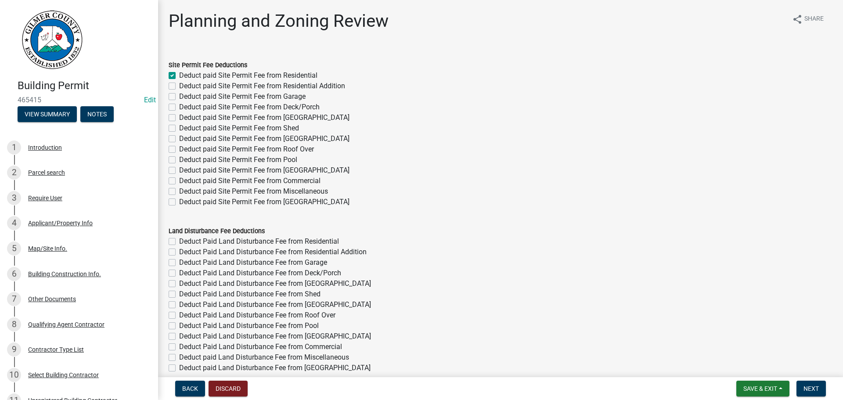
checkbox input "false"
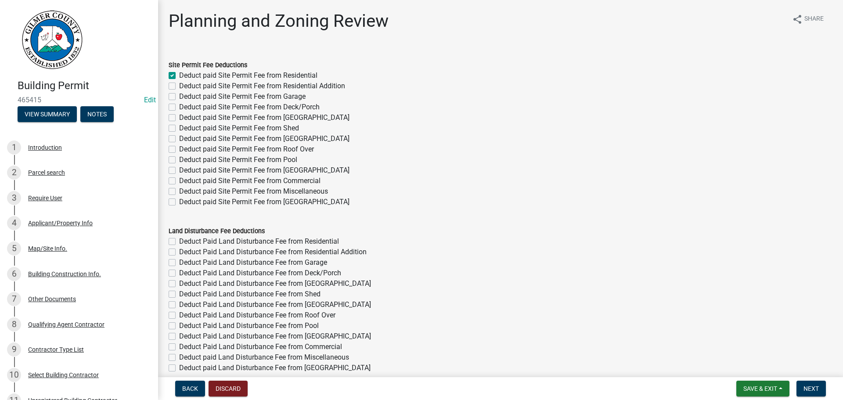
checkbox input "false"
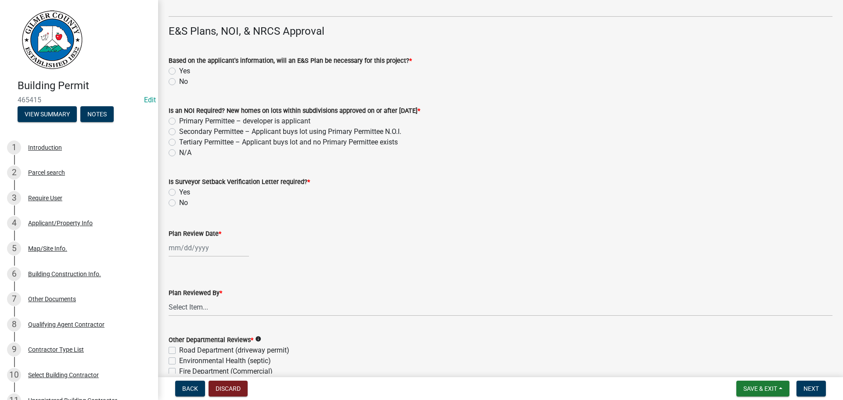
scroll to position [1703, 0]
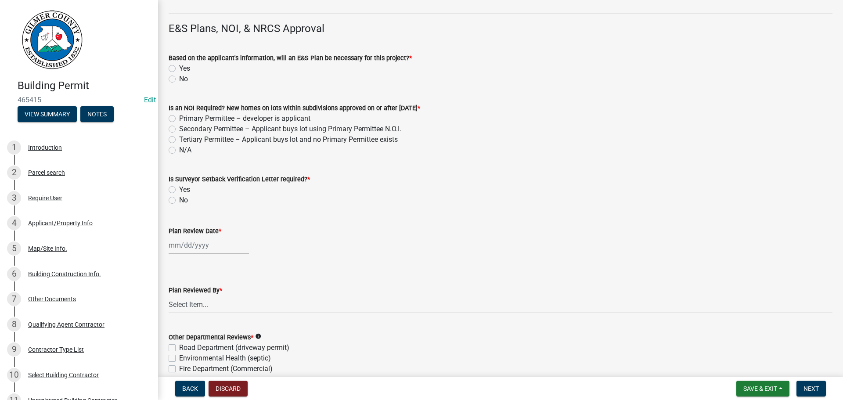
click at [179, 80] on label "No" at bounding box center [183, 79] width 9 height 11
click at [179, 80] on input "No" at bounding box center [182, 77] width 6 height 6
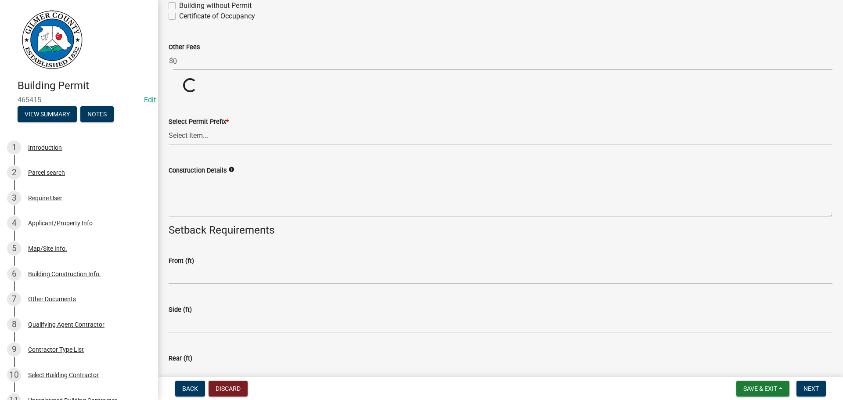
scroll to position [2070, 0]
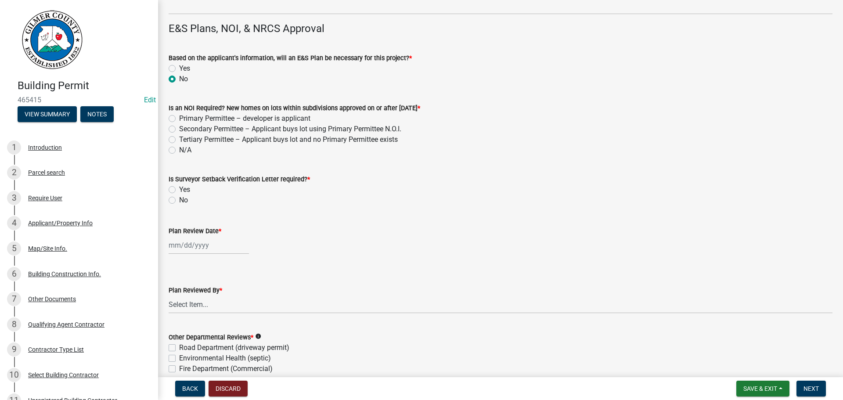
click at [179, 152] on label "N/A" at bounding box center [185, 150] width 12 height 11
click at [179, 151] on input "N/A" at bounding box center [182, 148] width 6 height 6
click at [179, 200] on label "No" at bounding box center [183, 200] width 9 height 11
click at [179, 200] on input "No" at bounding box center [182, 198] width 6 height 6
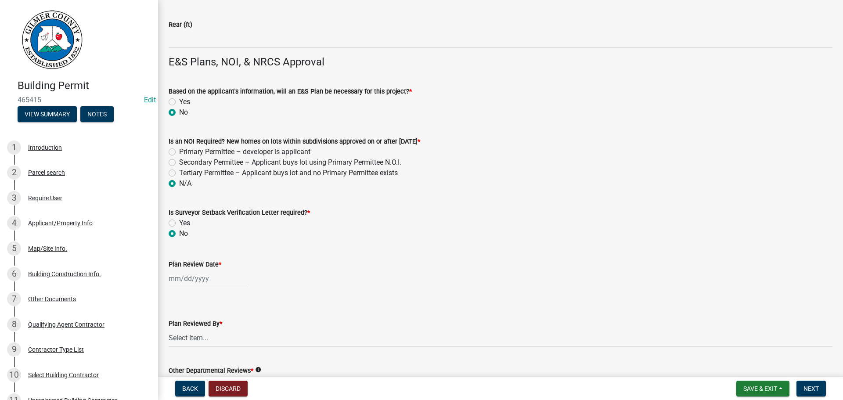
scroll to position [2103, 0]
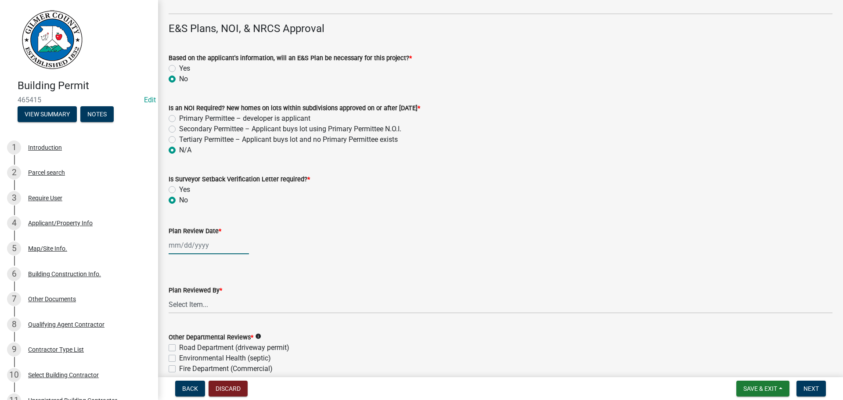
click at [192, 247] on div at bounding box center [209, 245] width 80 height 18
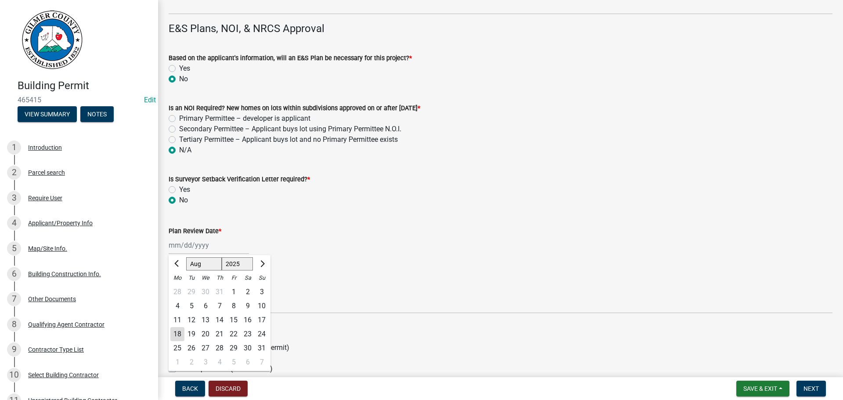
click at [176, 338] on div "18" at bounding box center [177, 334] width 14 height 14
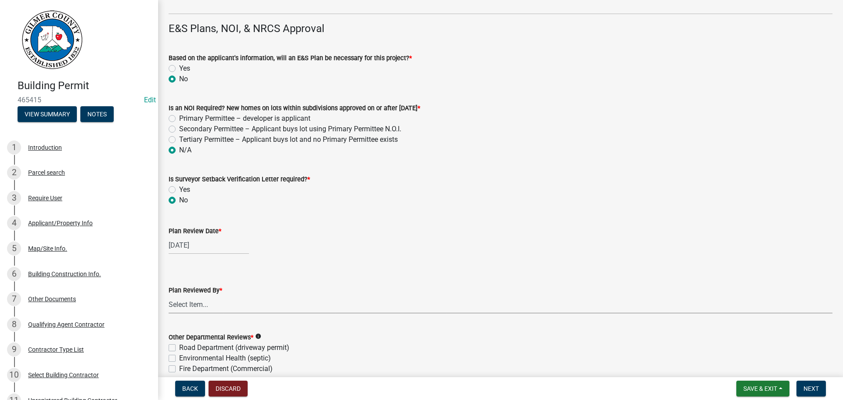
click at [212, 302] on select "Select Item... [PERSON_NAME] [PERSON_NAME] [PERSON_NAME] [PERSON_NAME] [PERSON_…" at bounding box center [501, 305] width 664 height 18
click at [169, 296] on select "Select Item... [PERSON_NAME] [PERSON_NAME] [PERSON_NAME] [PERSON_NAME] [PERSON_…" at bounding box center [501, 305] width 664 height 18
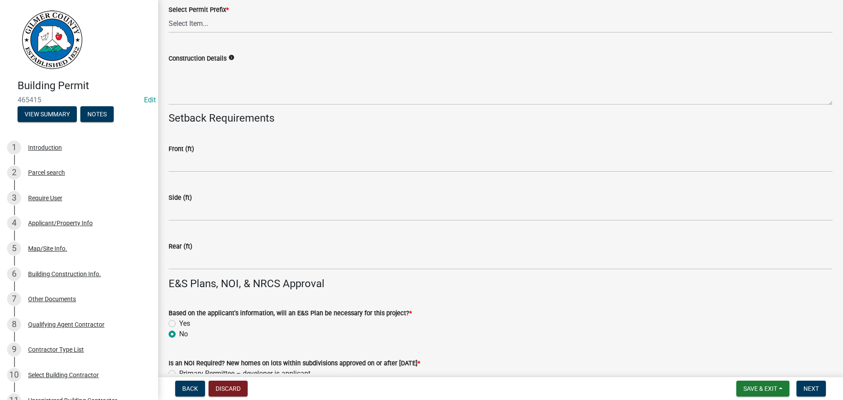
scroll to position [1847, 0]
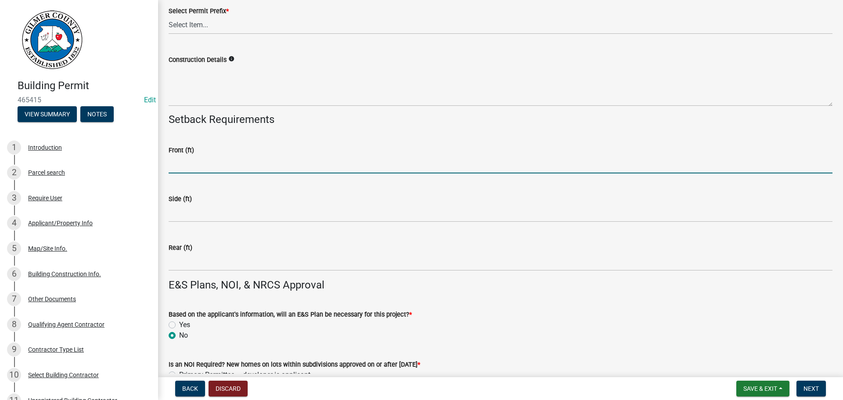
drag, startPoint x: 221, startPoint y: 158, endPoint x: 663, endPoint y: 240, distance: 449.1
click at [221, 158] on input "text" at bounding box center [501, 165] width 664 height 18
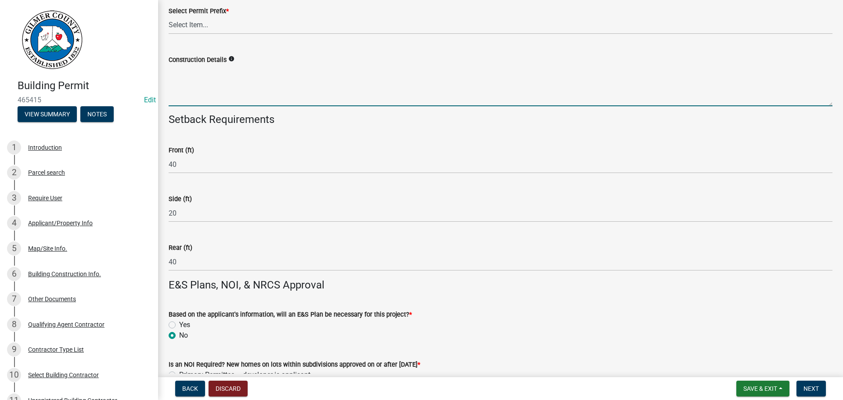
click at [359, 84] on textarea "Construction Details" at bounding box center [501, 85] width 664 height 41
click at [314, 16] on select "Select Item... RES COMM MB LAND POOL MISC CELL TOWER - NEW CELL TOWER - ADD ON" at bounding box center [501, 25] width 664 height 18
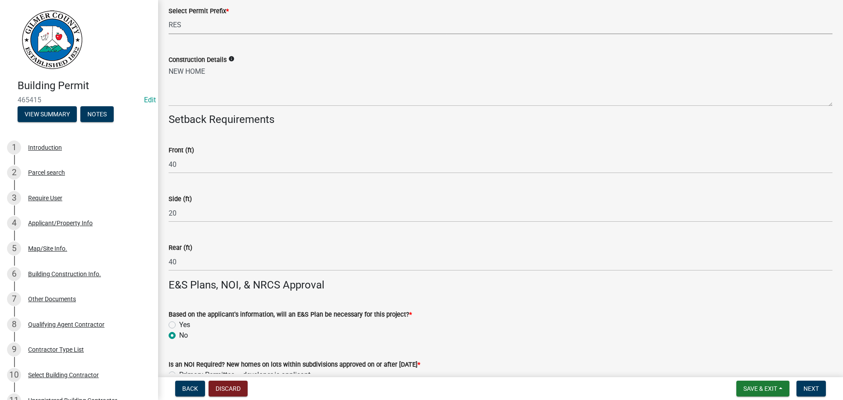
click at [169, 16] on select "Select Item... RES COMM MB LAND POOL MISC CELL TOWER - NEW CELL TOWER - ADD ON" at bounding box center [501, 25] width 664 height 18
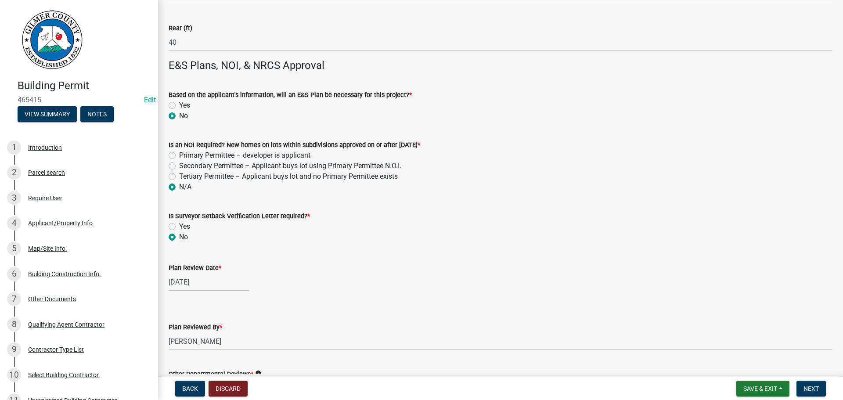
scroll to position [2242, 0]
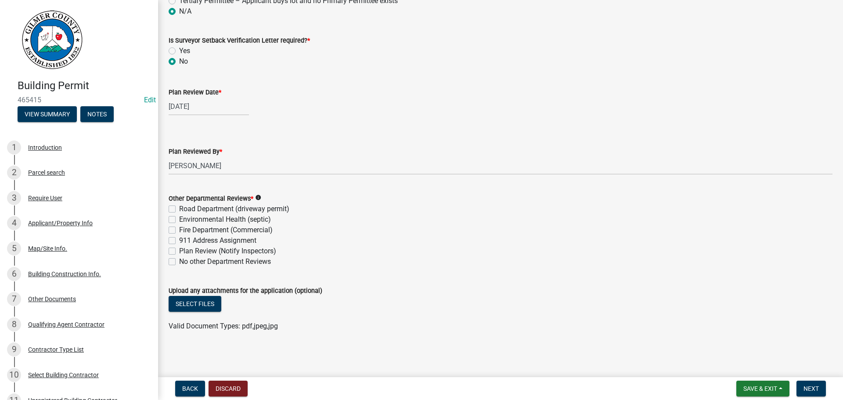
click at [265, 264] on label "No other Department Reviews" at bounding box center [225, 262] width 92 height 11
click at [185, 262] on input "No other Department Reviews" at bounding box center [182, 260] width 6 height 6
click at [816, 385] on span "Next" at bounding box center [811, 388] width 15 height 7
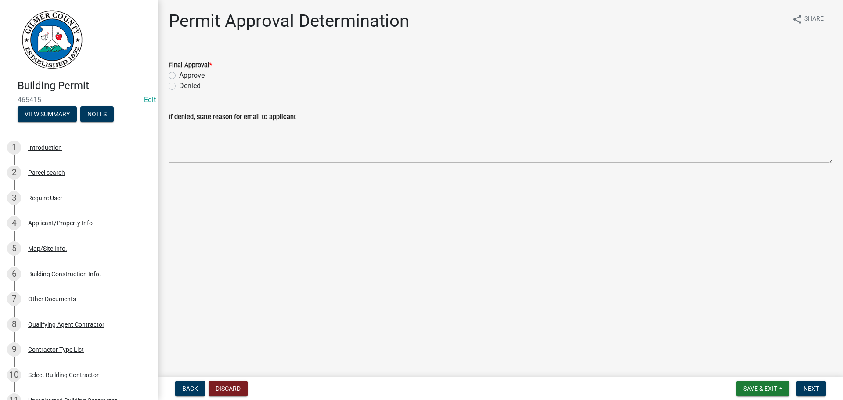
click at [199, 80] on label "Approve" at bounding box center [191, 75] width 25 height 11
click at [185, 76] on input "Approve" at bounding box center [182, 73] width 6 height 6
click at [819, 388] on span "Next" at bounding box center [811, 388] width 15 height 7
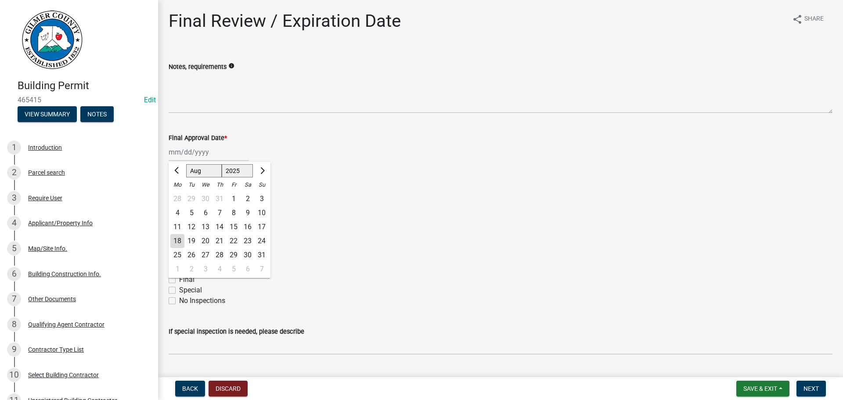
click at [206, 150] on div "[PERSON_NAME] Feb Mar Apr [PERSON_NAME][DATE] Oct Nov [DATE] 1526 1527 1528 152…" at bounding box center [209, 152] width 80 height 18
click at [177, 242] on div "18" at bounding box center [177, 241] width 14 height 14
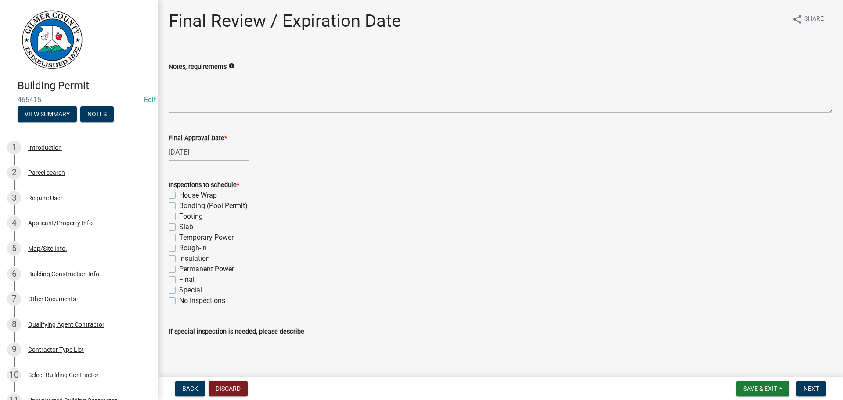
click at [199, 191] on label "House Wrap" at bounding box center [198, 195] width 38 height 11
click at [185, 191] on input "House Wrap" at bounding box center [182, 193] width 6 height 6
click at [205, 197] on label "House Wrap" at bounding box center [198, 195] width 38 height 11
click at [185, 196] on input "House Wrap" at bounding box center [182, 193] width 6 height 6
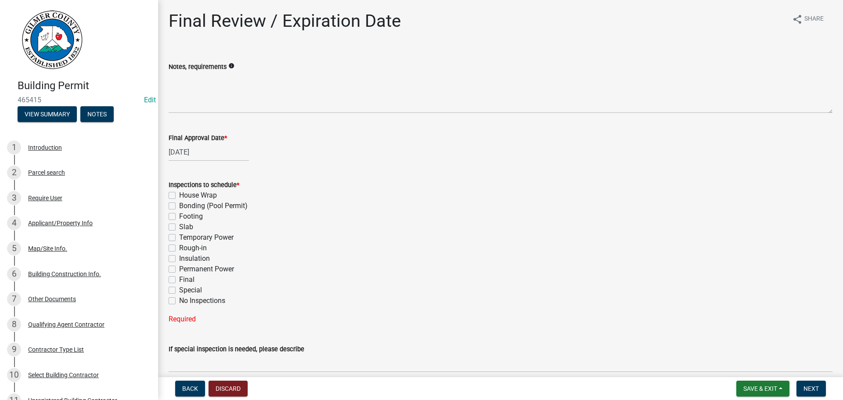
click at [196, 221] on label "Footing" at bounding box center [191, 216] width 24 height 11
click at [185, 217] on input "Footing" at bounding box center [182, 214] width 6 height 6
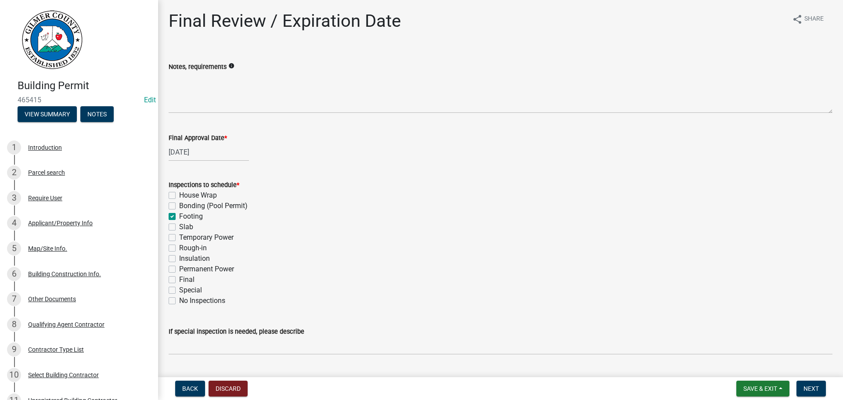
click at [195, 239] on label "Temporary Power" at bounding box center [206, 237] width 54 height 11
click at [185, 238] on input "Temporary Power" at bounding box center [182, 235] width 6 height 6
click at [181, 214] on label "Footing" at bounding box center [191, 216] width 24 height 11
click at [181, 214] on input "Footing" at bounding box center [182, 214] width 6 height 6
click at [181, 224] on label "Slab" at bounding box center [186, 227] width 14 height 11
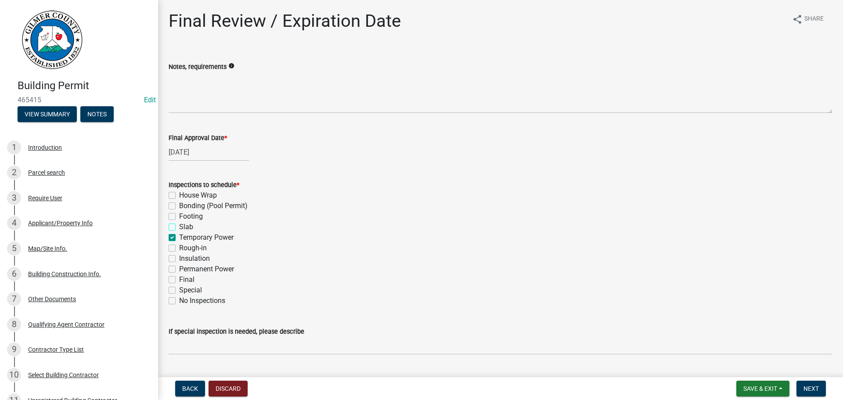
click at [181, 224] on input "Slab" at bounding box center [182, 225] width 6 height 6
click at [183, 247] on label "Rough-in" at bounding box center [193, 248] width 28 height 11
click at [183, 247] on input "Rough-in" at bounding box center [182, 246] width 6 height 6
click at [189, 273] on label "Permanent Power" at bounding box center [206, 269] width 55 height 11
click at [185, 270] on input "Permanent Power" at bounding box center [182, 267] width 6 height 6
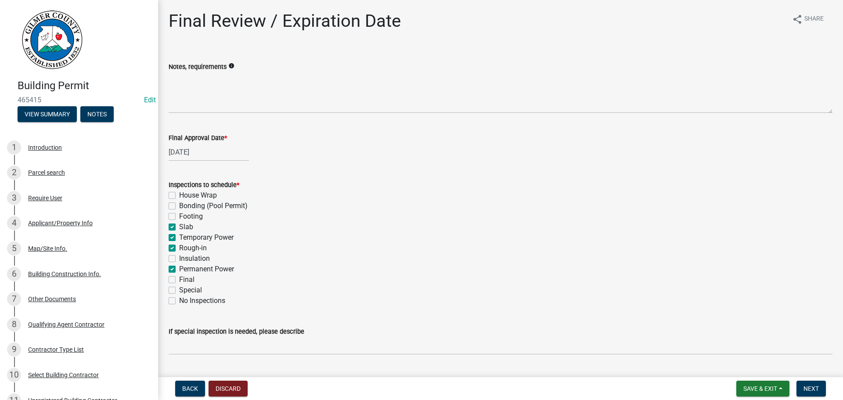
click at [181, 281] on label "Final" at bounding box center [186, 280] width 15 height 11
click at [181, 280] on input "Final" at bounding box center [182, 278] width 6 height 6
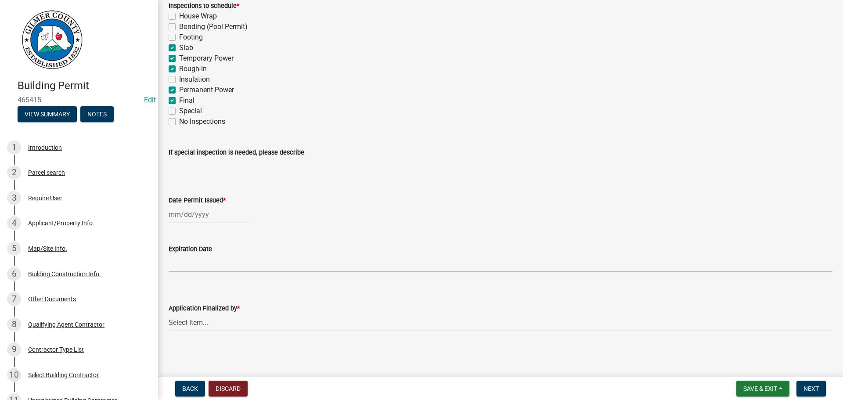
click at [188, 216] on div at bounding box center [209, 215] width 80 height 18
click at [180, 300] on div "18" at bounding box center [177, 304] width 14 height 14
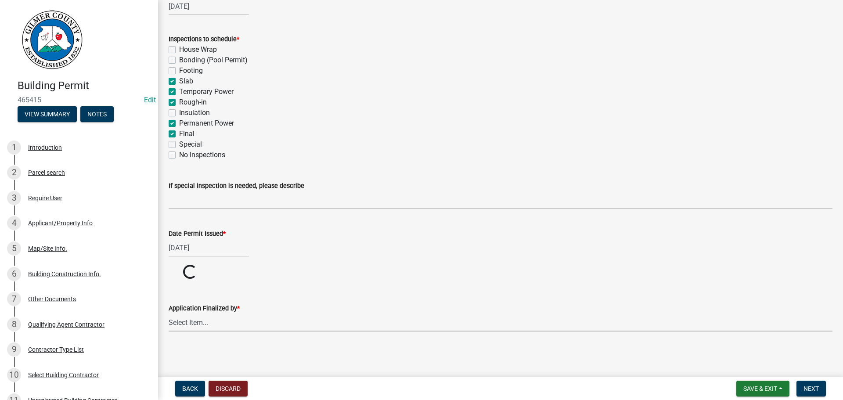
click at [200, 324] on select "Select Item... [PERSON_NAME] [PERSON_NAME] [PERSON_NAME] [PERSON_NAME] [PERSON_…" at bounding box center [501, 323] width 664 height 18
click at [169, 347] on select "Select Item... [PERSON_NAME] [PERSON_NAME] [PERSON_NAME] [PERSON_NAME] [PERSON_…" at bounding box center [501, 356] width 664 height 18
click at [214, 357] on select "Select Item... [PERSON_NAME] [PERSON_NAME] [PERSON_NAME] [PERSON_NAME] [PERSON_…" at bounding box center [501, 356] width 664 height 18
click at [169, 347] on select "Select Item... [PERSON_NAME] [PERSON_NAME] [PERSON_NAME] [PERSON_NAME] [PERSON_…" at bounding box center [501, 356] width 664 height 18
click at [809, 386] on span "Next" at bounding box center [811, 388] width 15 height 7
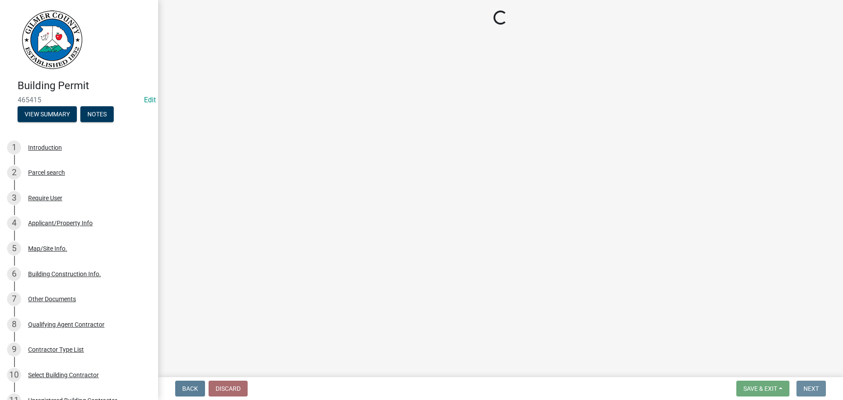
scroll to position [0, 0]
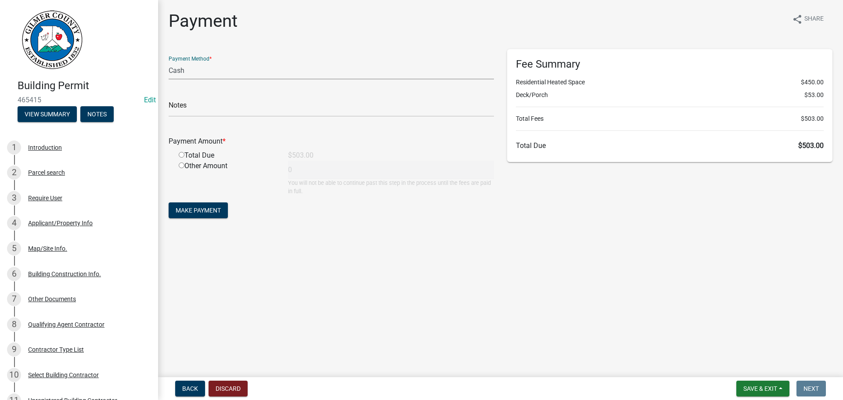
click at [225, 73] on select "Credit Card POS Check Cash" at bounding box center [332, 71] width 326 height 18
click at [169, 62] on select "Credit Card POS Check Cash" at bounding box center [332, 71] width 326 height 18
click at [180, 152] on input "radio" at bounding box center [182, 155] width 6 height 6
click at [761, 390] on span "Save & Exit" at bounding box center [761, 388] width 34 height 7
click at [759, 366] on button "Save & Exit" at bounding box center [755, 365] width 70 height 21
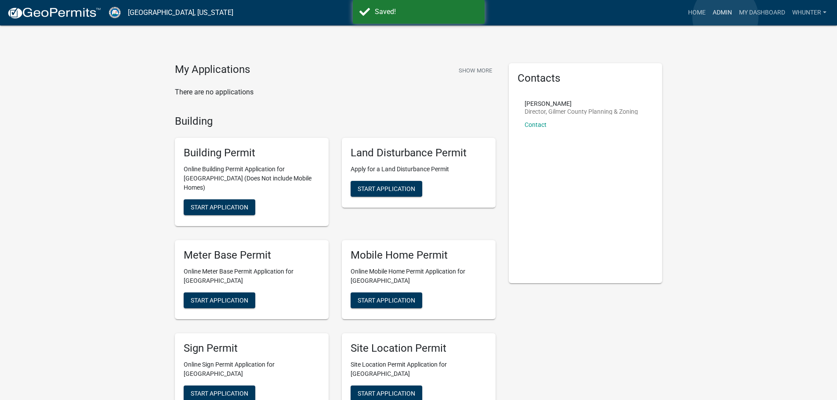
click at [725, 17] on link "Admin" at bounding box center [722, 12] width 26 height 17
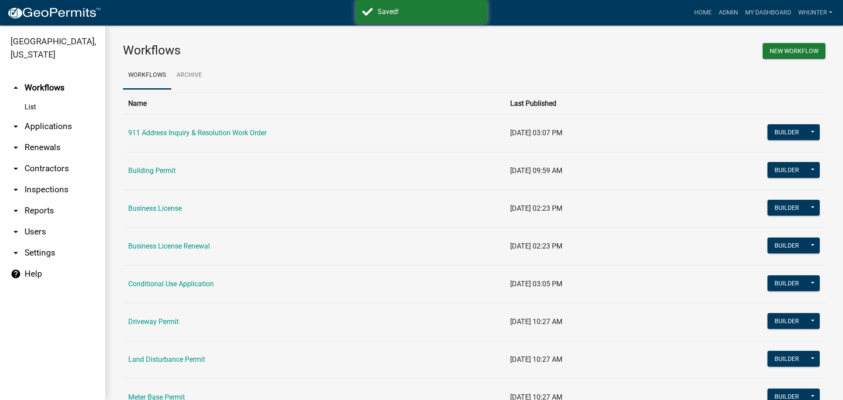
click at [65, 126] on link "arrow_drop_down Applications" at bounding box center [52, 126] width 105 height 21
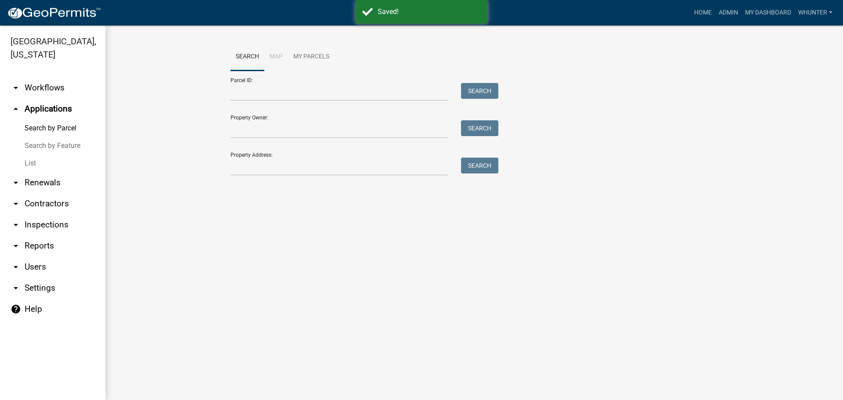
click at [52, 170] on link "List" at bounding box center [52, 164] width 105 height 18
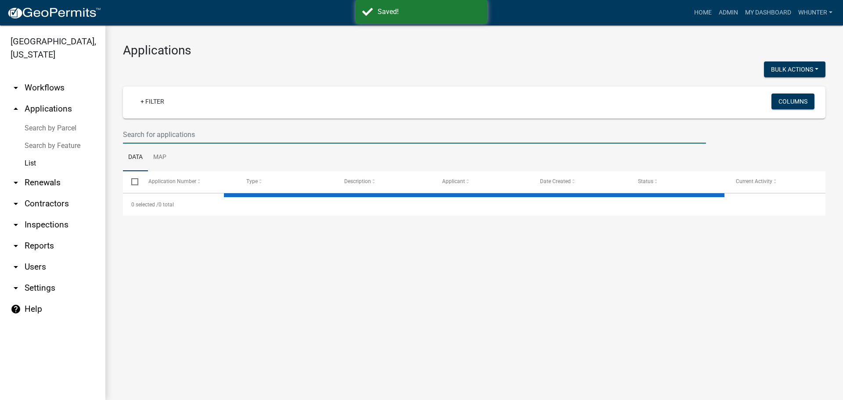
click at [185, 139] on input "text" at bounding box center [414, 135] width 583 height 18
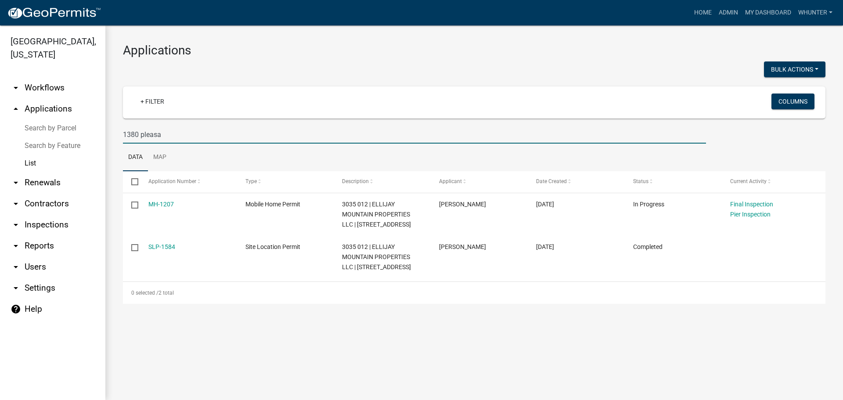
drag, startPoint x: 548, startPoint y: 2, endPoint x: 17, endPoint y: 96, distance: 539.0
click at [4, 95] on div "[GEOGRAPHIC_DATA], [US_STATE] arrow_drop_down Workflows List arrow_drop_up Appl…" at bounding box center [421, 212] width 843 height 375
drag, startPoint x: 109, startPoint y: 115, endPoint x: 126, endPoint y: 119, distance: 17.2
click at [110, 115] on div "Applications Bulk Actions Void + Filter Columns 1380 pleasa Data Map Select App…" at bounding box center [474, 173] width 738 height 296
drag, startPoint x: 183, startPoint y: 136, endPoint x: 36, endPoint y: 119, distance: 147.7
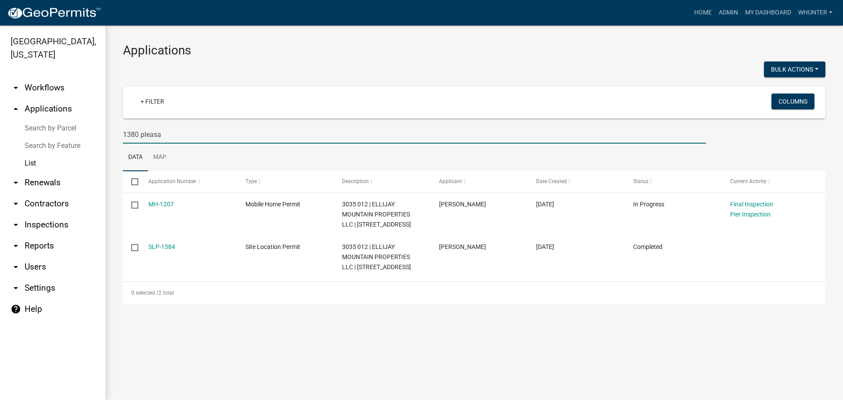
click at [36, 119] on div "[GEOGRAPHIC_DATA], [US_STATE] arrow_drop_down Workflows List arrow_drop_up Appl…" at bounding box center [421, 212] width 843 height 375
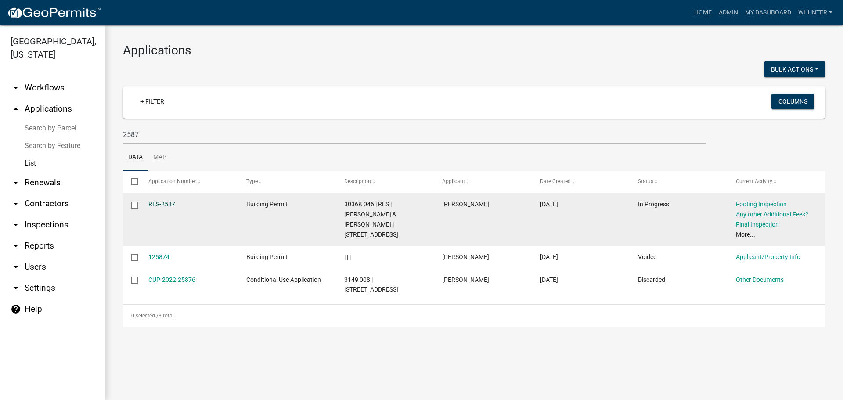
click at [168, 201] on link "RES-2587" at bounding box center [161, 204] width 27 height 7
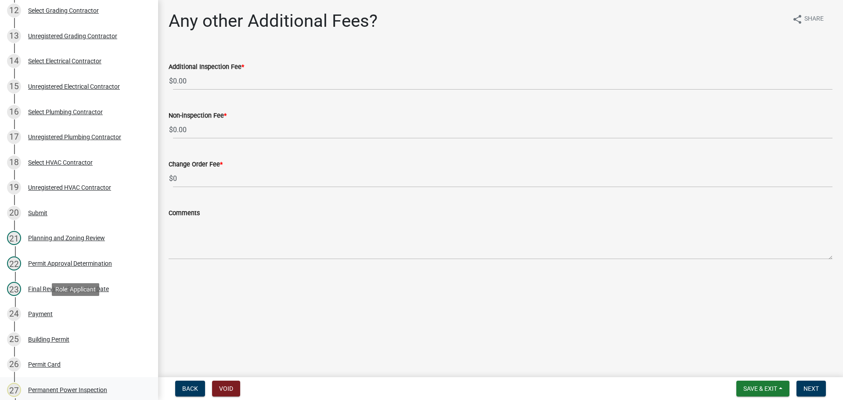
scroll to position [527, 0]
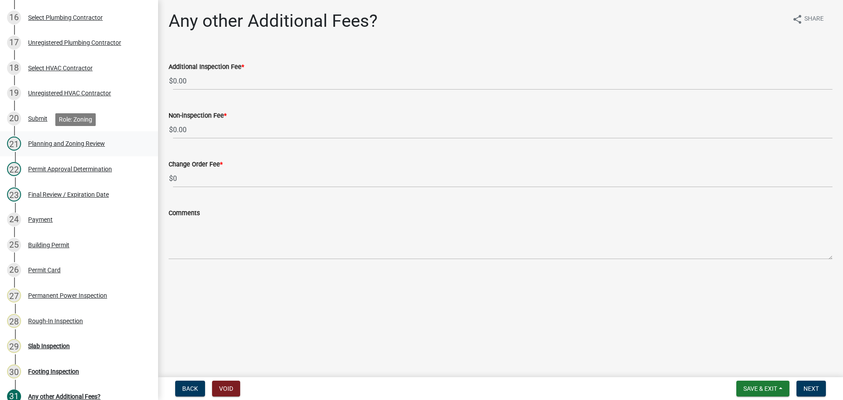
click at [70, 135] on link "21 Planning and Zoning Review" at bounding box center [79, 143] width 158 height 25
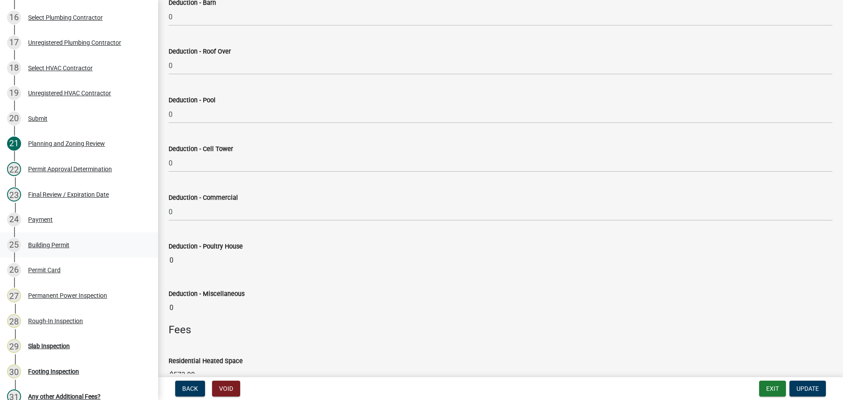
scroll to position [439, 0]
click at [87, 195] on div "Final Review / Expiration Date" at bounding box center [68, 195] width 81 height 6
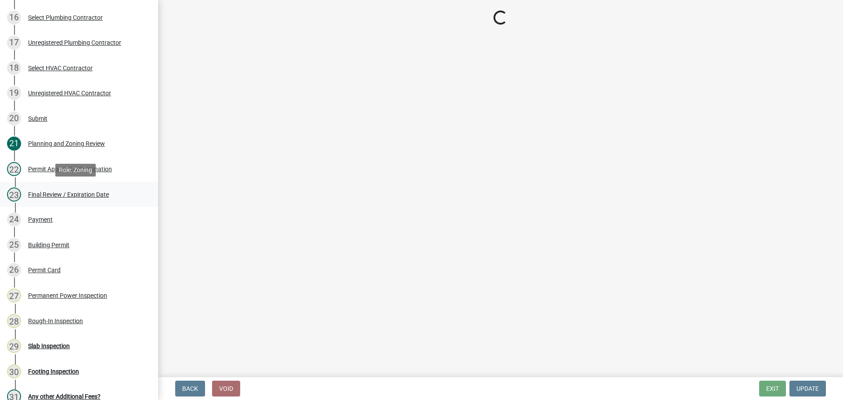
scroll to position [0, 0]
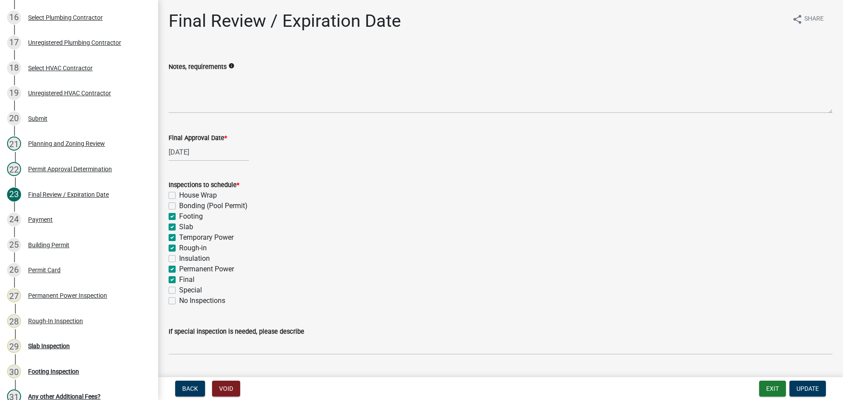
click at [186, 214] on label "Footing" at bounding box center [191, 216] width 24 height 11
click at [185, 214] on input "Footing" at bounding box center [182, 214] width 6 height 6
click at [181, 229] on label "Slab" at bounding box center [186, 227] width 14 height 11
click at [181, 228] on input "Slab" at bounding box center [182, 225] width 6 height 6
click at [188, 239] on label "Temporary Power" at bounding box center [206, 237] width 54 height 11
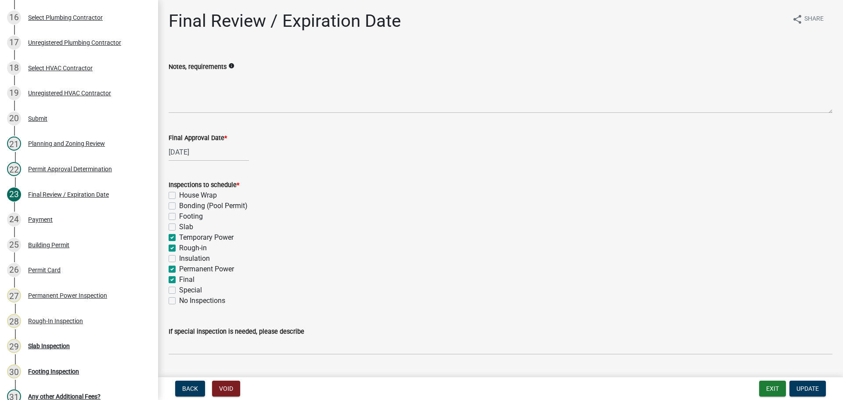
click at [185, 238] on input "Temporary Power" at bounding box center [182, 235] width 6 height 6
click at [190, 247] on label "Rough-in" at bounding box center [193, 248] width 28 height 11
click at [185, 247] on input "Rough-in" at bounding box center [182, 246] width 6 height 6
drag, startPoint x: 199, startPoint y: 271, endPoint x: 306, endPoint y: 312, distance: 114.6
click at [199, 271] on label "Permanent Power" at bounding box center [206, 269] width 55 height 11
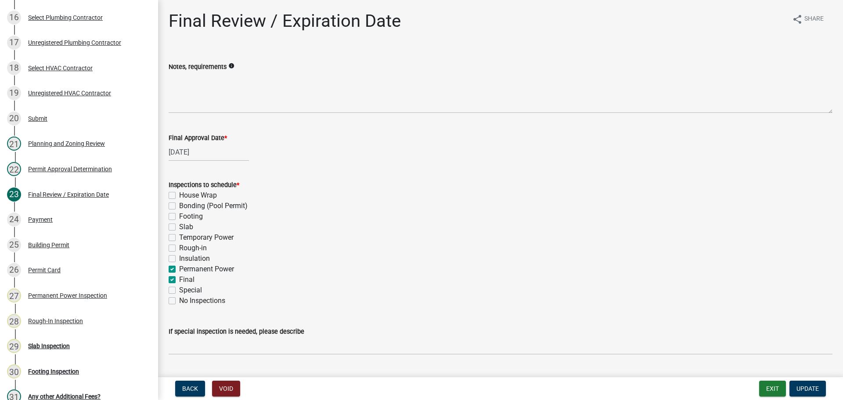
click at [185, 270] on input "Permanent Power" at bounding box center [182, 267] width 6 height 6
click at [810, 388] on span "Update" at bounding box center [808, 388] width 22 height 7
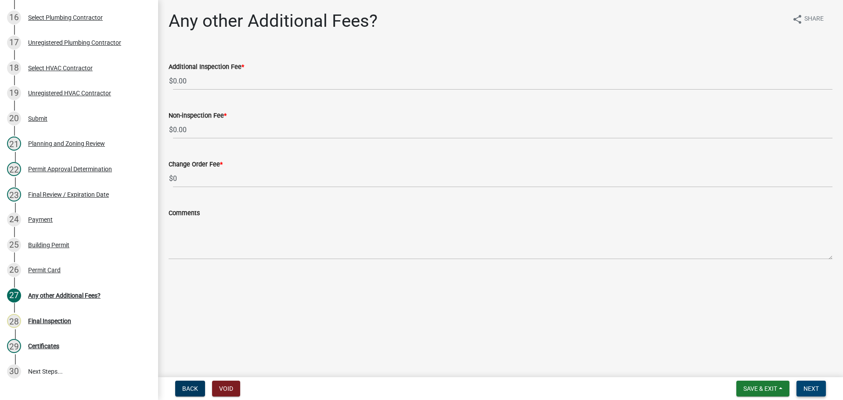
click at [811, 387] on span "Next" at bounding box center [811, 388] width 15 height 7
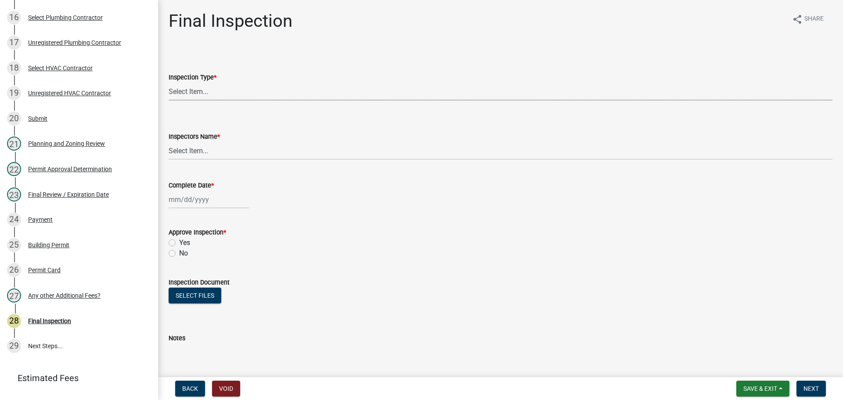
click at [206, 95] on select "Select Item... Final" at bounding box center [501, 92] width 664 height 18
click at [169, 83] on select "Select Item... Final" at bounding box center [501, 92] width 664 height 18
drag, startPoint x: 202, startPoint y: 148, endPoint x: 200, endPoint y: 159, distance: 10.6
click at [202, 149] on select "Select Item... [PERSON_NAME] ([PERSON_NAME]) [PERSON_NAME] ([PERSON_NAME]) Engi…" at bounding box center [501, 151] width 664 height 18
click at [169, 142] on select "Select Item... [PERSON_NAME] ([PERSON_NAME]) [PERSON_NAME] ([PERSON_NAME]) Engi…" at bounding box center [501, 151] width 664 height 18
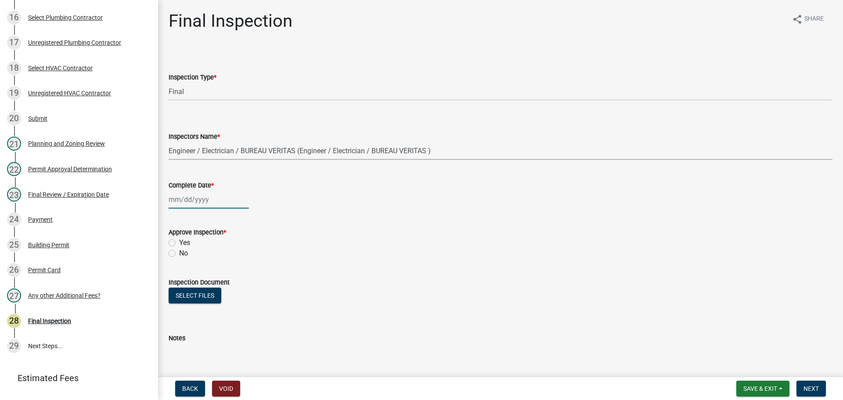
click at [204, 199] on div at bounding box center [209, 200] width 80 height 18
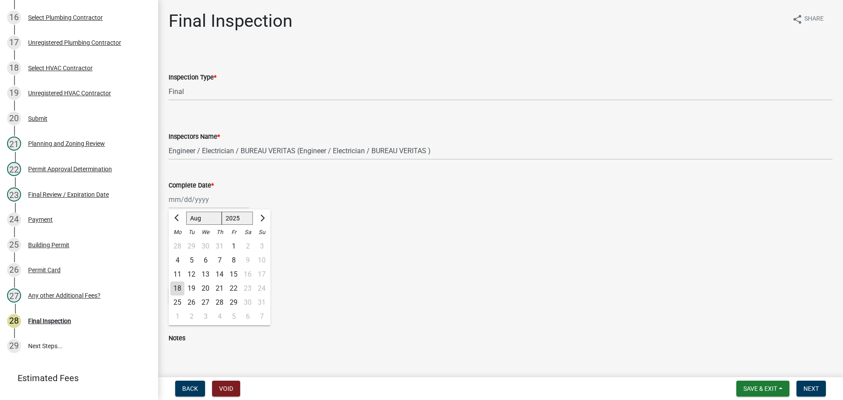
click at [206, 274] on div "13" at bounding box center [206, 275] width 14 height 14
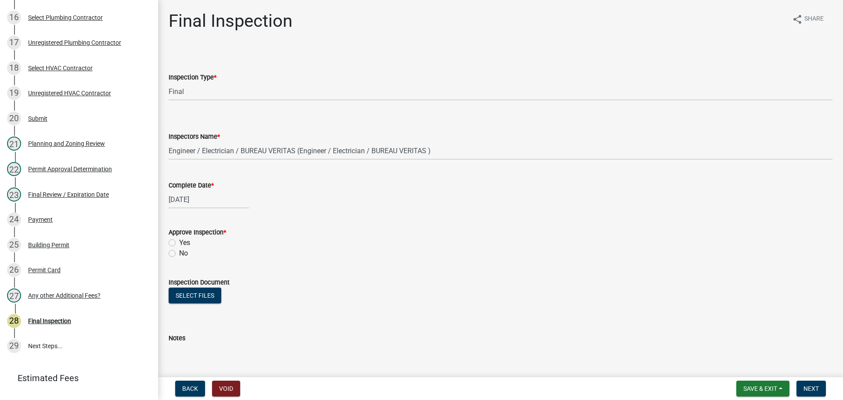
click at [187, 241] on label "Yes" at bounding box center [184, 243] width 11 height 11
click at [185, 241] on input "Yes" at bounding box center [182, 241] width 6 height 6
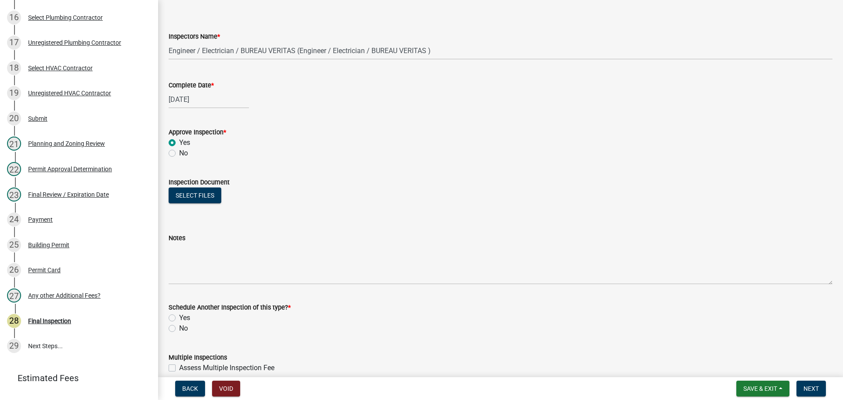
scroll to position [142, 0]
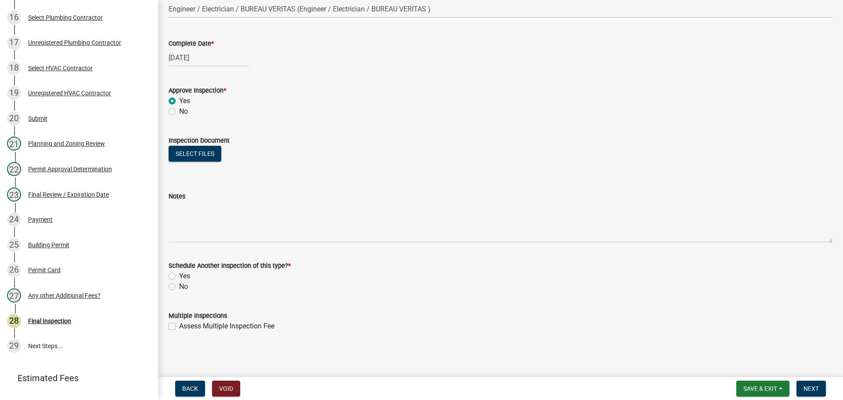
click at [178, 287] on div "No" at bounding box center [501, 287] width 664 height 11
click at [183, 287] on label "No" at bounding box center [183, 287] width 9 height 11
click at [183, 287] on input "No" at bounding box center [182, 285] width 6 height 6
click at [824, 388] on button "Next" at bounding box center [811, 389] width 29 height 16
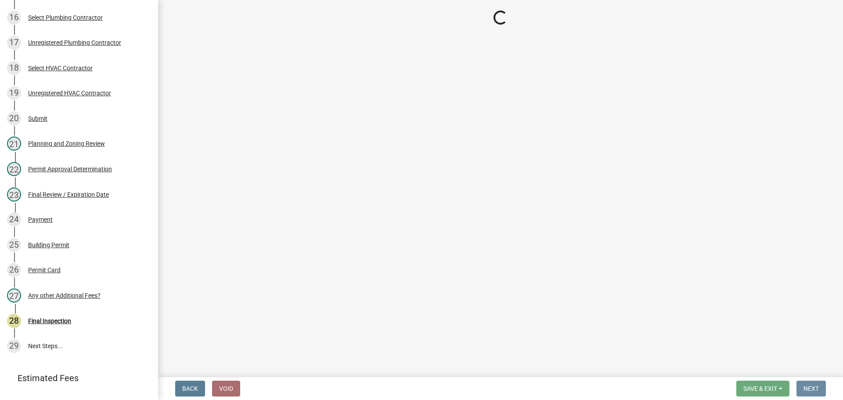
scroll to position [0, 0]
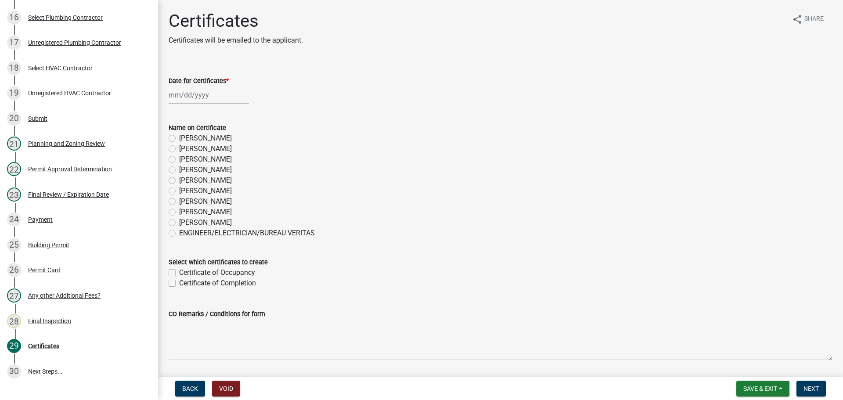
click at [192, 212] on label "[PERSON_NAME]" at bounding box center [205, 212] width 53 height 11
click at [185, 212] on input "[PERSON_NAME]" at bounding box center [182, 210] width 6 height 6
drag, startPoint x: 217, startPoint y: 276, endPoint x: 217, endPoint y: 270, distance: 5.7
click at [217, 276] on label "Certificate of Occupancy" at bounding box center [217, 273] width 76 height 11
click at [185, 273] on input "Certificate of Occupancy" at bounding box center [182, 271] width 6 height 6
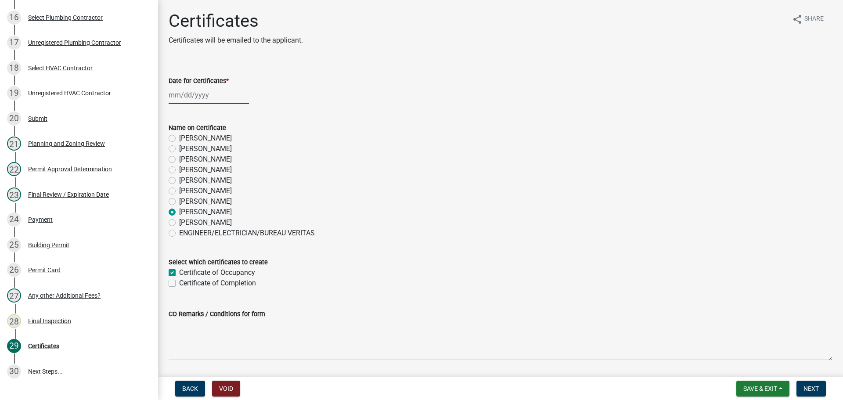
click at [212, 96] on div at bounding box center [209, 95] width 80 height 18
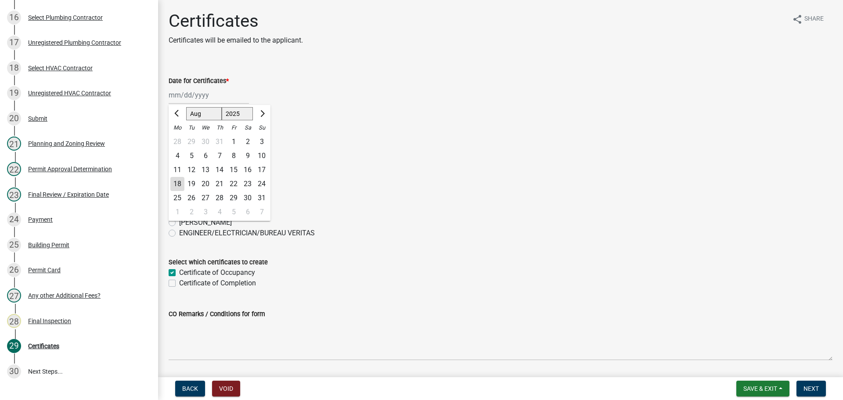
click at [179, 181] on div "18" at bounding box center [177, 184] width 14 height 14
click at [179, 181] on label "[PERSON_NAME]" at bounding box center [205, 180] width 53 height 11
click at [179, 181] on input "[PERSON_NAME]" at bounding box center [182, 178] width 6 height 6
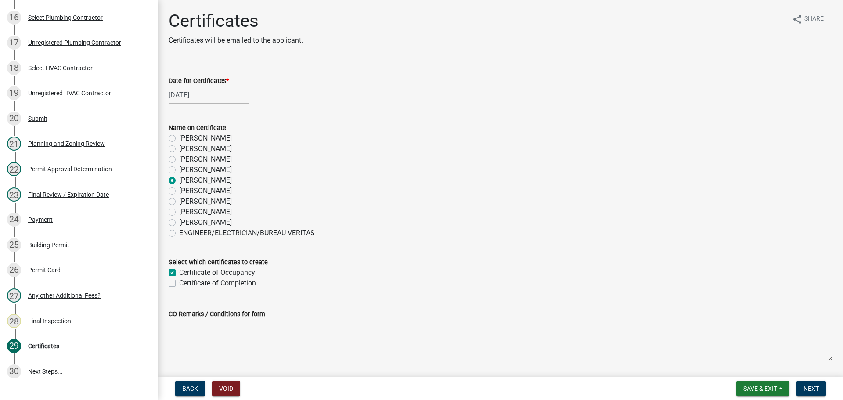
click at [205, 100] on div "[DATE]" at bounding box center [209, 95] width 80 height 18
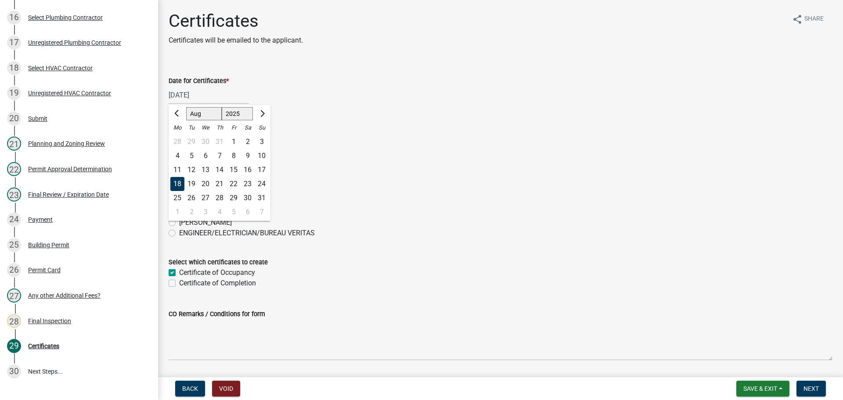
click at [203, 170] on div "13" at bounding box center [206, 170] width 14 height 14
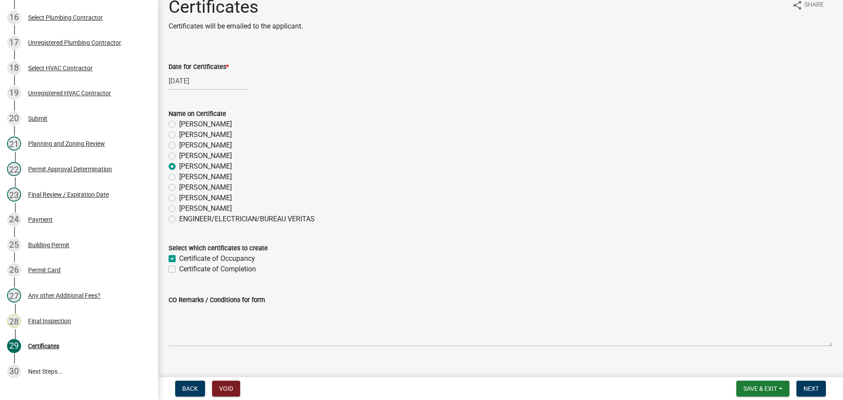
scroll to position [28, 0]
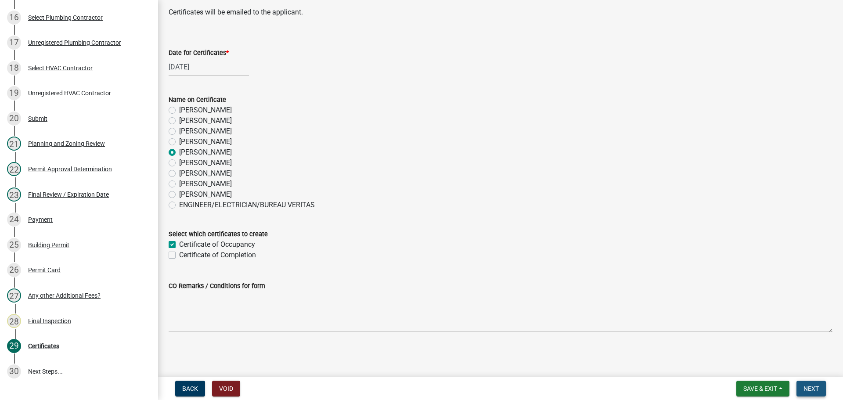
click at [806, 384] on button "Next" at bounding box center [811, 389] width 29 height 16
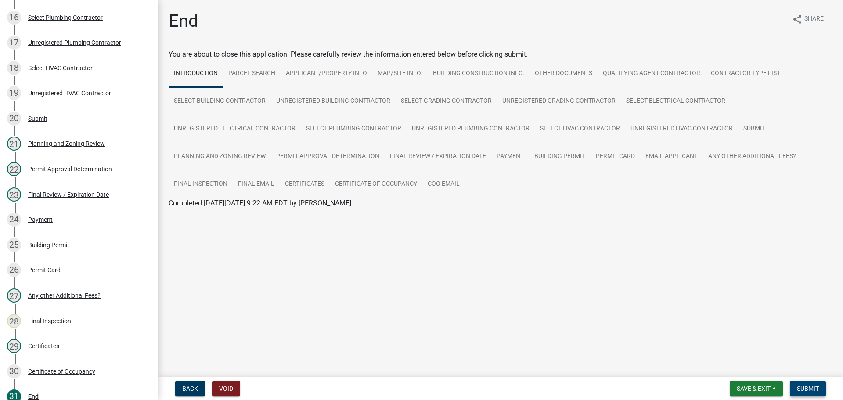
click at [806, 384] on button "Submit" at bounding box center [808, 389] width 36 height 16
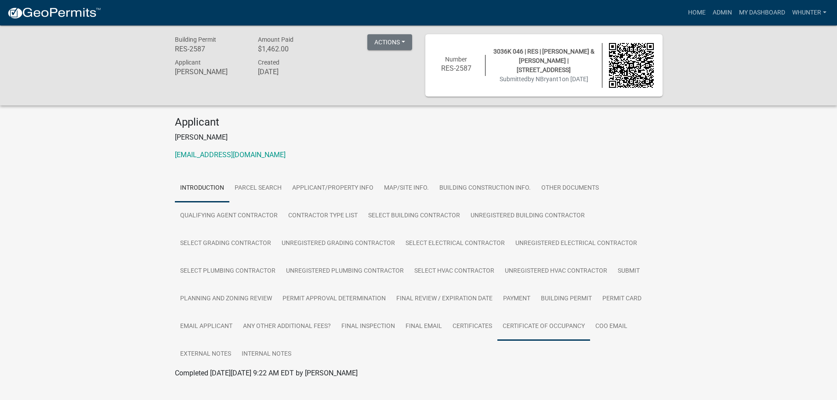
click at [575, 333] on link "Certificate of Occupancy" at bounding box center [543, 327] width 93 height 28
click at [230, 386] on link "Certificate of Occupancy" at bounding box center [213, 384] width 76 height 8
click at [694, 14] on link "Home" at bounding box center [696, 12] width 25 height 17
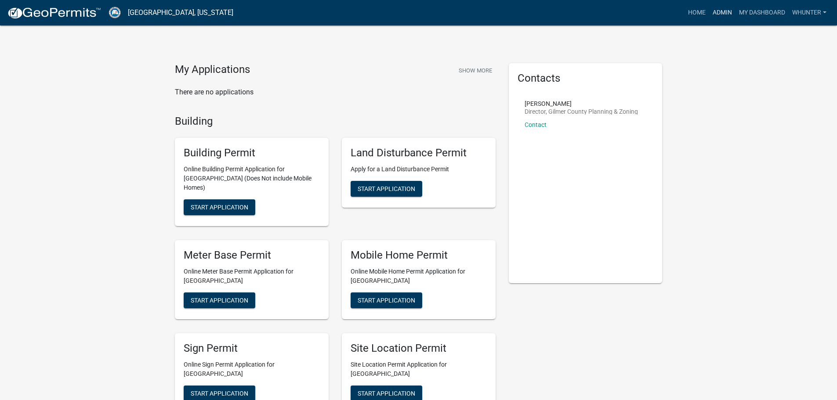
click at [720, 13] on link "Admin" at bounding box center [722, 12] width 26 height 17
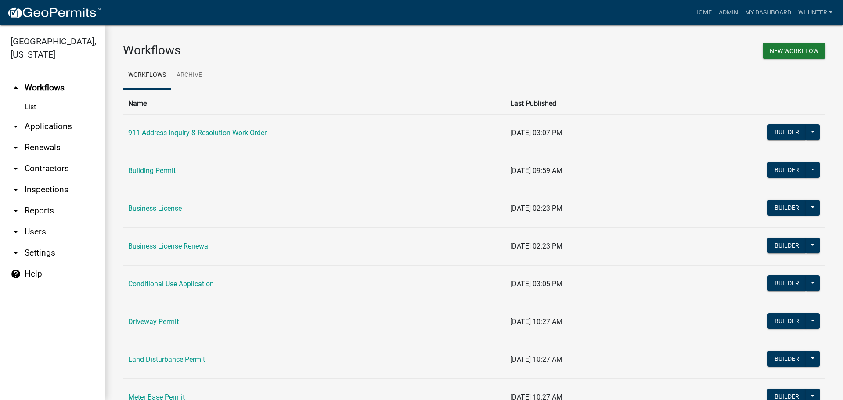
click at [69, 123] on link "arrow_drop_down Applications" at bounding box center [52, 126] width 105 height 21
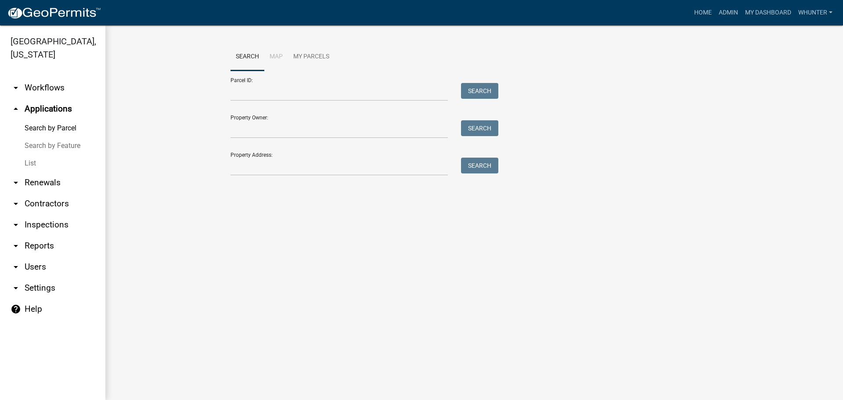
click at [19, 148] on link "Search by Feature" at bounding box center [52, 146] width 105 height 18
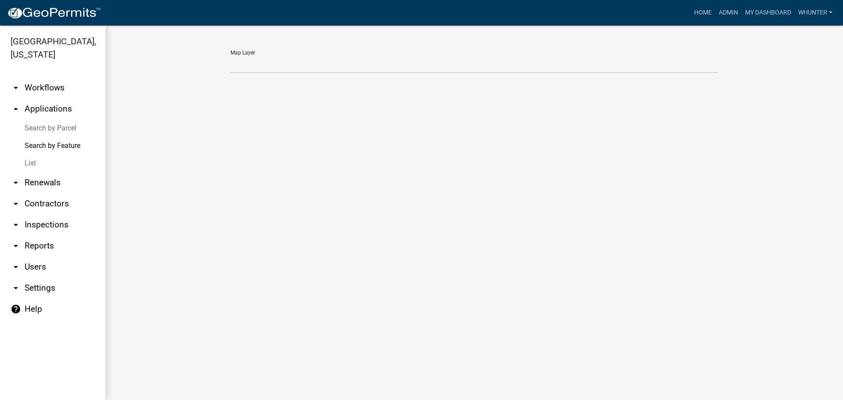
click at [50, 172] on link "List" at bounding box center [52, 164] width 105 height 18
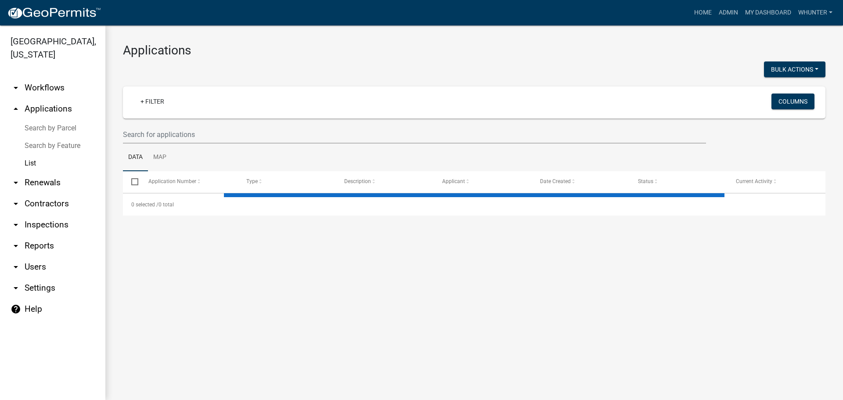
click at [51, 180] on link "arrow_drop_down Renewals" at bounding box center [52, 182] width 105 height 21
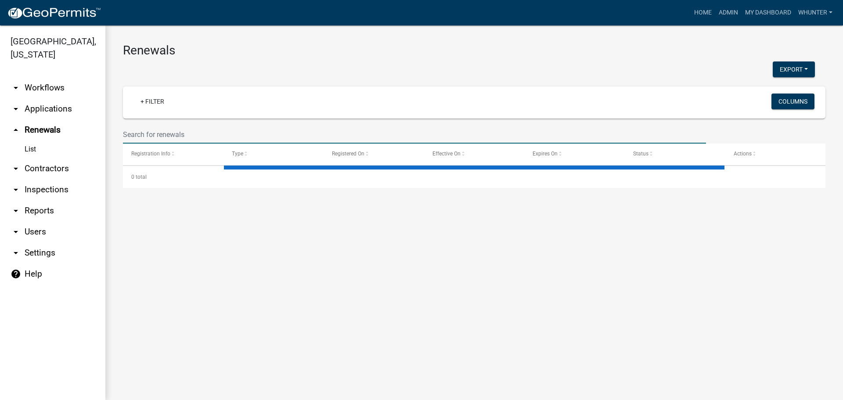
click at [213, 141] on input "text" at bounding box center [414, 135] width 583 height 18
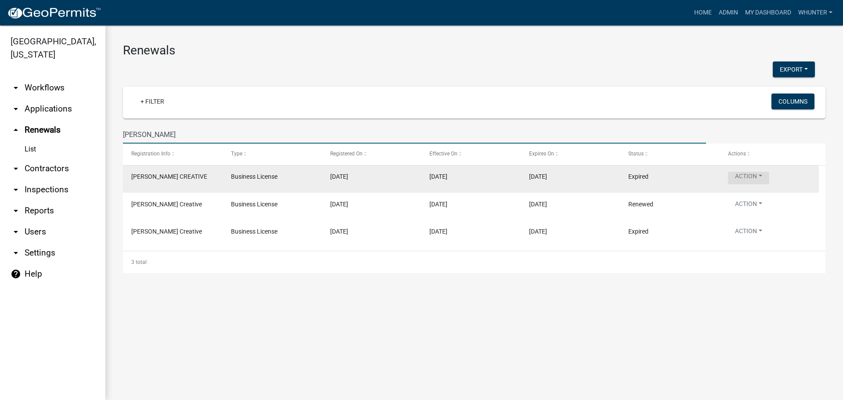
click at [752, 178] on button "Action" at bounding box center [748, 178] width 41 height 13
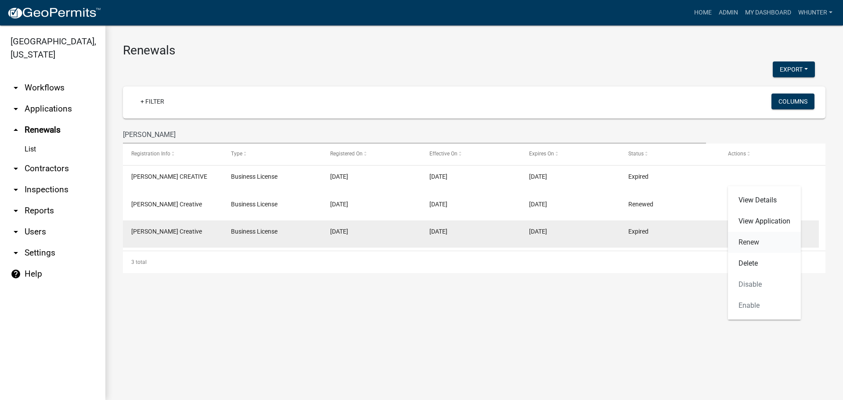
click at [765, 237] on link "Renew" at bounding box center [764, 242] width 73 height 21
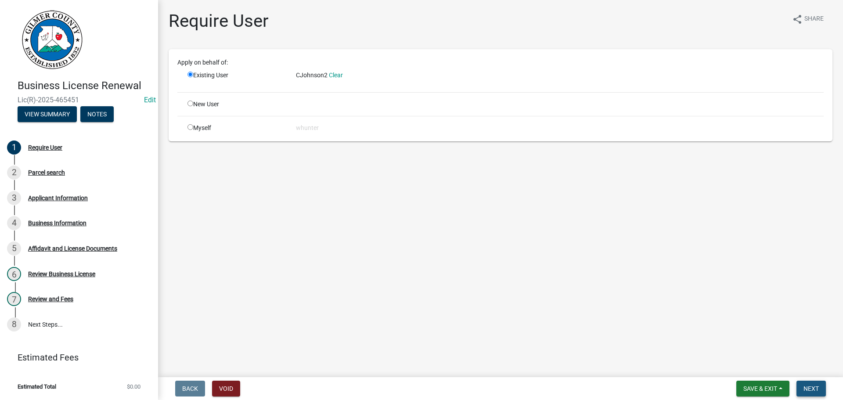
click at [815, 389] on span "Next" at bounding box center [811, 388] width 15 height 7
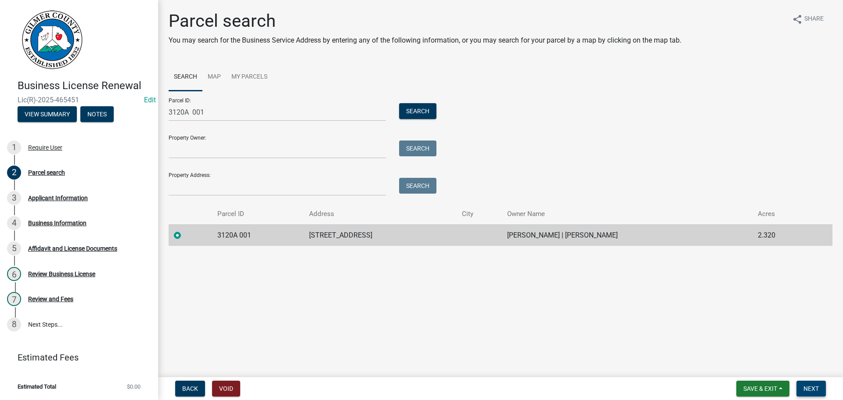
click at [811, 383] on button "Next" at bounding box center [811, 389] width 29 height 16
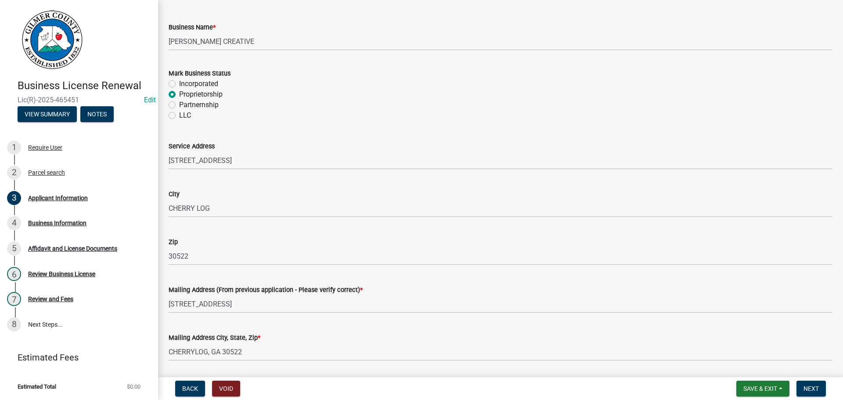
scroll to position [600, 0]
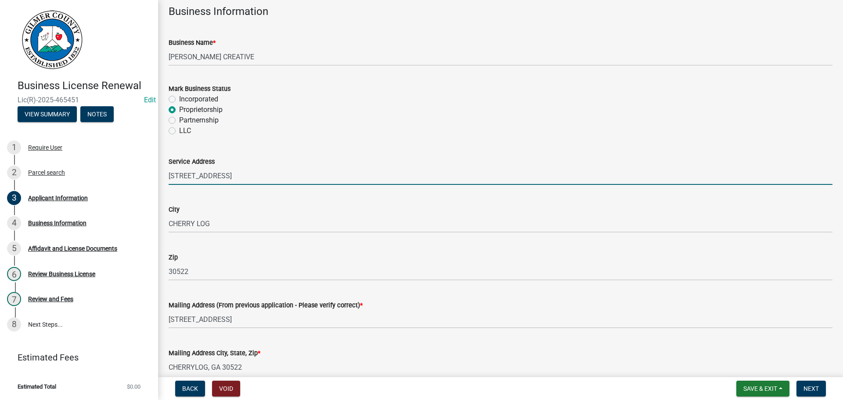
drag, startPoint x: 276, startPoint y: 175, endPoint x: 160, endPoint y: 174, distance: 116.0
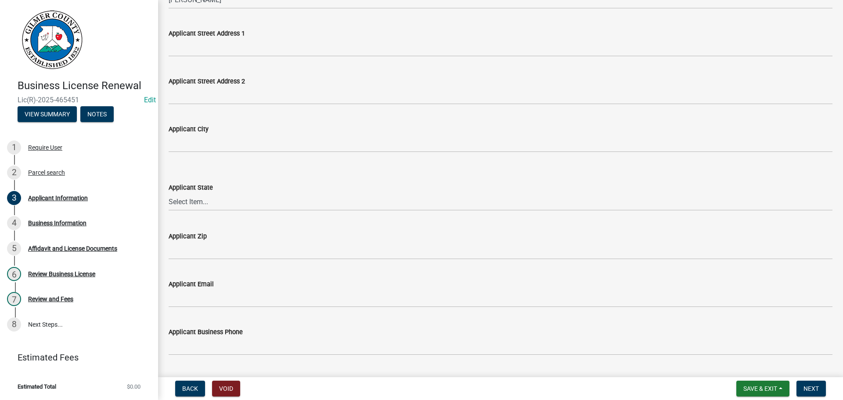
scroll to position [0, 0]
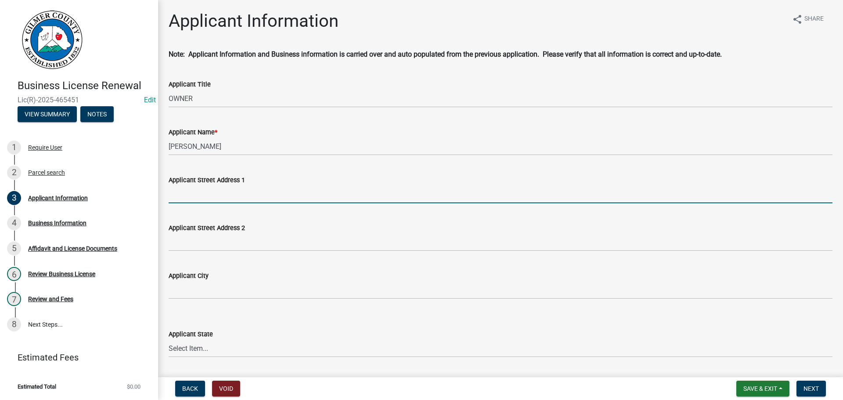
paste input "[STREET_ADDRESS]"
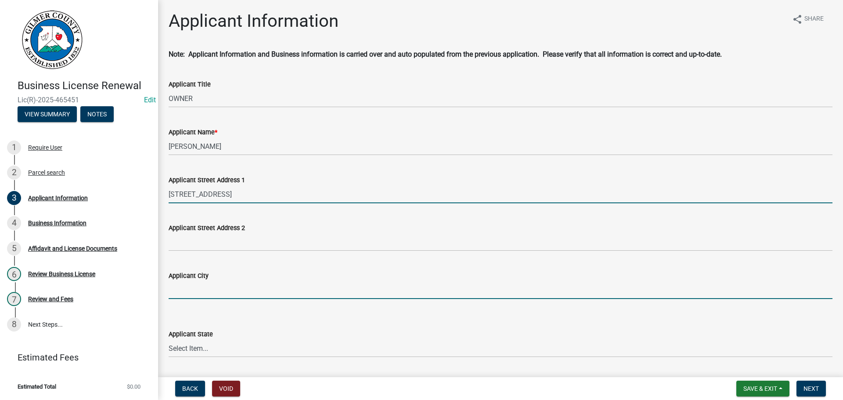
click at [204, 291] on input "Applicant City" at bounding box center [501, 290] width 664 height 18
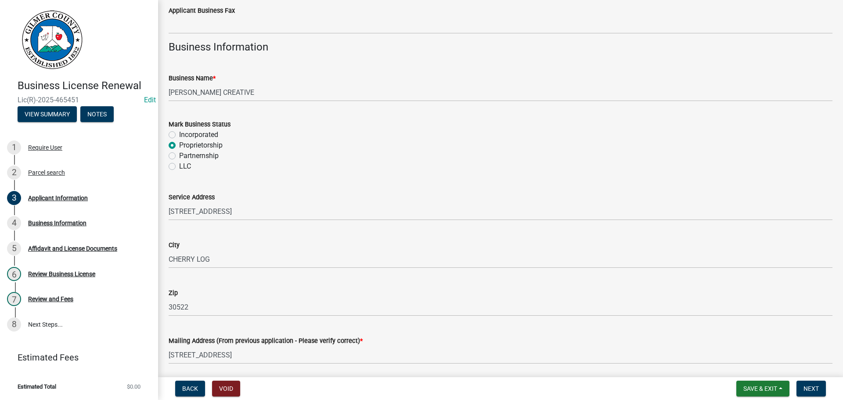
scroll to position [644, 0]
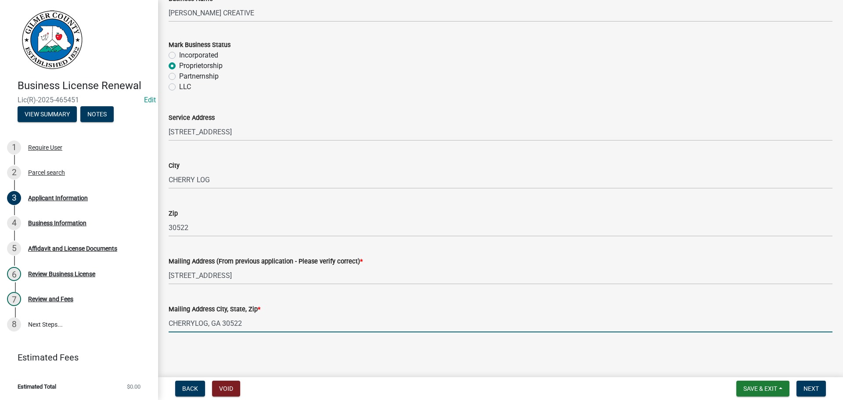
click at [193, 322] on input "CHERRYLOG, GA 30522" at bounding box center [501, 324] width 664 height 18
click at [196, 324] on input "CHERRYLOG, GA 30522" at bounding box center [501, 324] width 664 height 18
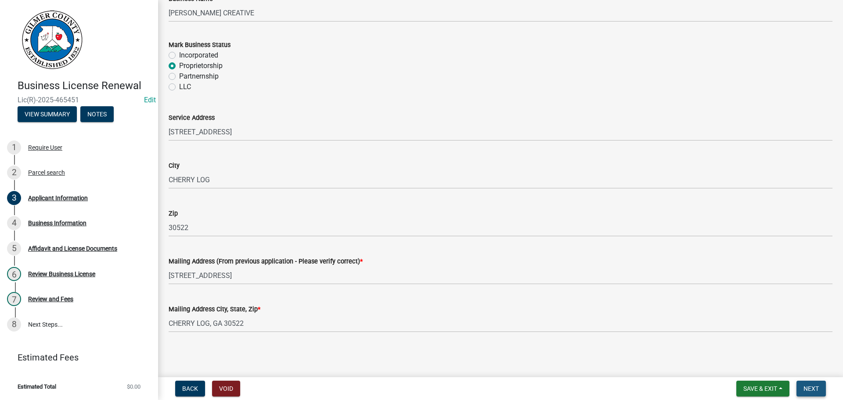
click at [815, 388] on span "Next" at bounding box center [811, 388] width 15 height 7
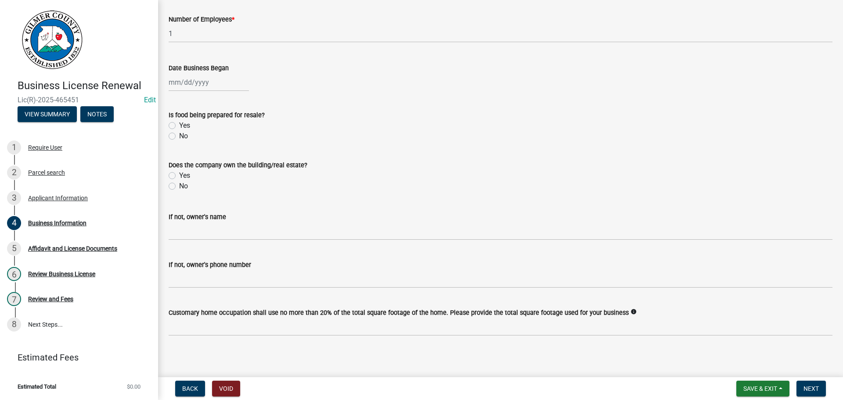
scroll to position [215, 0]
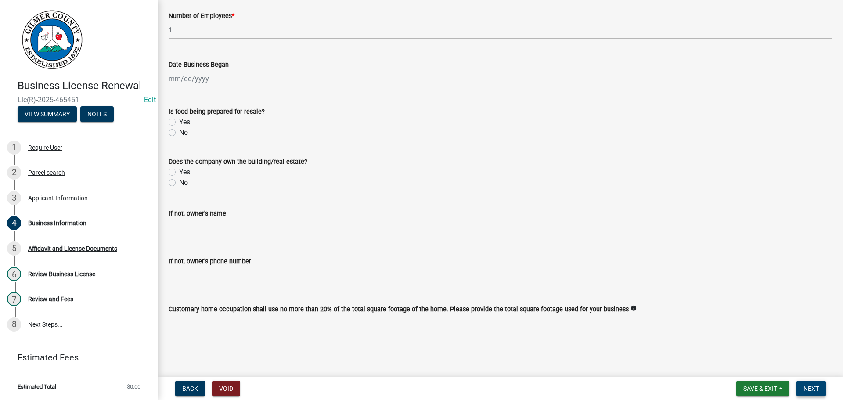
click at [809, 393] on button "Next" at bounding box center [811, 389] width 29 height 16
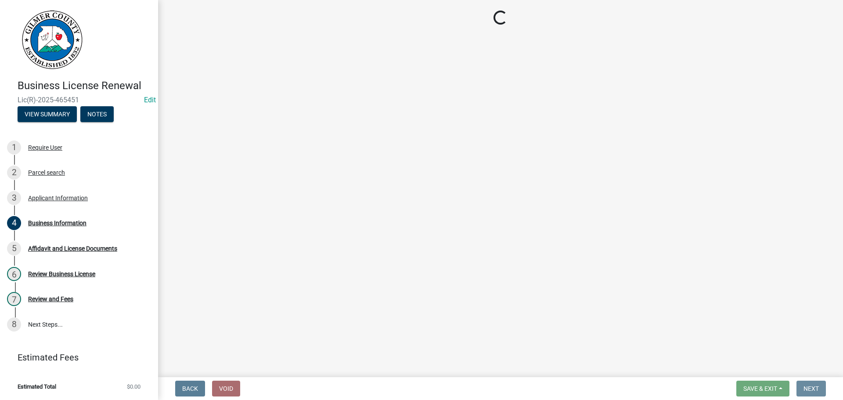
scroll to position [0, 0]
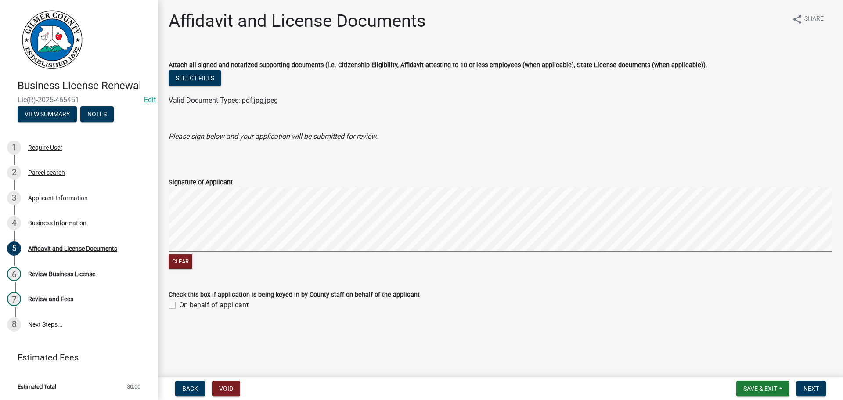
click at [202, 309] on label "On behalf of applicant" at bounding box center [213, 305] width 69 height 11
click at [185, 306] on input "On behalf of applicant" at bounding box center [182, 303] width 6 height 6
click at [816, 388] on span "Next" at bounding box center [811, 388] width 15 height 7
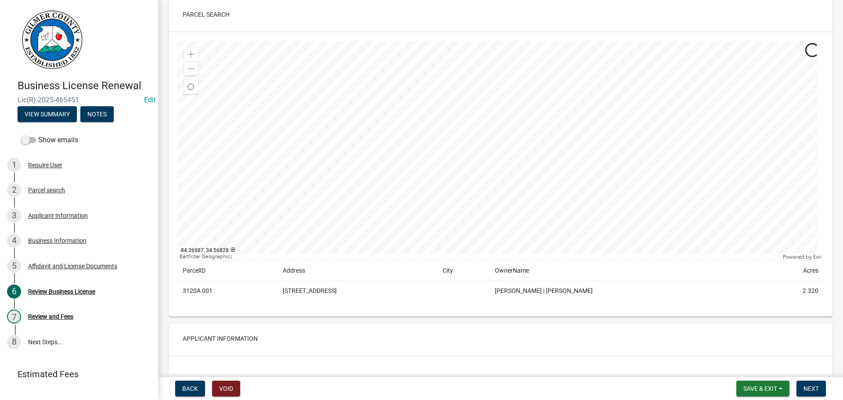
scroll to position [176, 0]
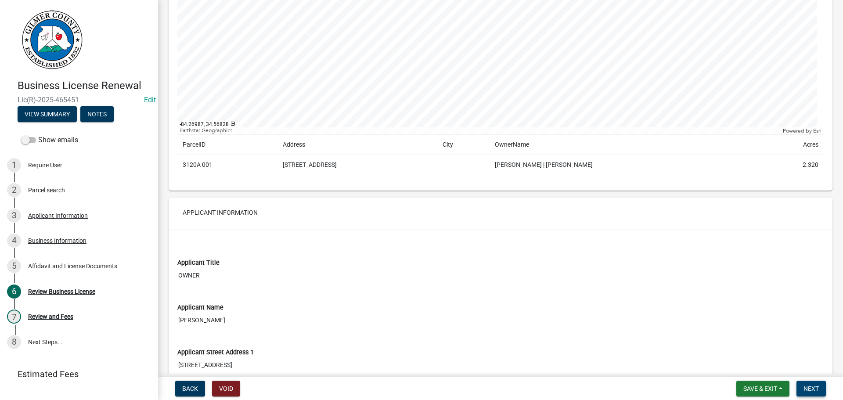
click at [812, 389] on span "Next" at bounding box center [811, 388] width 15 height 7
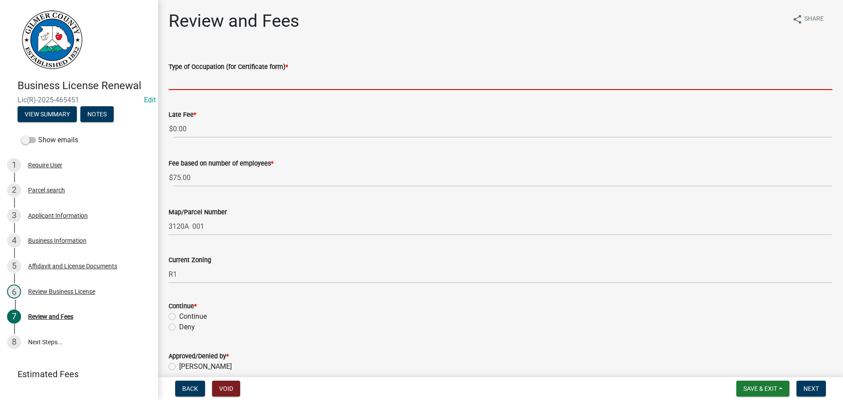
click at [217, 83] on input "Type of Occupation (for Certificate form) *" at bounding box center [501, 81] width 664 height 18
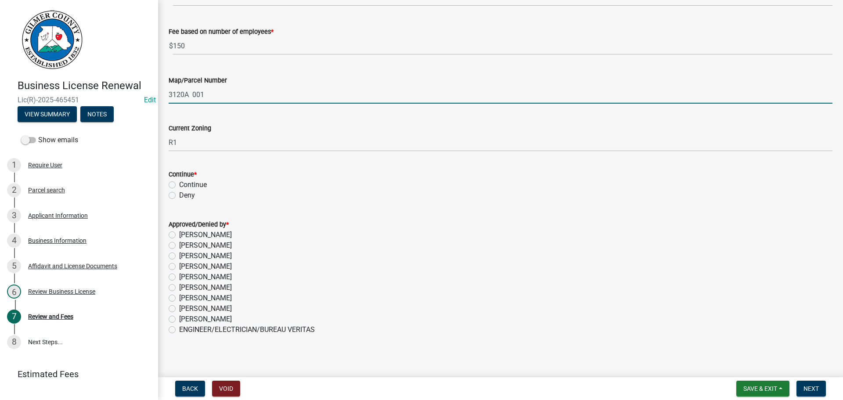
scroll to position [135, 0]
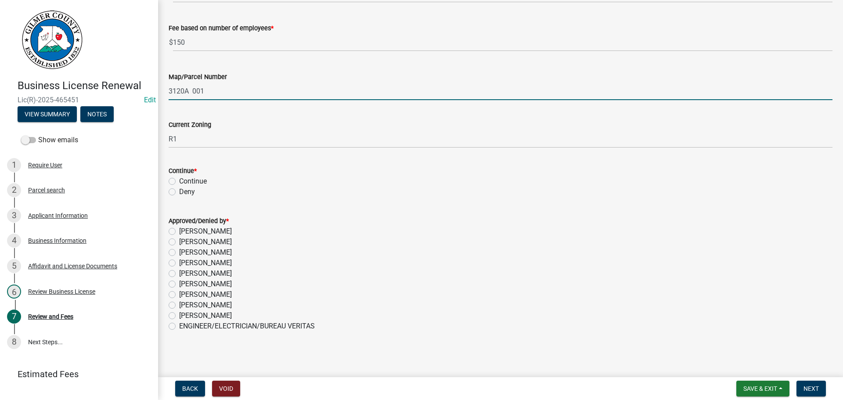
click at [201, 182] on label "Continue" at bounding box center [193, 181] width 28 height 11
click at [185, 182] on input "Continue" at bounding box center [182, 179] width 6 height 6
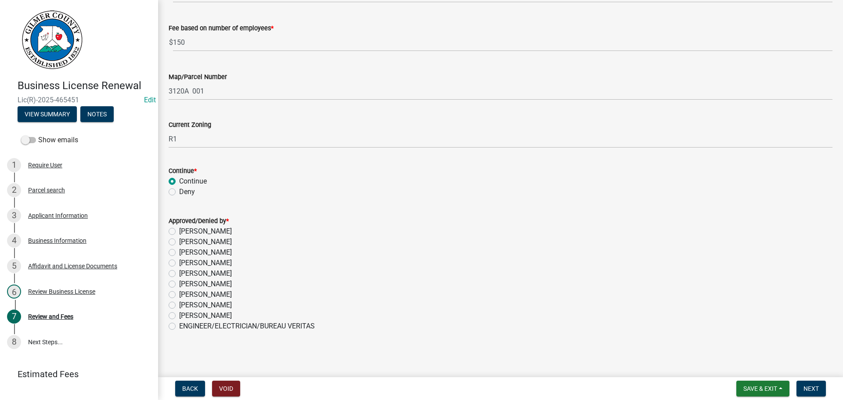
click at [218, 306] on label "[PERSON_NAME]" at bounding box center [205, 305] width 53 height 11
click at [185, 306] on input "[PERSON_NAME]" at bounding box center [182, 303] width 6 height 6
click at [812, 381] on button "Next" at bounding box center [811, 389] width 29 height 16
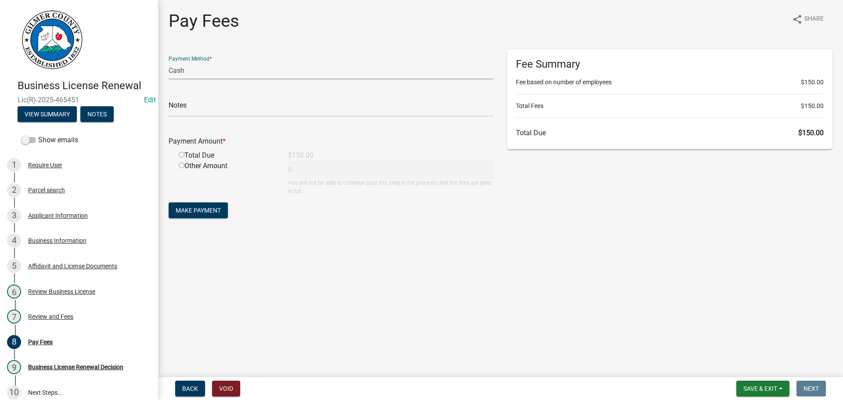
click at [305, 75] on select "Credit Card POS Check Cash" at bounding box center [332, 71] width 326 height 18
click at [169, 62] on select "Credit Card POS Check Cash" at bounding box center [332, 71] width 326 height 18
click at [217, 108] on input "text" at bounding box center [332, 108] width 326 height 18
click at [181, 156] on input "radio" at bounding box center [182, 155] width 6 height 6
click at [188, 211] on span "Make Payment" at bounding box center [198, 210] width 45 height 7
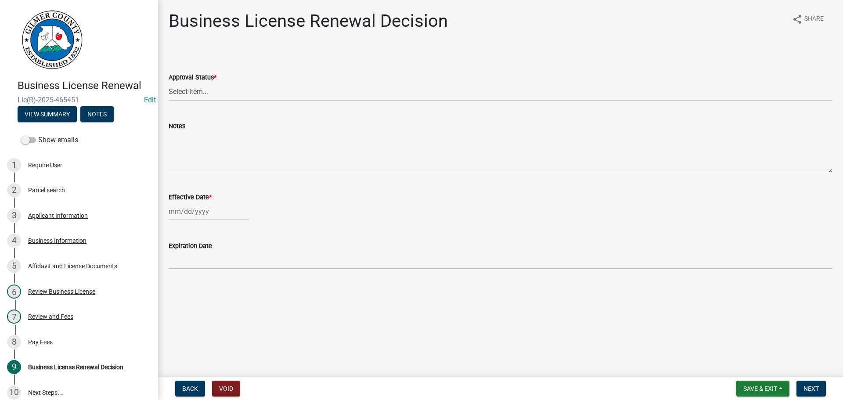
click at [258, 91] on select "Select Item... Approved Denied" at bounding box center [501, 92] width 664 height 18
click at [169, 83] on select "Select Item... Approved Denied" at bounding box center [501, 92] width 664 height 18
click at [197, 211] on div at bounding box center [209, 212] width 80 height 18
click at [180, 301] on div "18" at bounding box center [177, 300] width 14 height 14
click at [808, 386] on span "Next" at bounding box center [811, 388] width 15 height 7
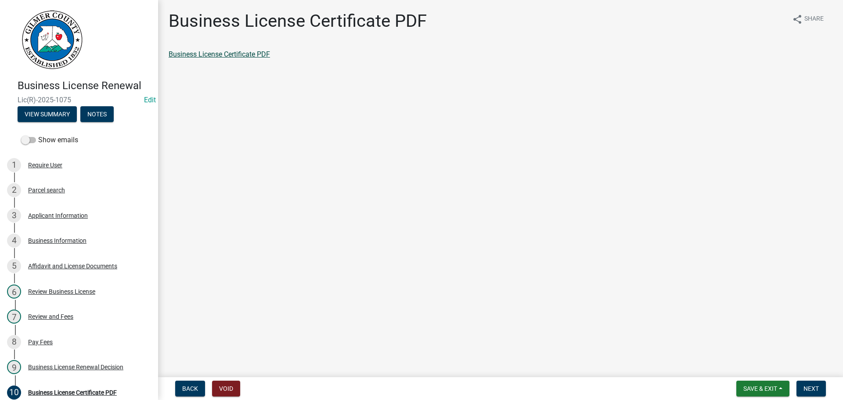
click at [246, 52] on link "Business License Certificate PDF" at bounding box center [219, 54] width 101 height 8
click at [60, 319] on div "Review and Fees" at bounding box center [50, 317] width 45 height 6
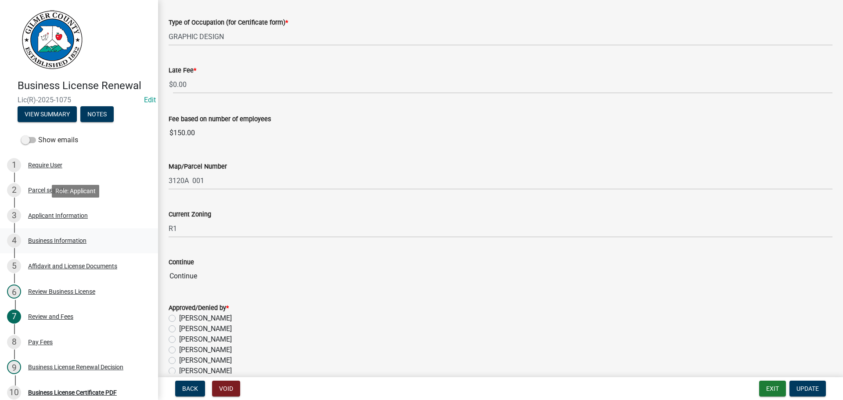
scroll to position [43, 0]
click at [66, 292] on div "Review Business License" at bounding box center [61, 292] width 67 height 6
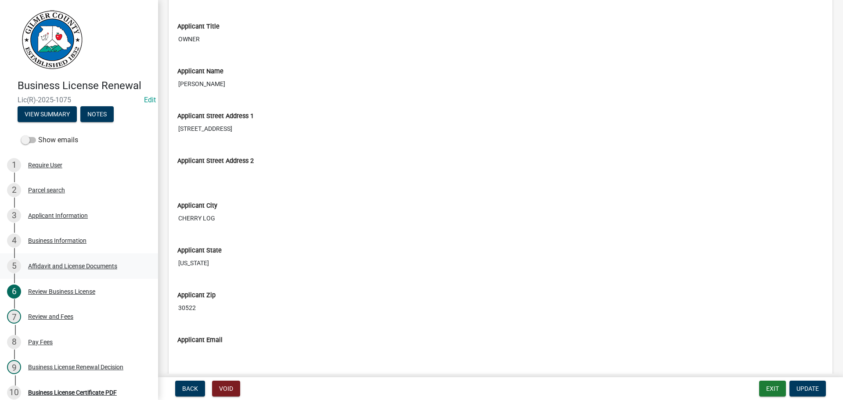
scroll to position [483, 0]
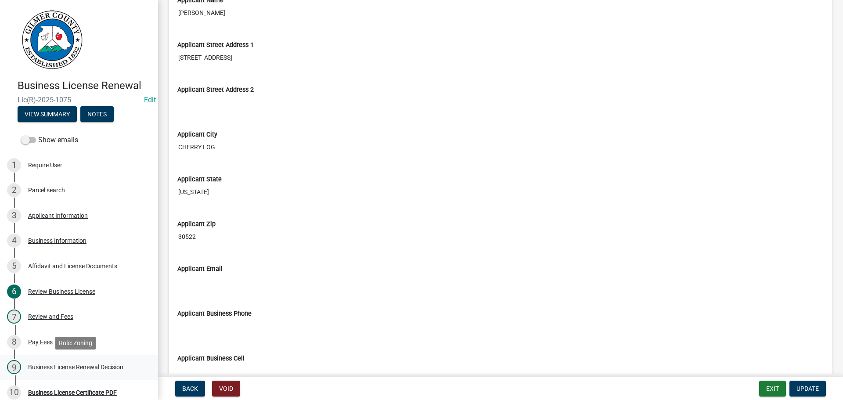
click at [76, 369] on div "Business License Renewal Decision" at bounding box center [75, 367] width 95 height 6
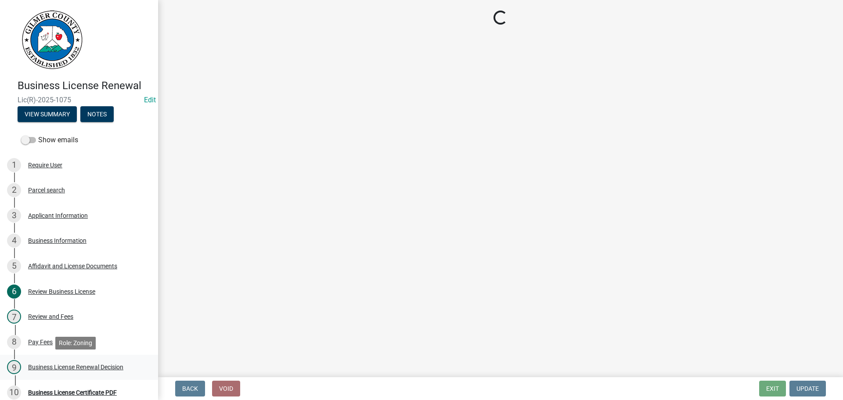
scroll to position [0, 0]
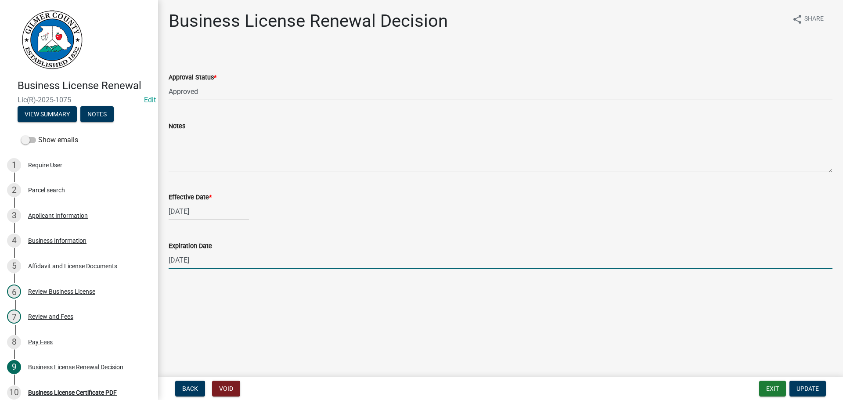
click at [240, 264] on input "[DATE]" at bounding box center [501, 260] width 664 height 18
click at [792, 386] on button "Update" at bounding box center [808, 389] width 36 height 16
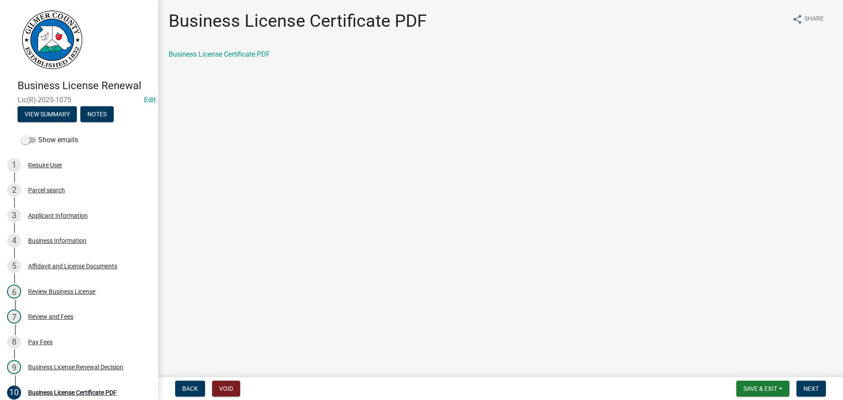
click at [254, 59] on div "Business License Certificate PDF" at bounding box center [501, 54] width 664 height 11
click at [253, 51] on link "Business License Certificate PDF" at bounding box center [219, 54] width 101 height 8
click at [811, 392] on span "Next" at bounding box center [811, 388] width 15 height 7
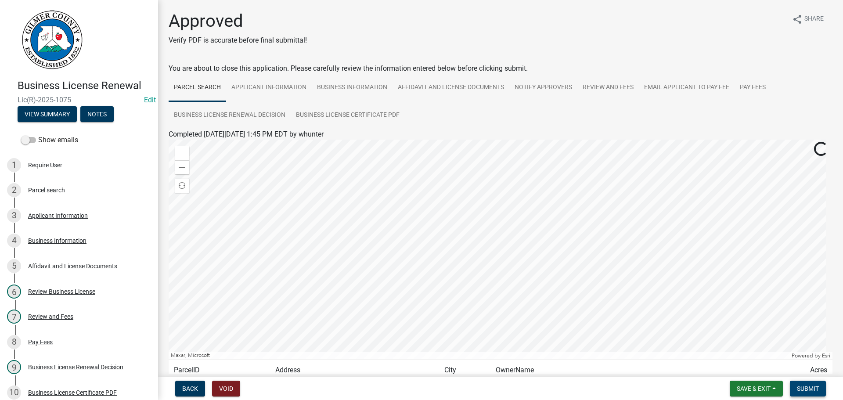
click at [807, 393] on button "Submit" at bounding box center [808, 389] width 36 height 16
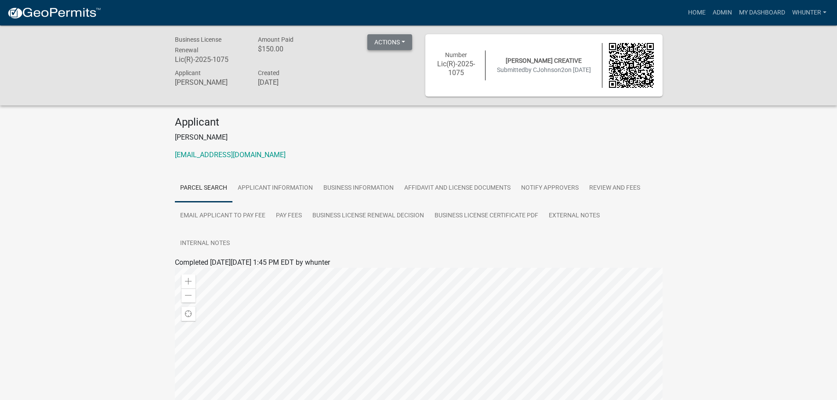
click at [406, 37] on button "Actions" at bounding box center [389, 42] width 45 height 16
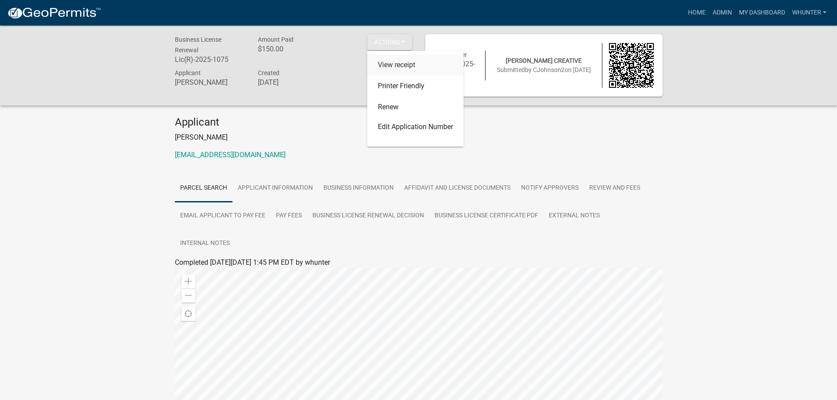
click at [414, 69] on link "View receipt" at bounding box center [415, 64] width 96 height 21
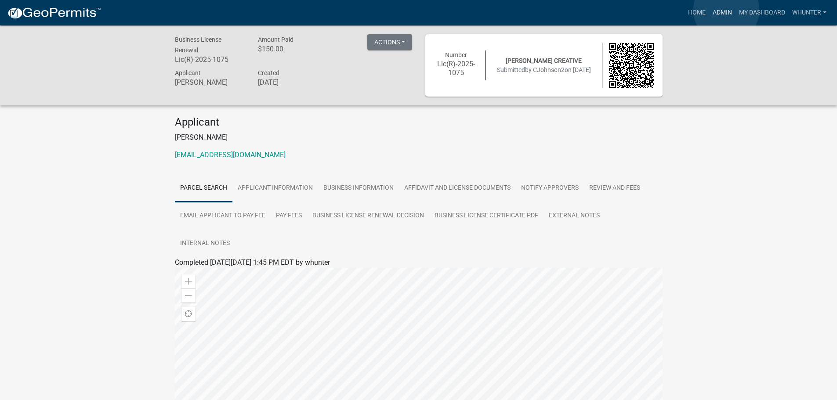
click at [726, 10] on link "Admin" at bounding box center [722, 12] width 26 height 17
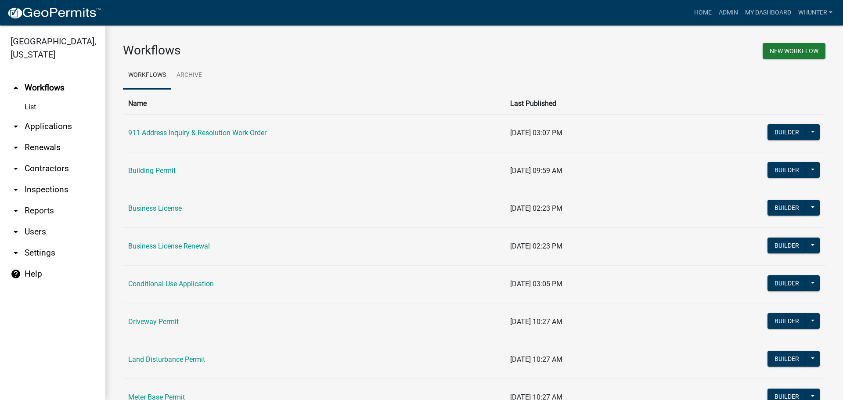
drag, startPoint x: 33, startPoint y: 121, endPoint x: 32, endPoint y: 134, distance: 12.8
click at [33, 121] on link "arrow_drop_down Applications" at bounding box center [52, 126] width 105 height 21
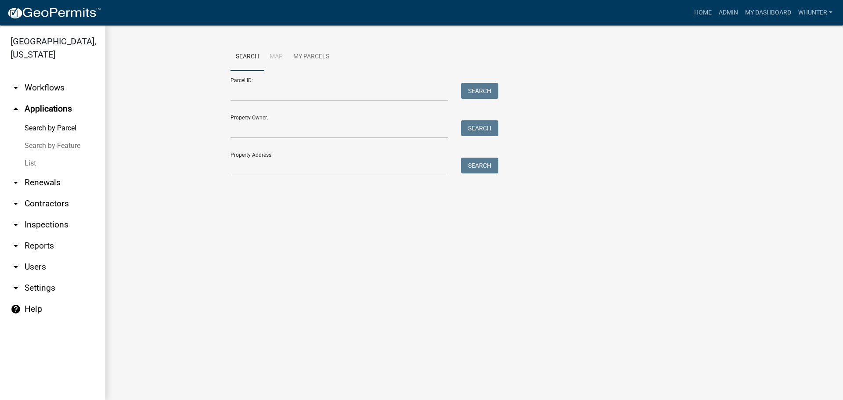
click at [32, 154] on link "Search by Feature" at bounding box center [52, 146] width 105 height 18
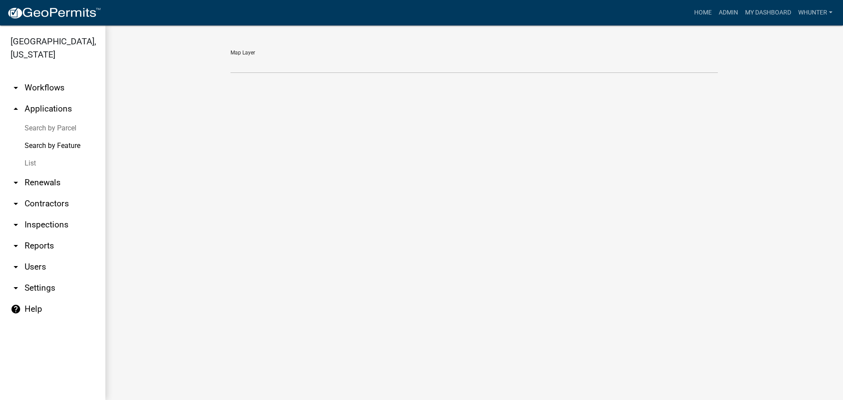
click at [35, 163] on link "List" at bounding box center [52, 164] width 105 height 18
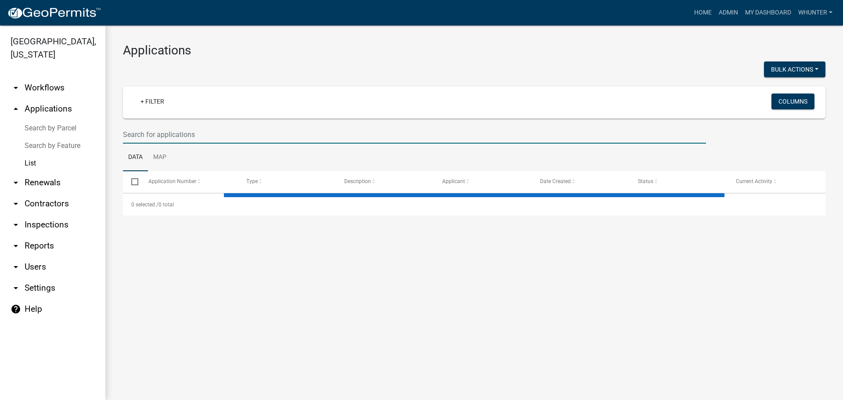
click at [140, 127] on input "text" at bounding box center [414, 135] width 583 height 18
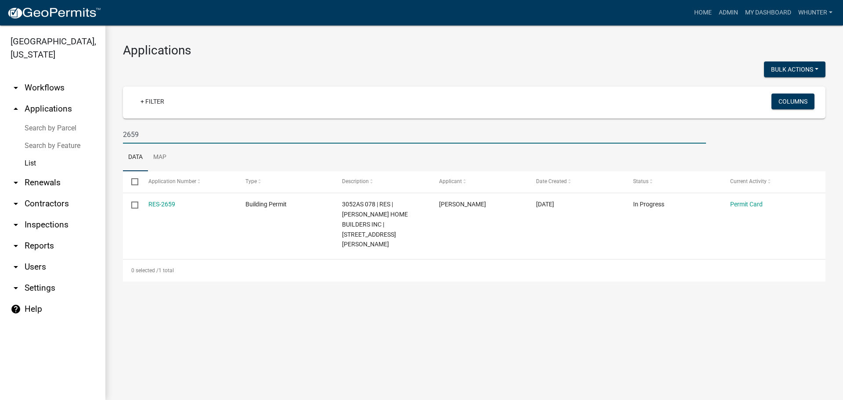
drag, startPoint x: 188, startPoint y: 133, endPoint x: 92, endPoint y: 127, distance: 95.6
click at [95, 130] on div "[GEOGRAPHIC_DATA], [US_STATE] arrow_drop_down Workflows List arrow_drop_up Appl…" at bounding box center [421, 212] width 843 height 375
drag, startPoint x: 187, startPoint y: 138, endPoint x: 23, endPoint y: 109, distance: 166.5
click at [53, 116] on div "[GEOGRAPHIC_DATA], [US_STATE] arrow_drop_down Workflows List arrow_drop_up Appl…" at bounding box center [421, 212] width 843 height 375
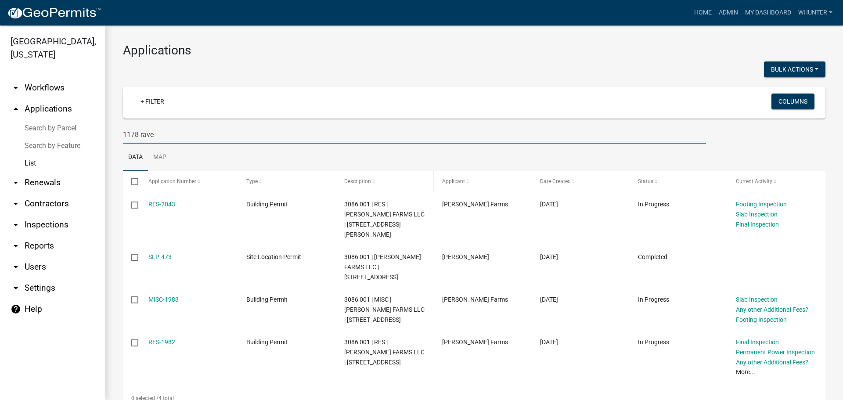
drag, startPoint x: 167, startPoint y: 133, endPoint x: 375, endPoint y: 192, distance: 216.1
click at [66, 133] on div "[GEOGRAPHIC_DATA], [US_STATE] arrow_drop_down Workflows List arrow_drop_up Appl…" at bounding box center [421, 212] width 843 height 375
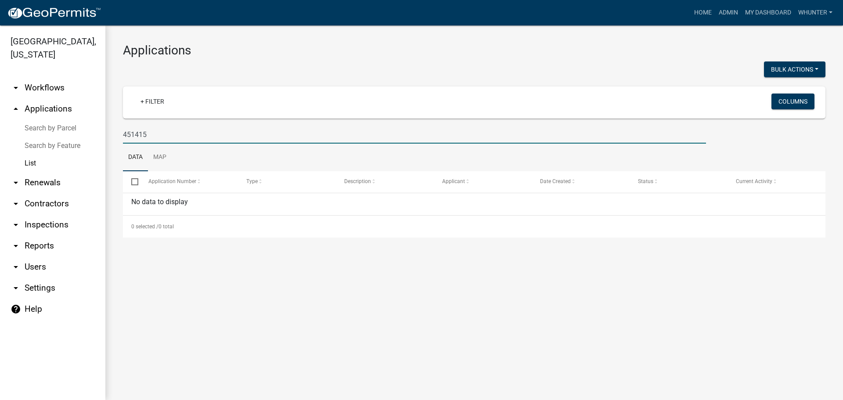
click at [344, 141] on input "451415" at bounding box center [414, 135] width 583 height 18
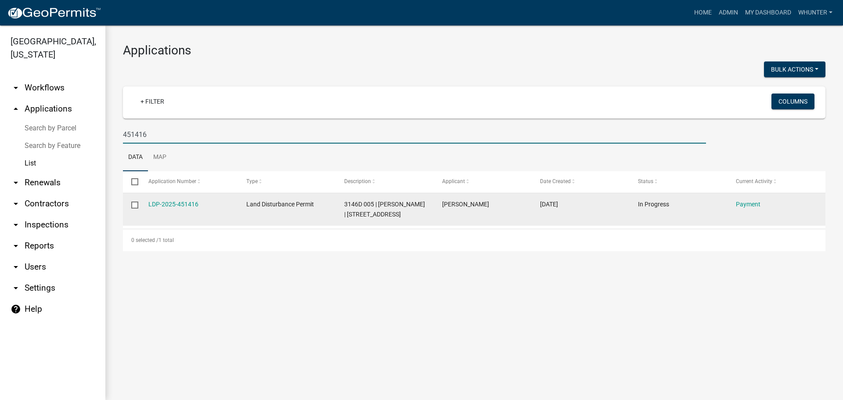
click at [187, 198] on datatable-body-cell "LDP-2025-451416" at bounding box center [189, 209] width 98 height 33
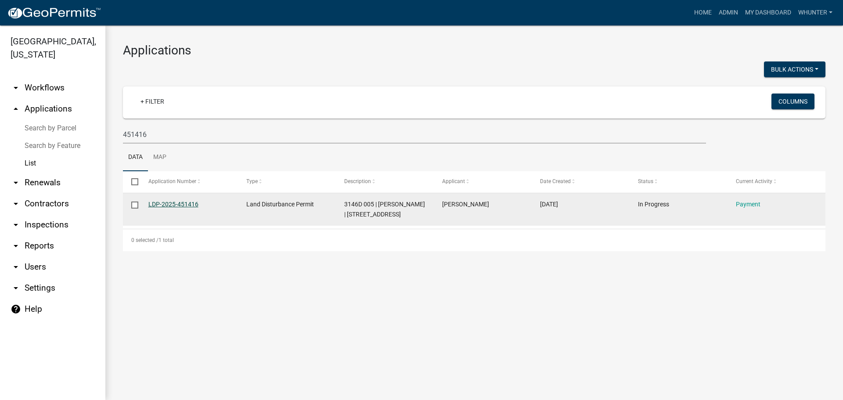
click at [187, 203] on link "LDP-2025-451416" at bounding box center [173, 204] width 50 height 7
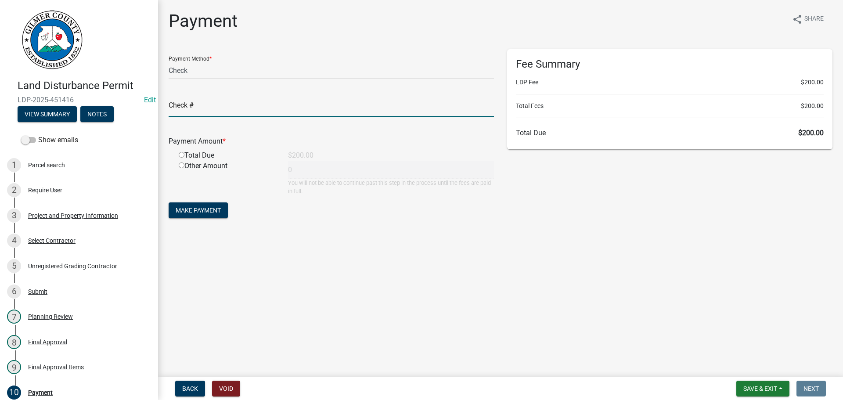
click at [224, 109] on input "text" at bounding box center [332, 108] width 326 height 18
click at [179, 152] on input "radio" at bounding box center [182, 155] width 6 height 6
click at [196, 209] on span "Make Payment" at bounding box center [198, 210] width 45 height 7
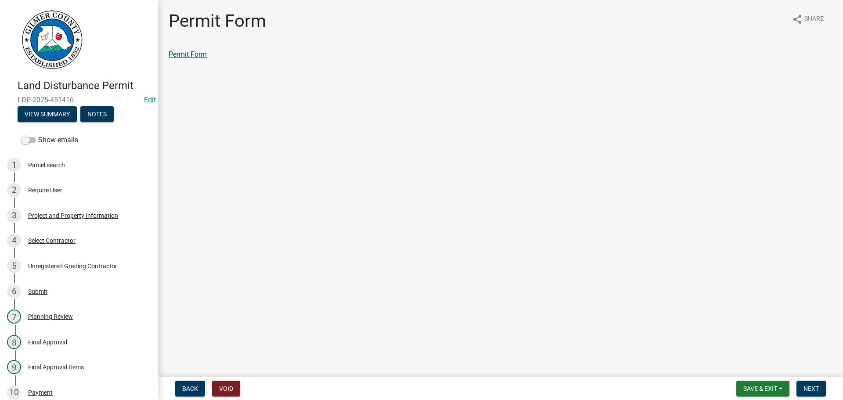
click at [194, 52] on link "Permit Form" at bounding box center [188, 54] width 38 height 8
click at [820, 389] on button "Next" at bounding box center [811, 389] width 29 height 16
click at [196, 57] on link "Permit Card" at bounding box center [187, 54] width 36 height 8
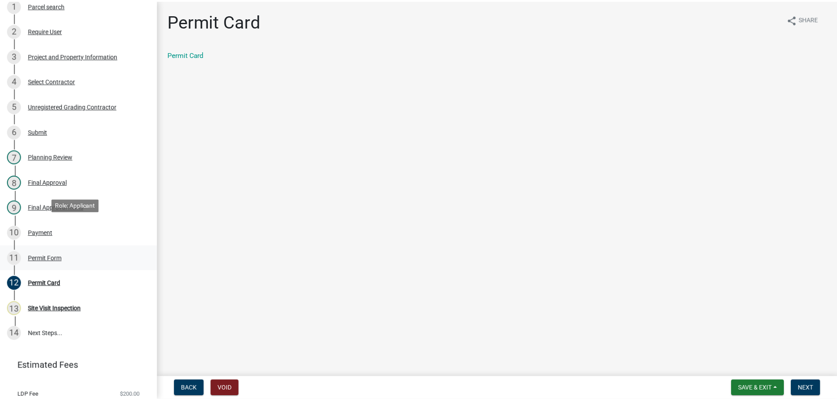
scroll to position [188, 0]
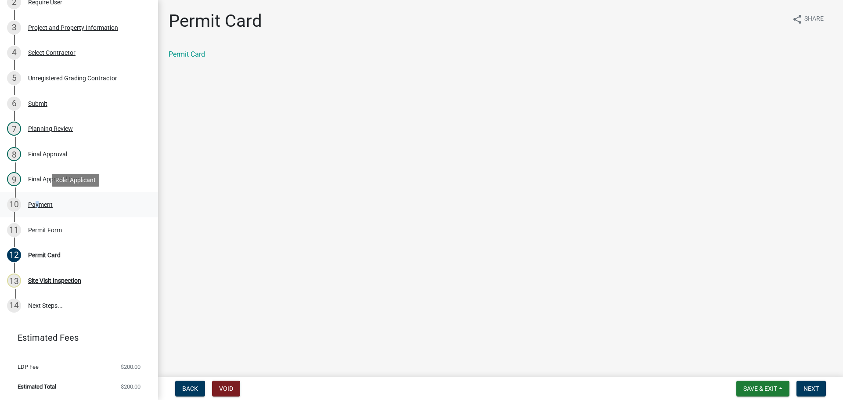
click at [33, 208] on div "10 Payment" at bounding box center [75, 205] width 137 height 14
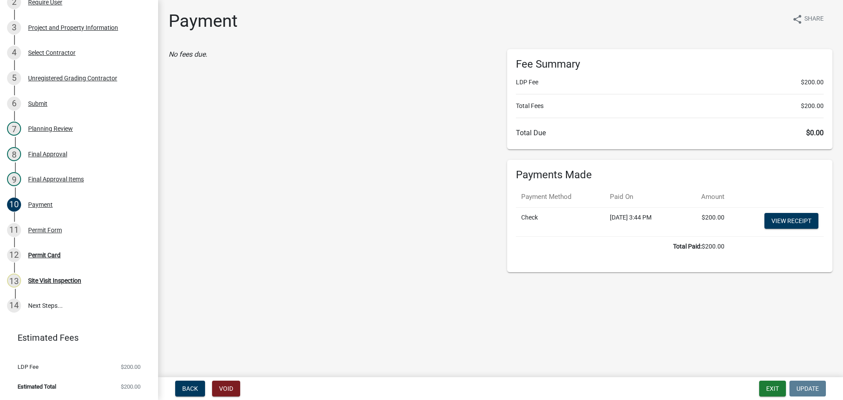
click at [779, 230] on td "View receipt" at bounding box center [777, 221] width 94 height 29
click at [783, 221] on link "View receipt" at bounding box center [792, 221] width 54 height 16
click at [770, 391] on button "Exit" at bounding box center [773, 389] width 27 height 16
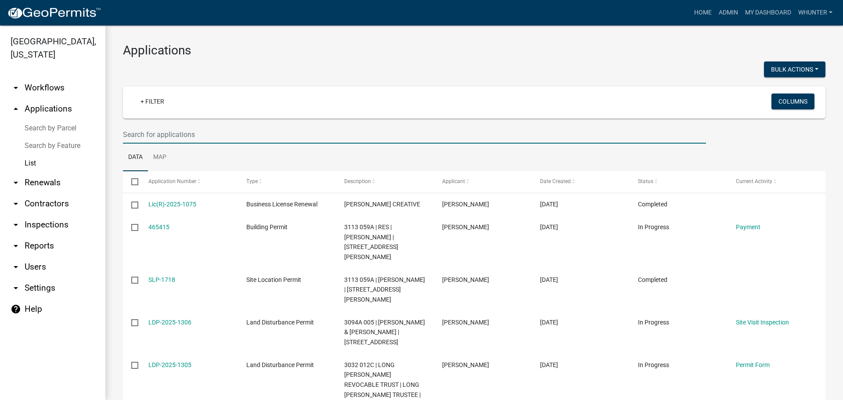
click at [256, 135] on input "text" at bounding box center [414, 135] width 583 height 18
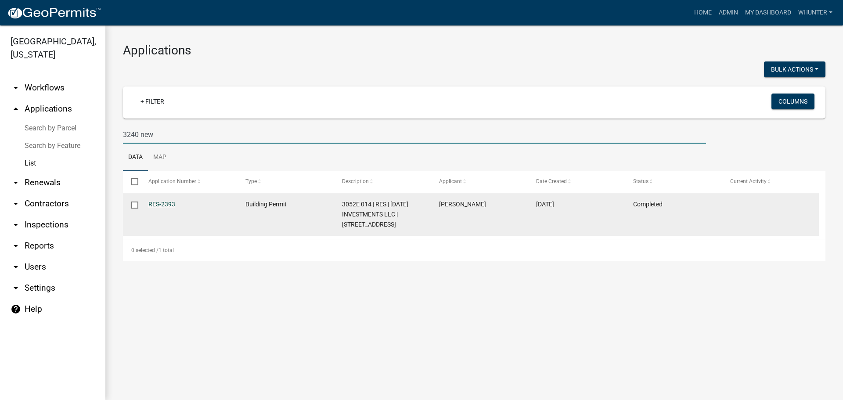
click at [162, 206] on link "RES-2393" at bounding box center [161, 204] width 27 height 7
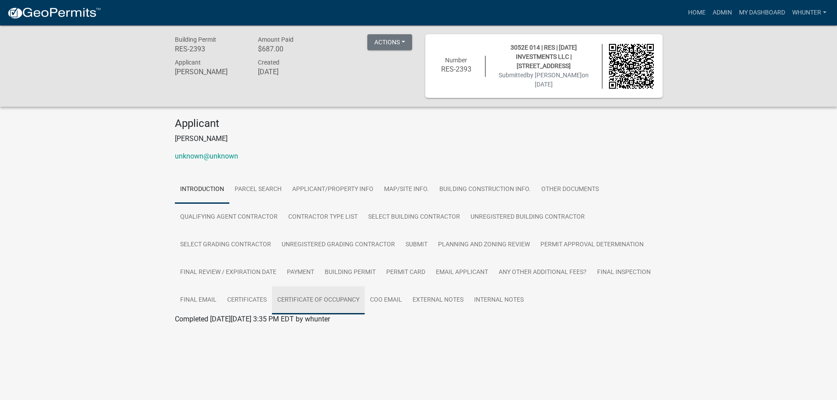
click at [337, 300] on link "Certificate of Occupancy" at bounding box center [318, 300] width 93 height 28
click at [217, 330] on link "Certificate of Occupancy" at bounding box center [213, 330] width 76 height 8
click at [691, 14] on link "Home" at bounding box center [696, 12] width 25 height 17
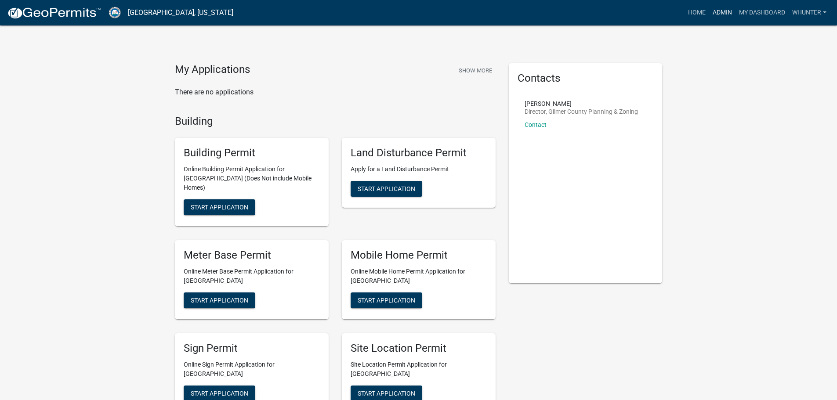
click at [718, 12] on link "Admin" at bounding box center [722, 12] width 26 height 17
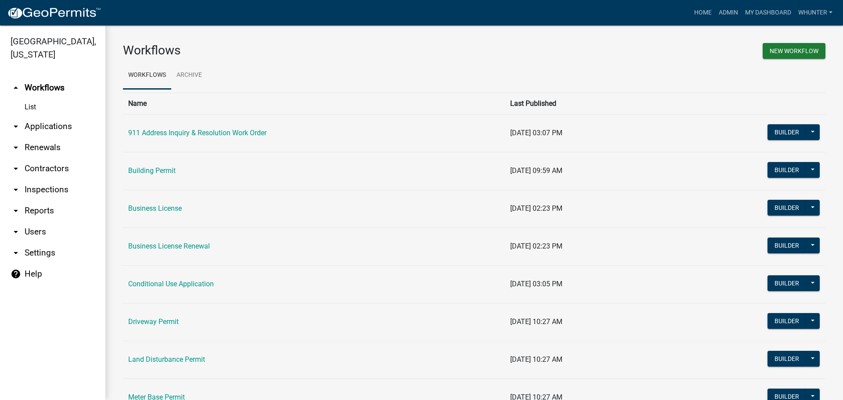
click at [47, 128] on link "arrow_drop_down Applications" at bounding box center [52, 126] width 105 height 21
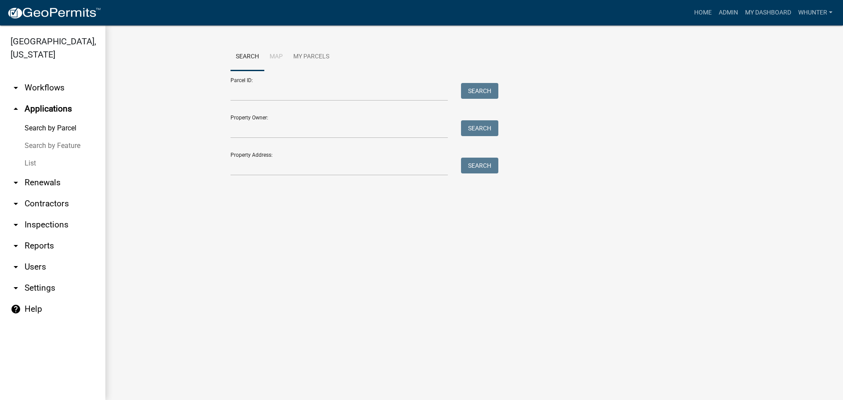
click at [44, 161] on link "List" at bounding box center [52, 164] width 105 height 18
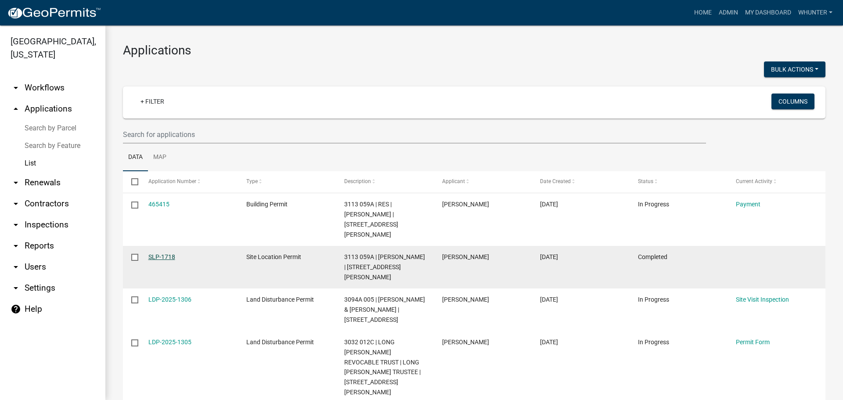
click at [155, 253] on link "SLP-1718" at bounding box center [161, 256] width 27 height 7
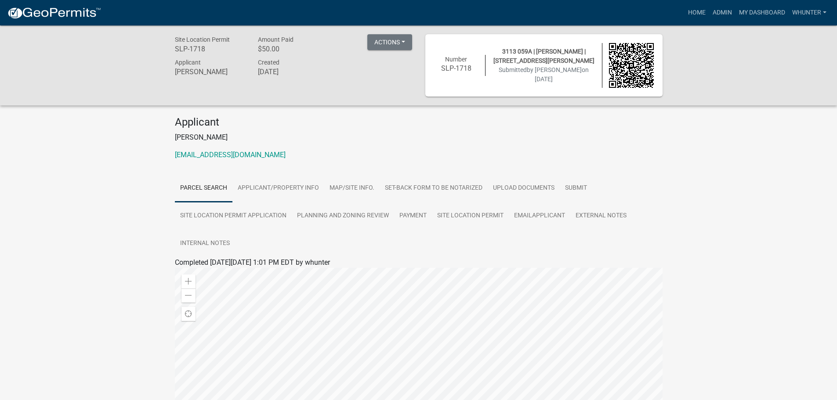
click at [394, 58] on div "Applicant TYLER SHANNON Created August 18, 2025" at bounding box center [293, 68] width 250 height 22
click at [402, 43] on button "Actions" at bounding box center [389, 42] width 45 height 16
click at [416, 62] on link "View receipt" at bounding box center [415, 64] width 96 height 21
click at [476, 218] on link "Site Location Permit" at bounding box center [470, 216] width 77 height 28
click at [210, 277] on div "Site Location Permit" at bounding box center [418, 273] width 501 height 11
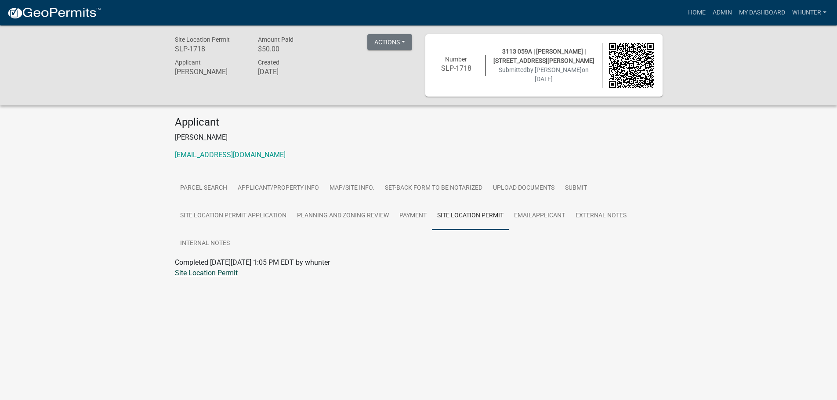
click at [225, 269] on link "Site Location Permit" at bounding box center [206, 273] width 63 height 8
click at [689, 11] on link "Home" at bounding box center [696, 12] width 25 height 17
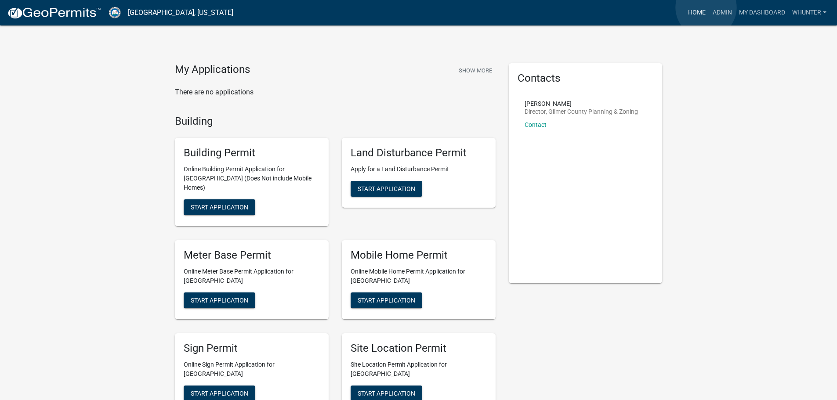
click at [706, 7] on link "Home" at bounding box center [696, 12] width 25 height 17
click at [721, 11] on link "Admin" at bounding box center [722, 12] width 26 height 17
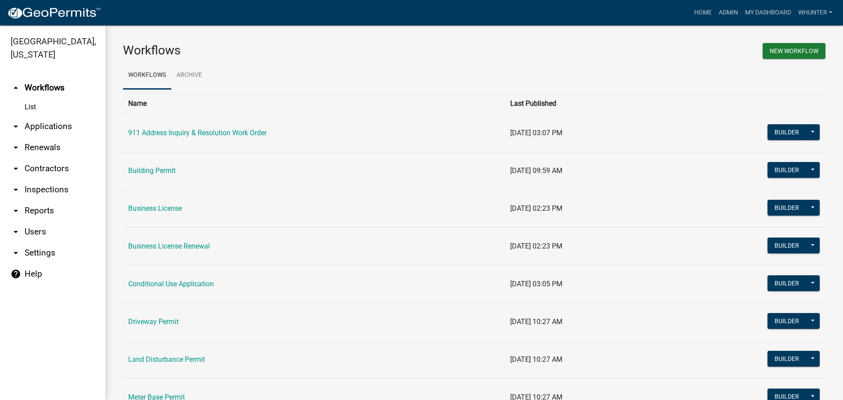
drag, startPoint x: 51, startPoint y: 123, endPoint x: 53, endPoint y: 141, distance: 17.6
click at [52, 124] on link "arrow_drop_down Applications" at bounding box center [52, 126] width 105 height 21
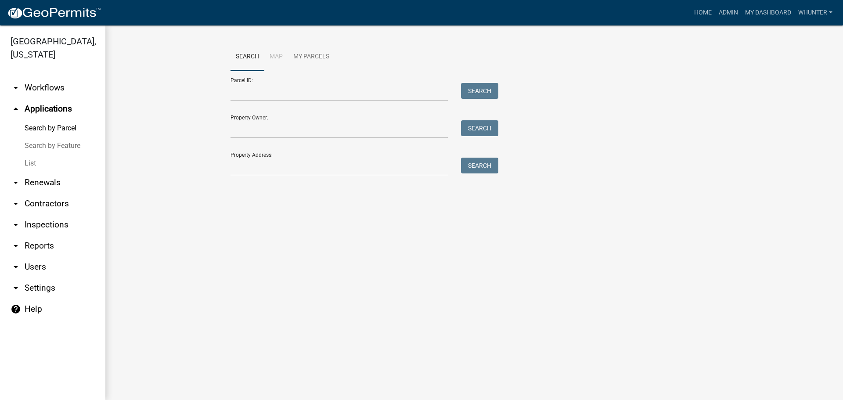
click at [31, 164] on link "List" at bounding box center [52, 164] width 105 height 18
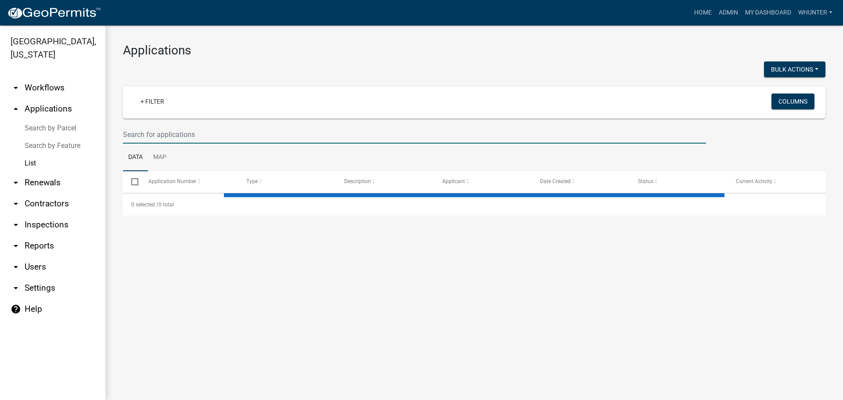
click at [232, 134] on input "text" at bounding box center [414, 135] width 583 height 18
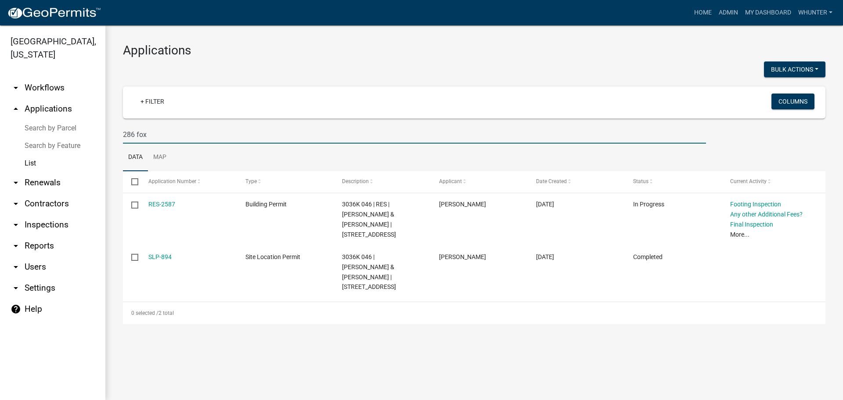
drag, startPoint x: 44, startPoint y: 129, endPoint x: 19, endPoint y: 127, distance: 24.6
click at [19, 127] on div "Gilmer County, Georgia arrow_drop_down Workflows List arrow_drop_up Application…" at bounding box center [421, 212] width 843 height 375
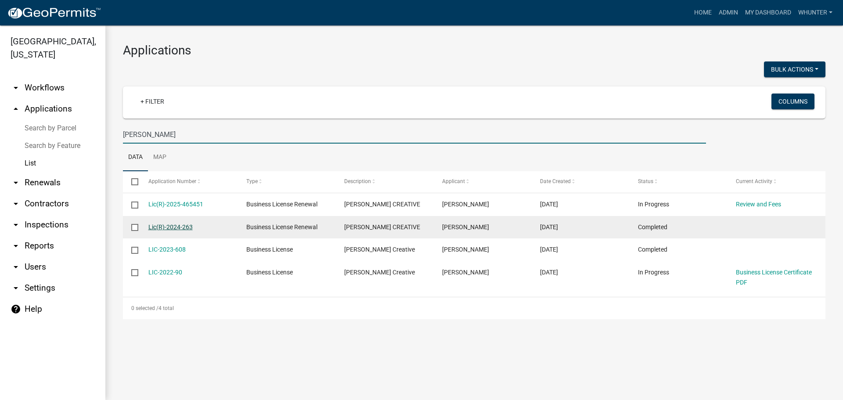
type input "CHUCK JOHNS"
click at [169, 224] on link "Lic(R)-2024-263" at bounding box center [170, 227] width 44 height 7
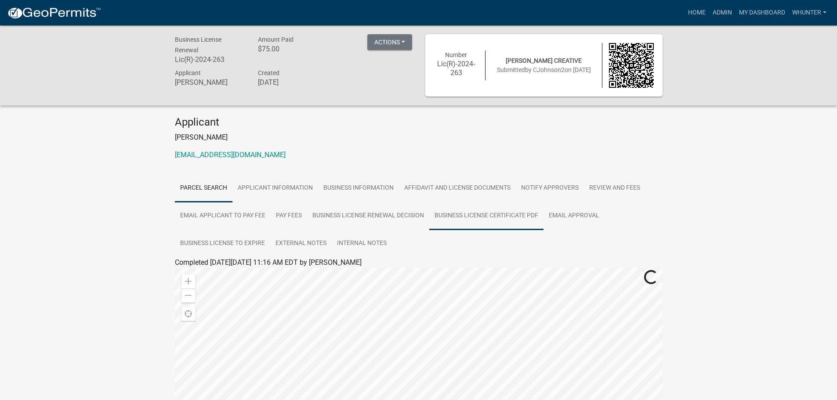
click at [488, 221] on link "Business License Certificate PDF" at bounding box center [486, 216] width 114 height 28
click at [227, 277] on div "Business License Certificate PDF" at bounding box center [418, 273] width 501 height 11
click at [228, 272] on link "Business License Certificate PDF" at bounding box center [225, 273] width 101 height 8
